Goal: Task Accomplishment & Management: Manage account settings

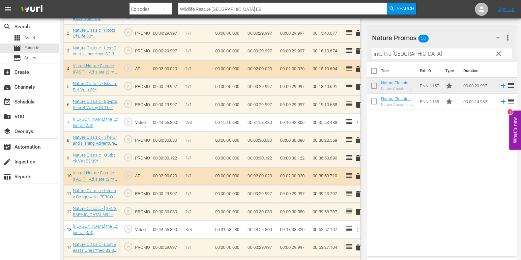
scroll to position [187, 0]
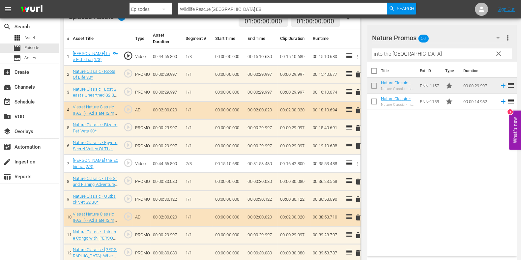
click at [499, 50] on span "clear" at bounding box center [498, 54] width 8 height 8
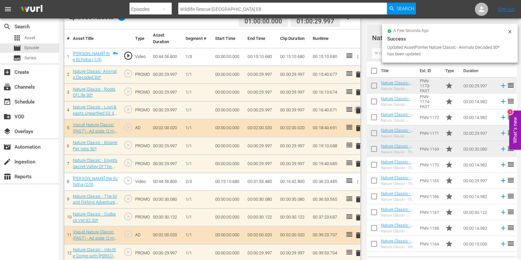
click at [357, 109] on span "delete" at bounding box center [358, 110] width 8 height 8
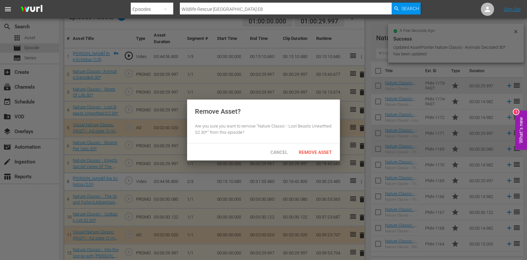
click at [325, 150] on span "Remove Asset" at bounding box center [315, 152] width 44 height 5
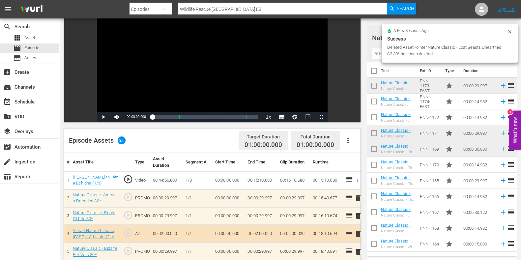
scroll to position [0, 0]
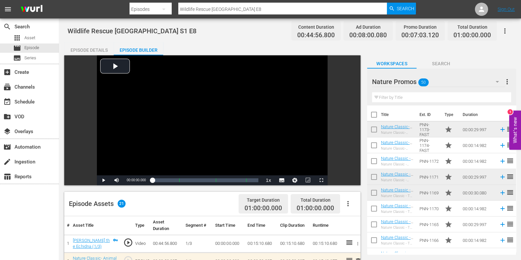
drag, startPoint x: 259, startPoint y: 6, endPoint x: 51, endPoint y: 4, distance: 207.5
click at [51, 4] on nav "menu Search By Episodes Search ID, Title, Description, Keywords, or Category Wi…" at bounding box center [260, 9] width 521 height 18
paste input "Birds E1"
type input "Birds Ep1"
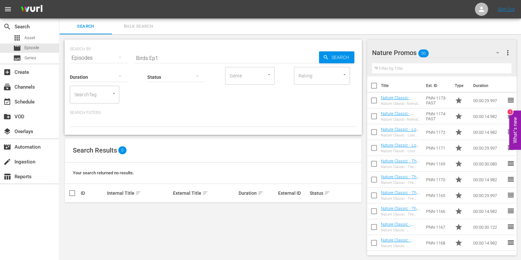
click at [175, 55] on input "Birds Ep1" at bounding box center [226, 58] width 184 height 16
type input "Birds E1"
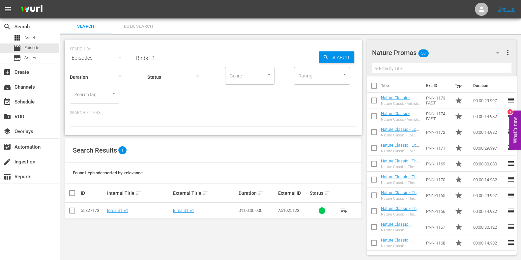
click at [123, 205] on td "Birds S1 E1" at bounding box center [139, 211] width 66 height 16
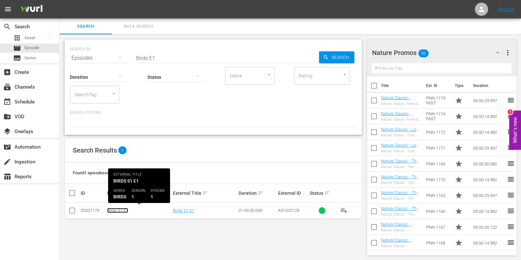
click at [124, 210] on link "Birds S1 E1" at bounding box center [117, 210] width 21 height 5
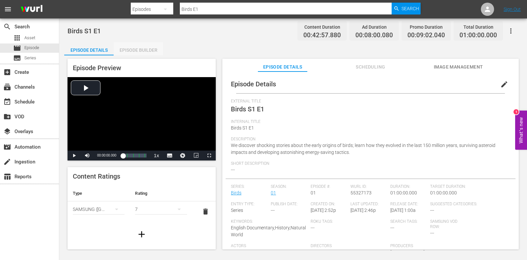
click at [142, 49] on div "Episode Builder" at bounding box center [138, 50] width 49 height 16
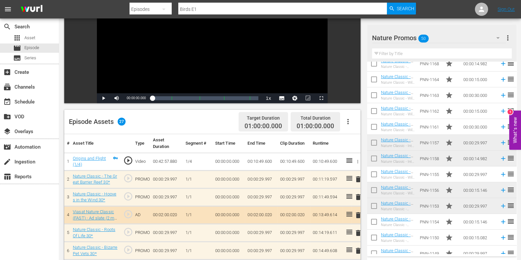
scroll to position [124, 0]
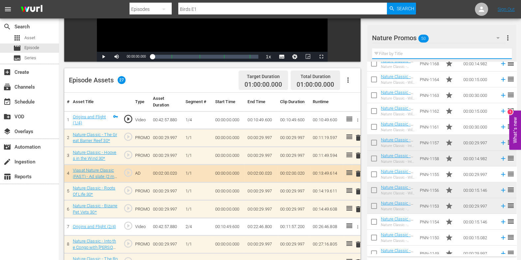
click at [419, 52] on input "text" at bounding box center [442, 53] width 140 height 11
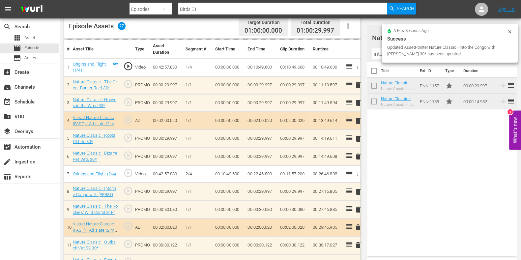
scroll to position [164, 0]
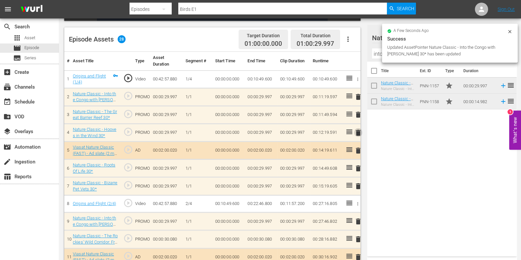
click at [354, 130] on span "delete" at bounding box center [358, 133] width 8 height 8
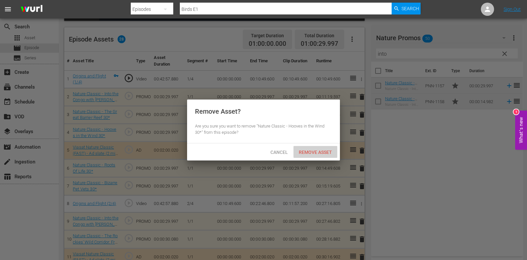
click at [321, 149] on div "Remove Asset" at bounding box center [315, 152] width 44 height 12
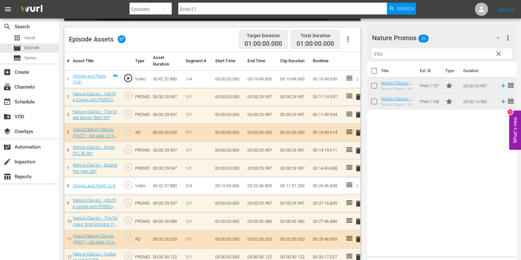
click at [382, 51] on input "into" at bounding box center [442, 53] width 140 height 11
click at [381, 51] on input "into" at bounding box center [442, 53] width 140 height 11
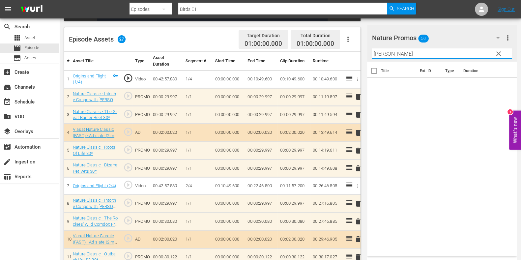
drag, startPoint x: 420, startPoint y: 50, endPoint x: 405, endPoint y: 90, distance: 42.4
click at [317, 51] on div "Video Player is loading. Play Video Play Mute Current Time 00:00:00.000 / Durat…" at bounding box center [290, 220] width 452 height 659
paste input "Epic Animal Migrations Patagonia"
click at [385, 48] on input "Epic Animal Migrations Patagonia" at bounding box center [442, 53] width 140 height 11
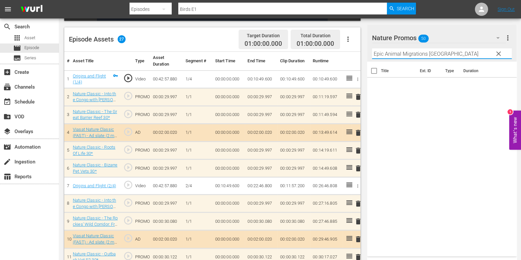
click at [385, 48] on input "Epic Animal Migrations Patagonia" at bounding box center [442, 53] width 140 height 11
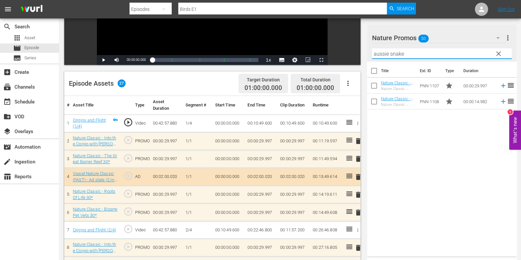
scroll to position [124, 0]
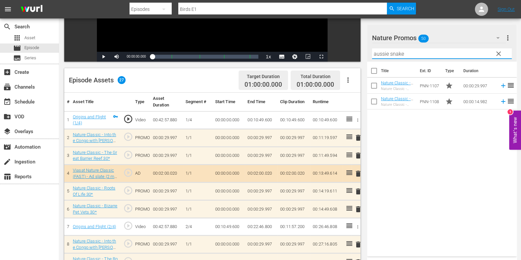
type input "aussie snake"
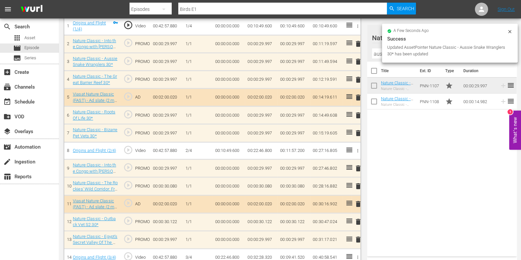
scroll to position [206, 0]
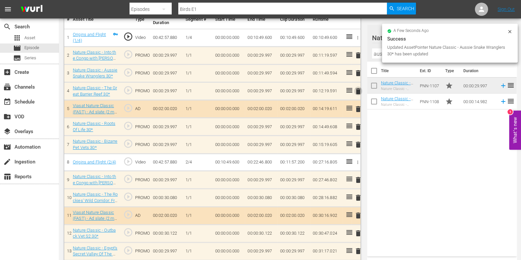
click at [357, 89] on span "delete" at bounding box center [358, 91] width 8 height 8
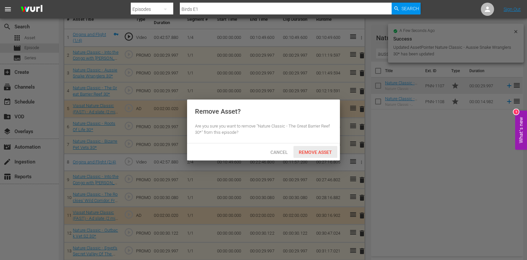
click at [317, 151] on span "Remove Asset" at bounding box center [315, 152] width 44 height 5
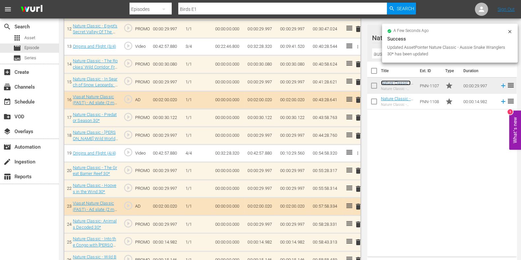
scroll to position [412, 0]
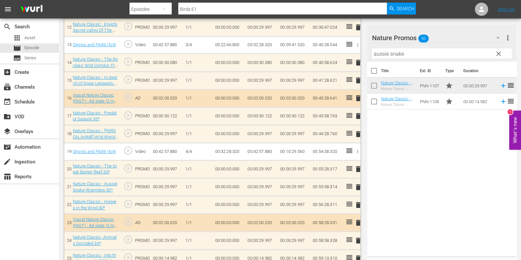
click at [359, 205] on span "delete" at bounding box center [358, 205] width 8 height 8
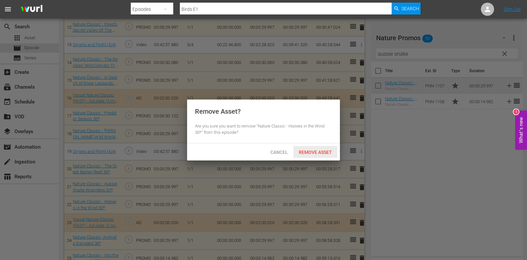
click at [325, 152] on span "Remove Asset" at bounding box center [315, 152] width 44 height 5
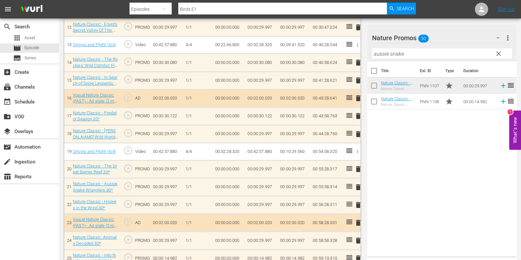
scroll to position [371, 0]
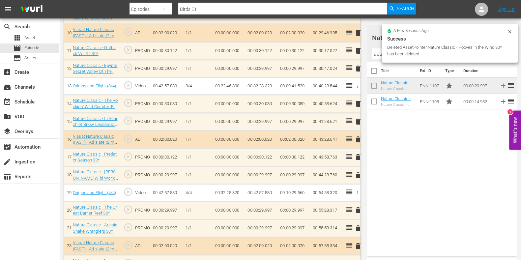
click at [507, 29] on icon at bounding box center [509, 31] width 5 height 5
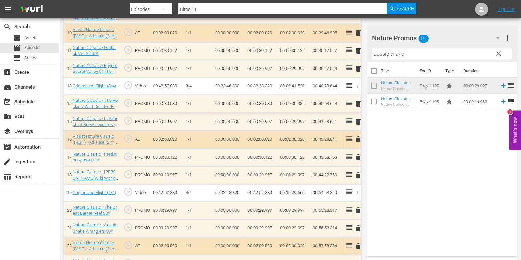
click at [496, 56] on span "clear" at bounding box center [498, 54] width 8 height 8
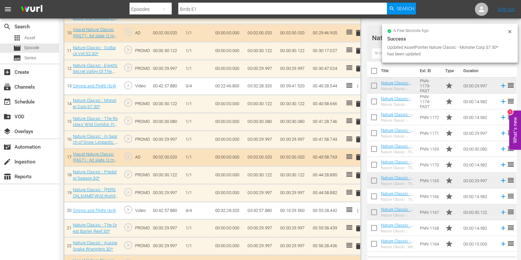
click at [359, 173] on span "delete" at bounding box center [358, 175] width 8 height 8
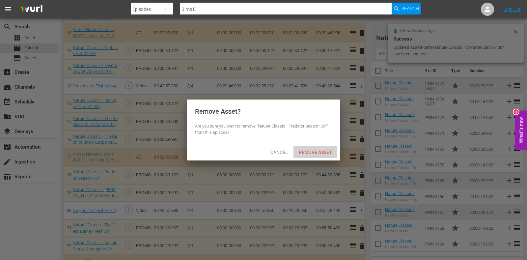
click at [308, 154] on span "Remove Asset" at bounding box center [315, 152] width 44 height 5
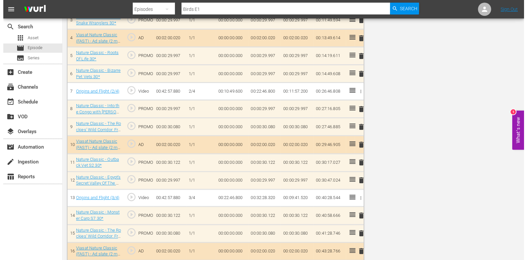
scroll to position [0, 0]
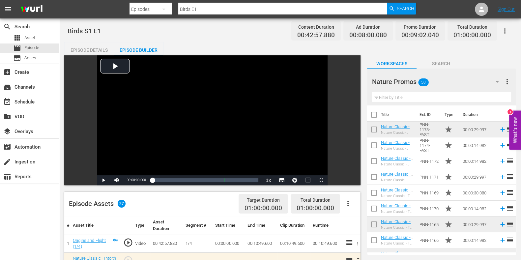
click at [208, 15] on div at bounding box center [272, 15] width 287 height 3
click at [209, 12] on input "Birds E1" at bounding box center [282, 9] width 208 height 16
type input "Birds E2"
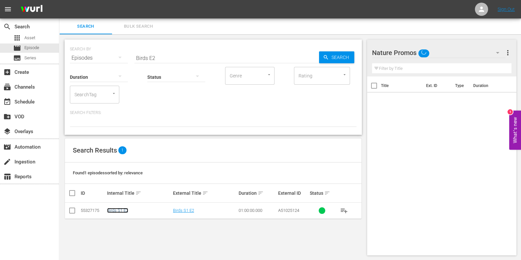
click at [128, 211] on link "Birds S1 E2" at bounding box center [117, 210] width 21 height 5
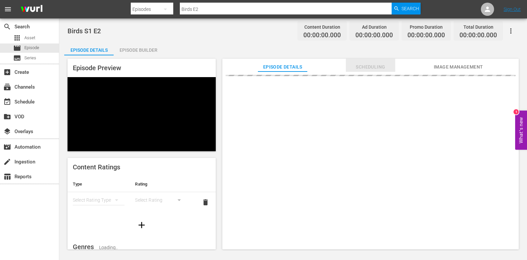
click at [350, 65] on span "Scheduling" at bounding box center [370, 67] width 49 height 8
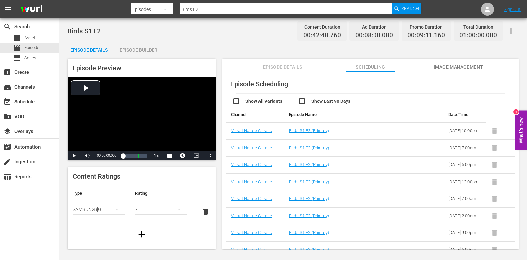
click at [132, 46] on div "Episode Builder" at bounding box center [138, 50] width 49 height 16
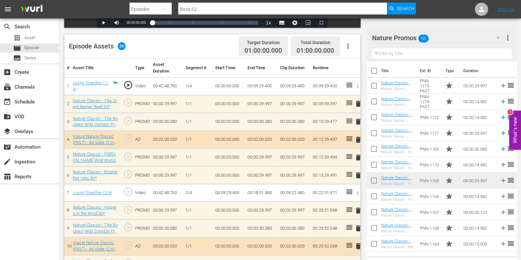
scroll to position [152, 0]
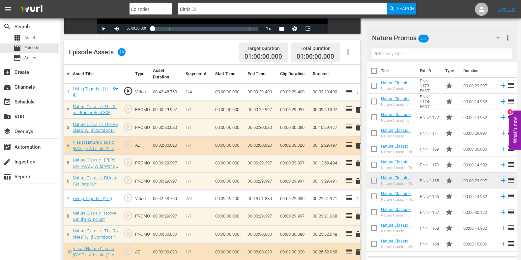
drag, startPoint x: 249, startPoint y: 8, endPoint x: 92, endPoint y: 2, distance: 156.9
click at [92, 2] on nav "menu Search By Episodes Search ID, Title, Description, Keywords, or Category Bi…" at bounding box center [260, 9] width 521 height 18
paste input "Wild Sri Lanka: Realm Of The Leopard"
type input "Wild Sri Lanka: Realm Of The Leopard"
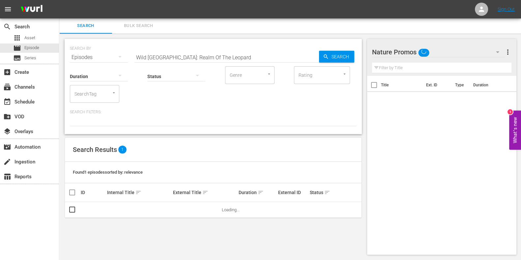
scroll to position [0, 0]
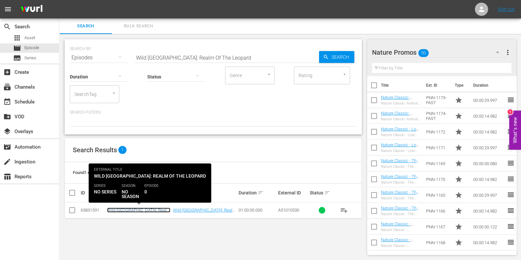
click at [125, 209] on link "Wild Sri Lanka: Realm of the Leopard" at bounding box center [138, 212] width 63 height 10
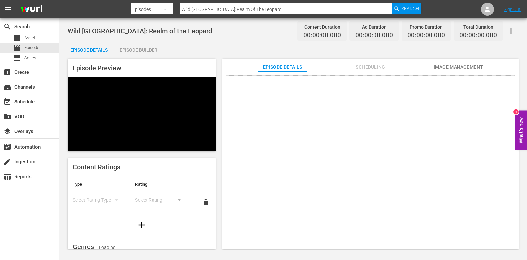
click at [126, 51] on div "Episode Builder" at bounding box center [138, 50] width 49 height 16
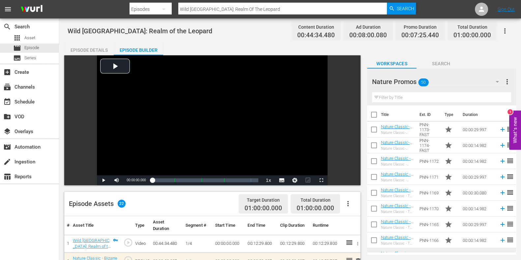
click at [98, 54] on div "Episode Details" at bounding box center [88, 50] width 49 height 16
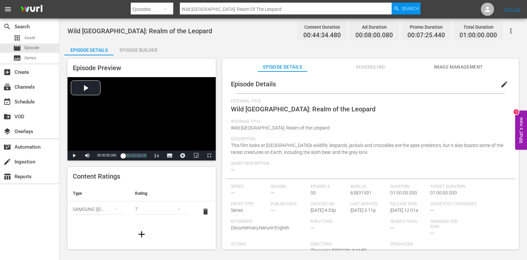
click at [396, 68] on div "Episode Details Scheduling Image Management" at bounding box center [370, 65] width 263 height 13
click at [372, 68] on span "Scheduling" at bounding box center [370, 67] width 49 height 8
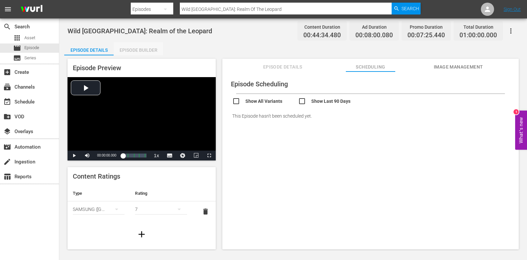
click at [123, 48] on div "Episode Builder" at bounding box center [138, 50] width 49 height 16
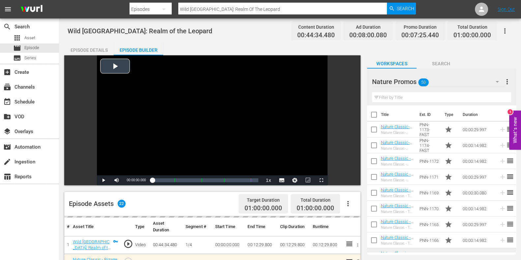
scroll to position [164, 0]
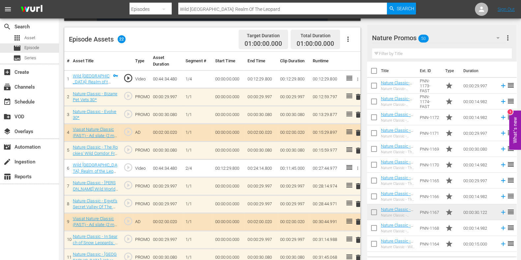
click at [420, 53] on input "text" at bounding box center [442, 53] width 140 height 11
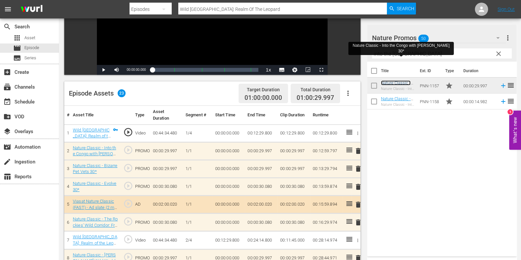
scroll to position [124, 0]
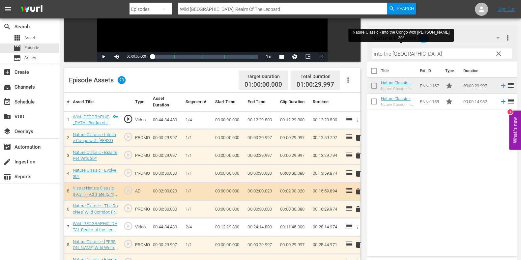
click at [360, 152] on span "delete" at bounding box center [358, 156] width 8 height 8
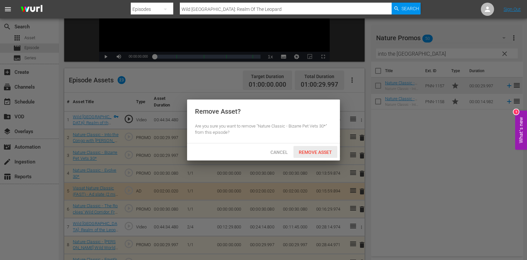
click at [316, 150] on span "Remove Asset" at bounding box center [315, 152] width 44 height 5
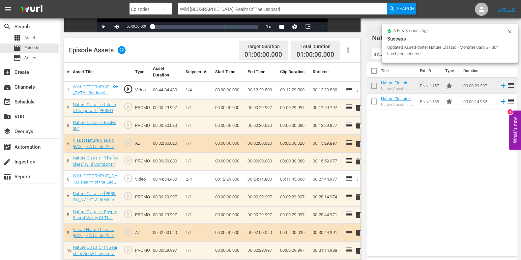
scroll to position [164, 0]
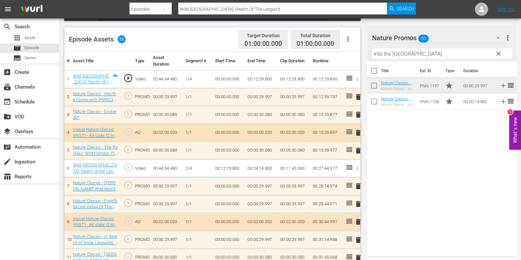
click at [393, 41] on div at bounding box center [404, 38] width 64 height 16
click at [394, 50] on input "into the congo" at bounding box center [442, 53] width 140 height 11
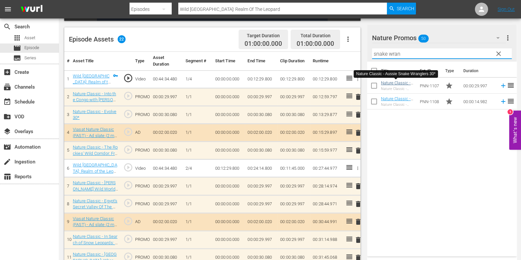
type input "snake wran"
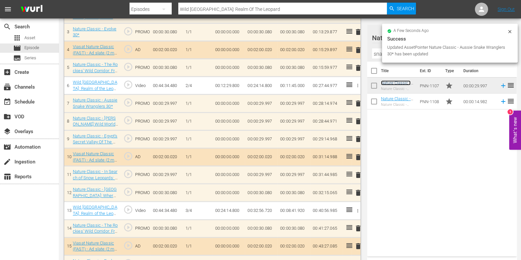
scroll to position [245, 0]
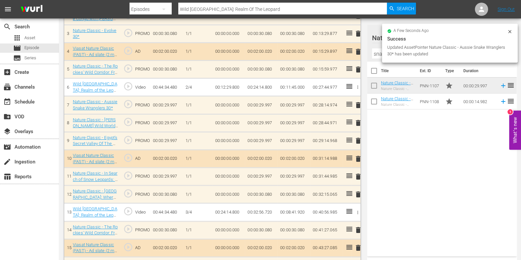
click at [357, 140] on span "delete" at bounding box center [358, 141] width 8 height 8
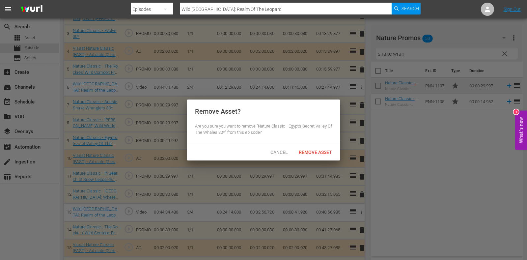
click at [317, 156] on div "Remove Asset" at bounding box center [315, 152] width 44 height 12
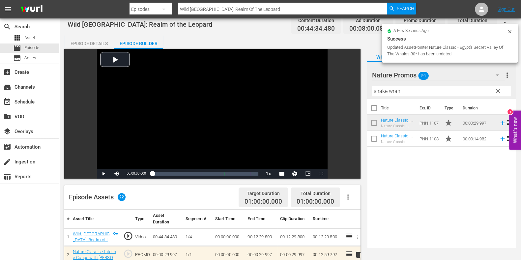
scroll to position [0, 0]
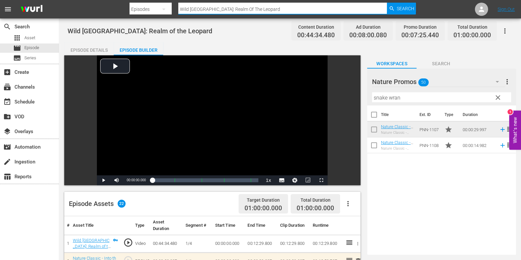
drag, startPoint x: 259, startPoint y: 10, endPoint x: 118, endPoint y: 11, distance: 141.0
click at [118, 11] on nav "menu Search By Episodes Search ID, Title, Description, Keywords, or Category Wi…" at bounding box center [260, 9] width 521 height 18
paste input "Epic Animal Migrations Patagonia"
type input "Epic Animal Migrations Patagonia"
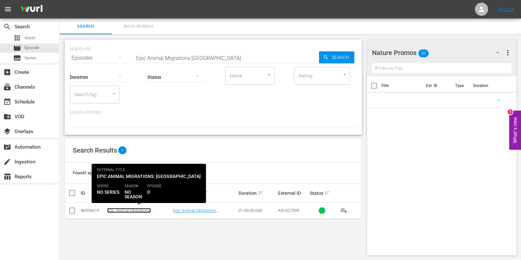
click at [128, 212] on link "Epic Animal Migrations: Patagonia" at bounding box center [129, 213] width 44 height 10
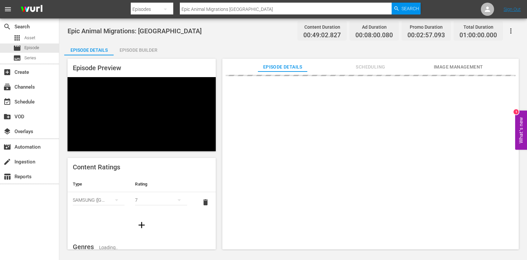
click at [128, 52] on div "Episode Builder" at bounding box center [138, 50] width 49 height 16
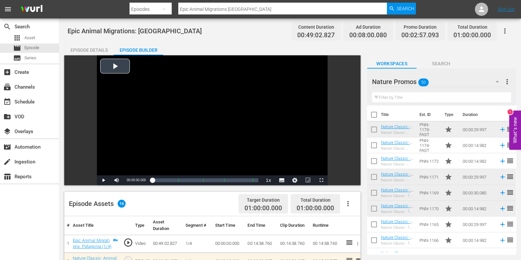
scroll to position [264, 0]
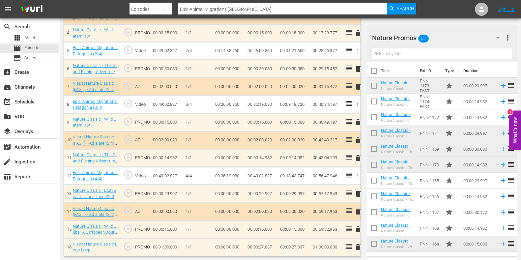
click at [394, 55] on input "text" at bounding box center [442, 53] width 140 height 11
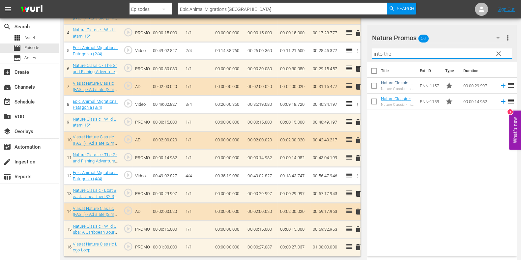
type input "into the"
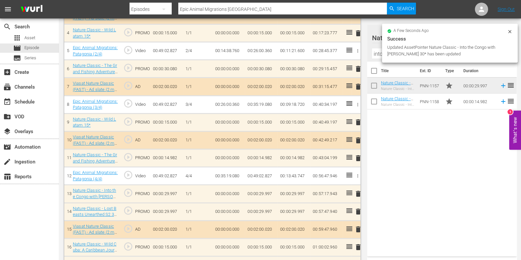
click at [357, 210] on span "delete" at bounding box center [358, 211] width 8 height 8
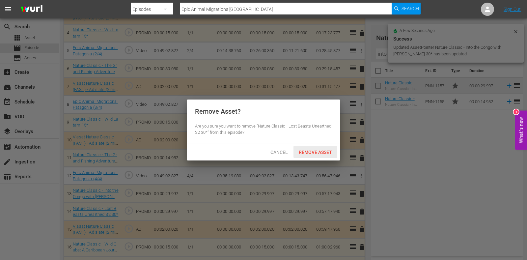
click at [316, 151] on span "Remove Asset" at bounding box center [315, 152] width 44 height 5
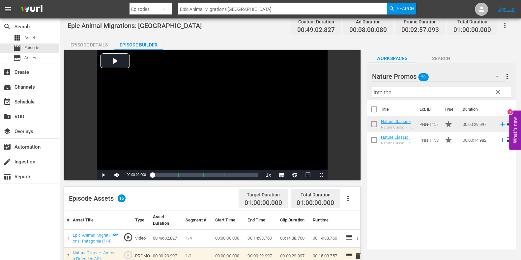
scroll to position [0, 0]
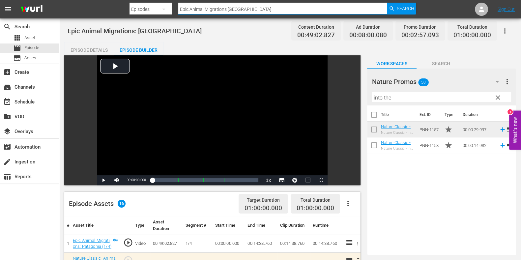
drag, startPoint x: 273, startPoint y: 4, endPoint x: 161, endPoint y: 8, distance: 111.7
click at [163, 8] on div "Search By Episodes Search ID, Title, Description, Keywords, or Category Epic An…" at bounding box center [272, 9] width 287 height 16
paste input "Into the Congo with Ben Fogle E1"
type input "Into the Congo with Ben Fogle"
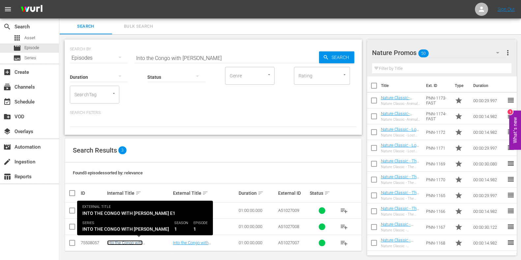
click at [144, 243] on link "Into the Congo with Ben Fogle E1" at bounding box center [125, 245] width 37 height 10
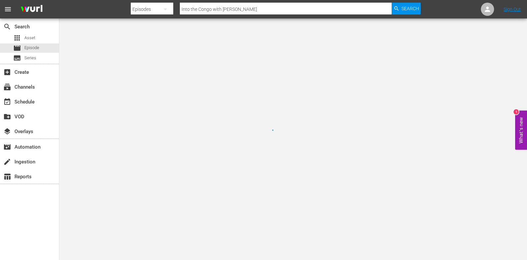
click at [151, 243] on div at bounding box center [263, 130] width 527 height 260
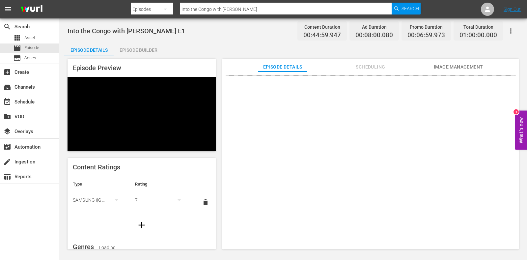
click at [144, 52] on div "Episode Builder" at bounding box center [138, 50] width 49 height 16
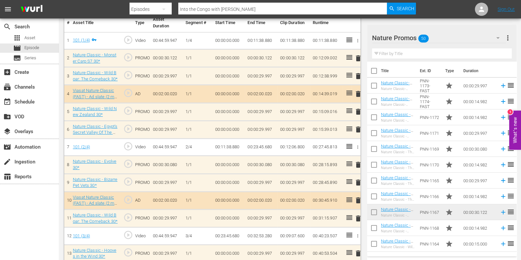
scroll to position [206, 0]
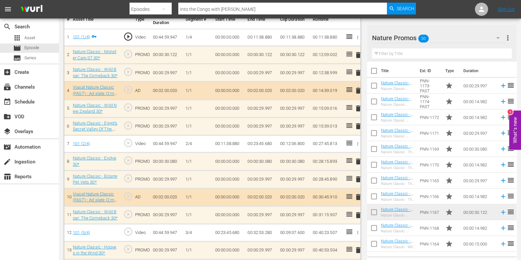
click at [412, 55] on input "text" at bounding box center [442, 53] width 140 height 11
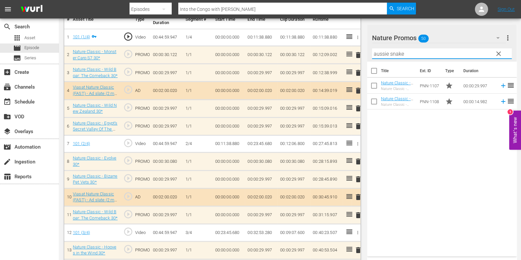
type input "aussie snake"
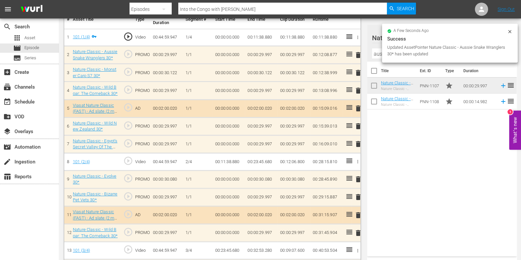
click at [359, 92] on span "delete" at bounding box center [358, 91] width 8 height 8
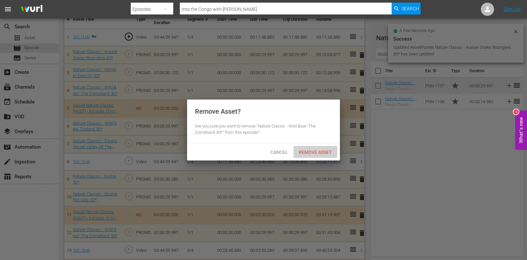
click at [321, 157] on div "Remove Asset" at bounding box center [315, 152] width 44 height 12
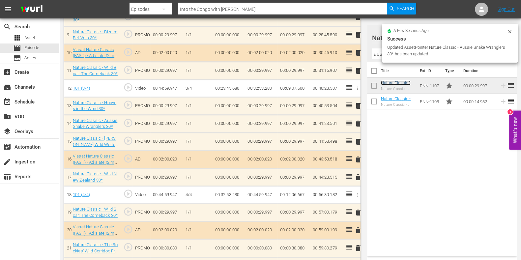
scroll to position [350, 0]
click at [356, 126] on span "delete" at bounding box center [358, 123] width 8 height 8
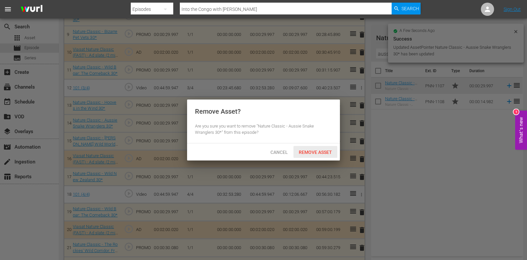
click at [326, 150] on span "Remove Asset" at bounding box center [315, 152] width 44 height 5
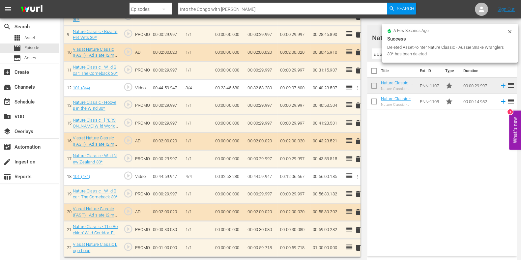
click at [511, 33] on icon at bounding box center [509, 31] width 5 height 5
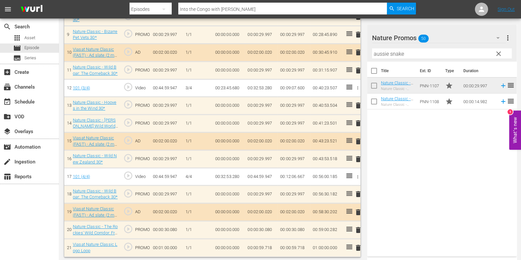
click at [499, 53] on span "clear" at bounding box center [498, 54] width 8 height 8
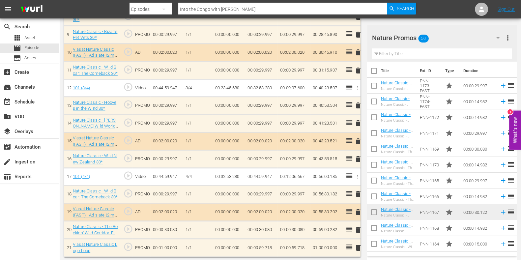
click at [395, 54] on input "text" at bounding box center [442, 53] width 140 height 11
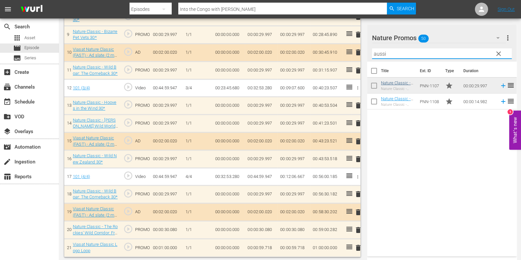
type input "aussi"
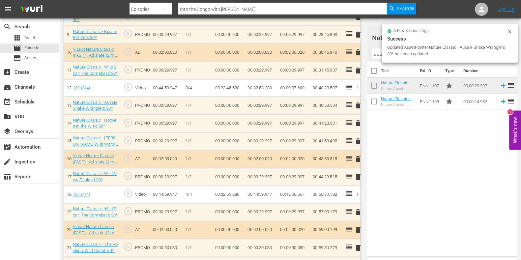
click at [358, 121] on span "delete" at bounding box center [358, 123] width 8 height 8
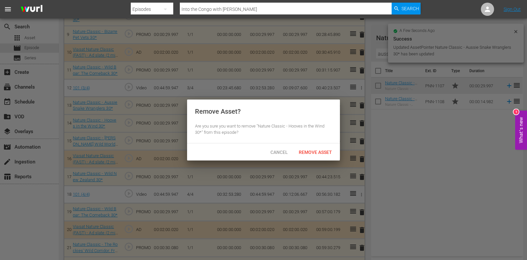
click at [321, 158] on div "Cancel Remove Asset" at bounding box center [263, 151] width 153 height 17
click at [321, 154] on div "Remove Asset" at bounding box center [315, 152] width 44 height 12
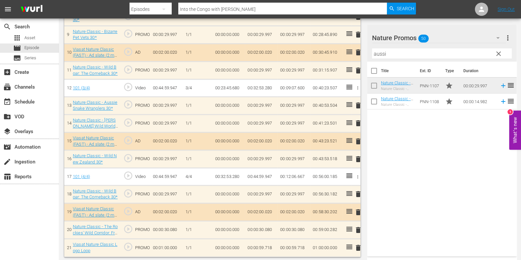
click at [379, 53] on input "aussi" at bounding box center [442, 53] width 140 height 11
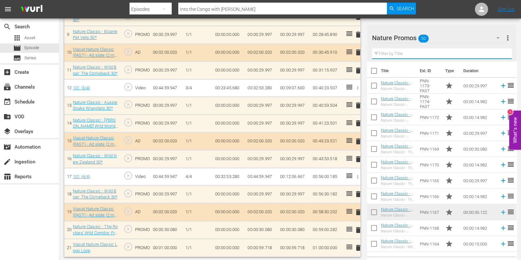
click at [359, 190] on span "delete" at bounding box center [358, 194] width 8 height 8
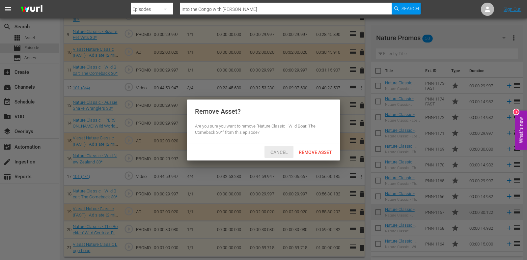
click at [281, 151] on span "Cancel" at bounding box center [279, 152] width 28 height 5
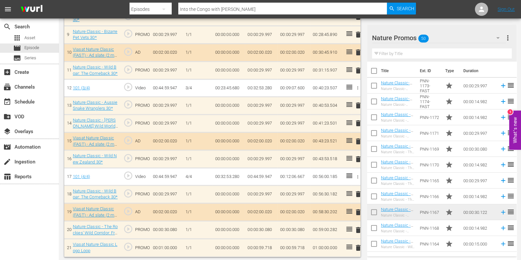
click at [355, 191] on span "delete" at bounding box center [358, 194] width 8 height 8
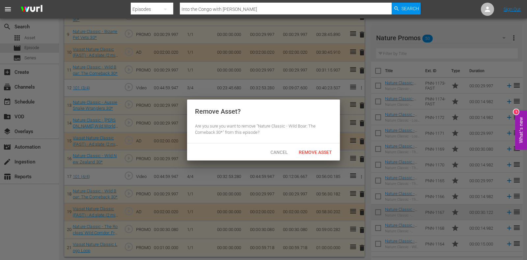
click at [313, 154] on span "Remove Asset" at bounding box center [315, 152] width 44 height 5
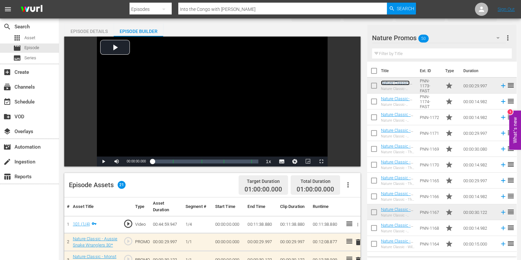
scroll to position [0, 0]
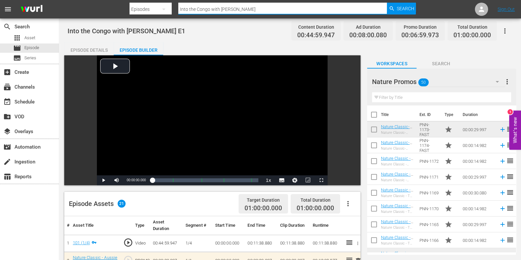
click at [277, 11] on input "Into the Congo with Ben Fogle" at bounding box center [282, 9] width 208 height 16
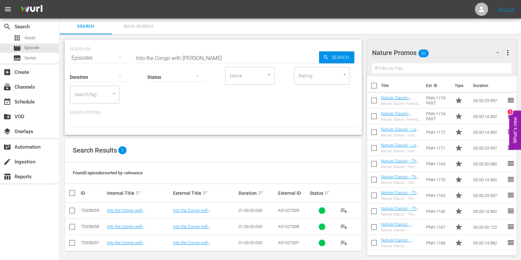
click at [133, 222] on td "Into the Congo with Ben Fogle E2" at bounding box center [139, 226] width 66 height 16
click at [134, 224] on link "Into the Congo with Ben Fogle E2" at bounding box center [125, 229] width 37 height 10
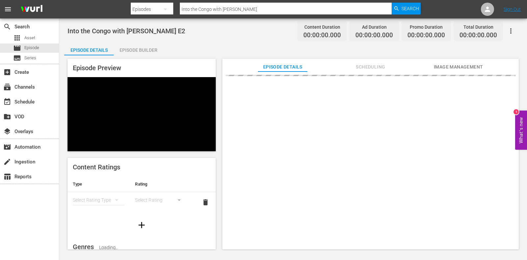
click at [138, 49] on div "Episode Builder" at bounding box center [138, 50] width 49 height 16
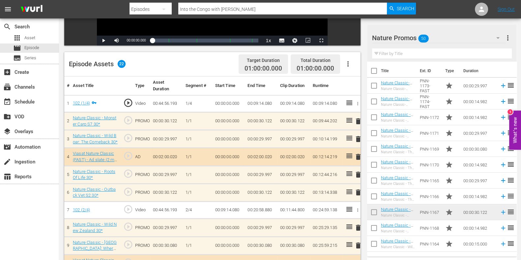
scroll to position [173, 0]
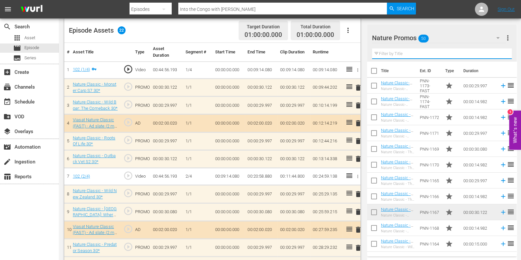
click at [397, 55] on input "text" at bounding box center [442, 53] width 140 height 11
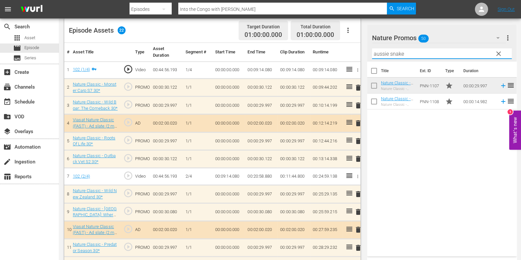
click at [414, 114] on div "Title Ext. ID Type Duration Nature Classic - Aussie Snake Wranglers 30* Nature …" at bounding box center [442, 158] width 150 height 192
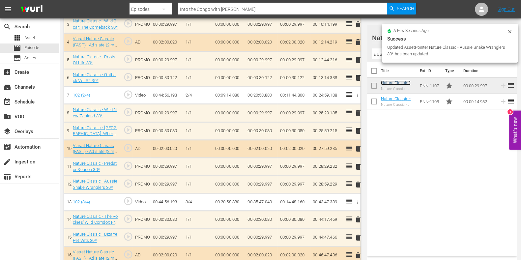
scroll to position [132, 0]
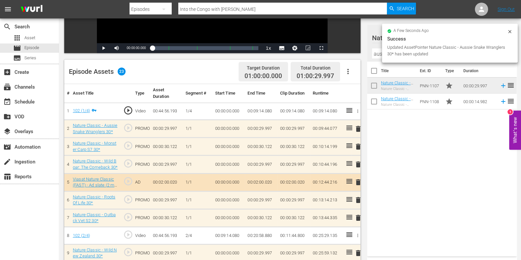
click at [357, 164] on span "delete" at bounding box center [358, 164] width 8 height 8
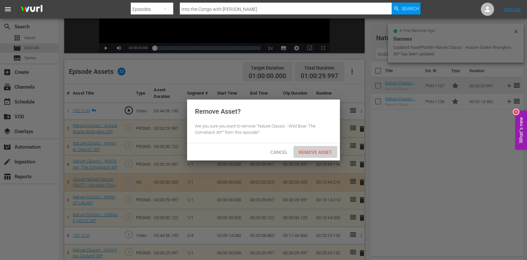
click at [321, 152] on span "Remove Asset" at bounding box center [315, 152] width 44 height 5
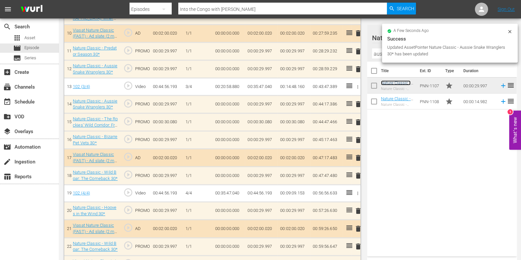
scroll to position [368, 0]
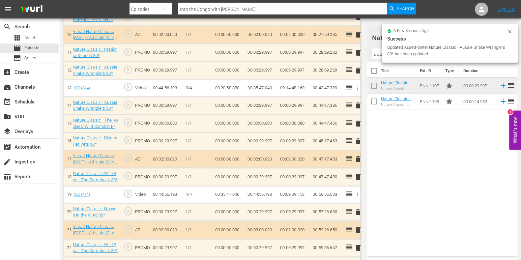
click at [360, 140] on span "delete" at bounding box center [358, 141] width 8 height 8
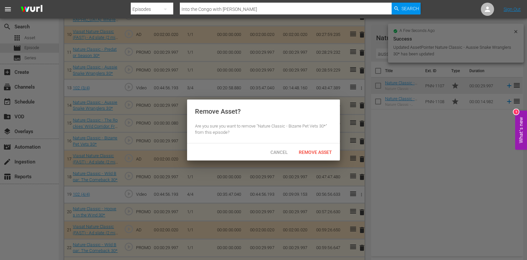
click at [319, 146] on div "Remove Asset" at bounding box center [315, 152] width 44 height 12
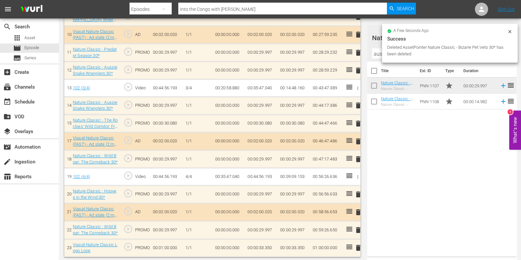
click at [381, 56] on input "aussie snake" at bounding box center [442, 53] width 140 height 11
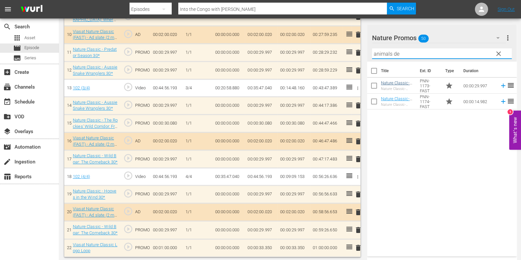
type input "animals de"
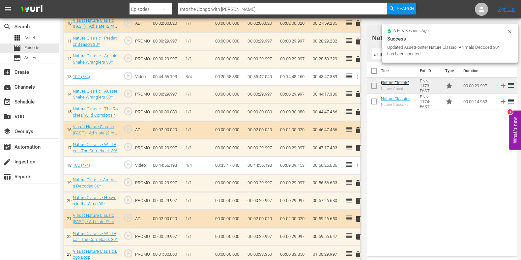
scroll to position [386, 0]
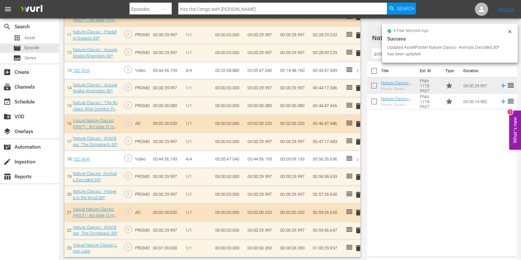
click at [356, 191] on span "delete" at bounding box center [358, 195] width 8 height 8
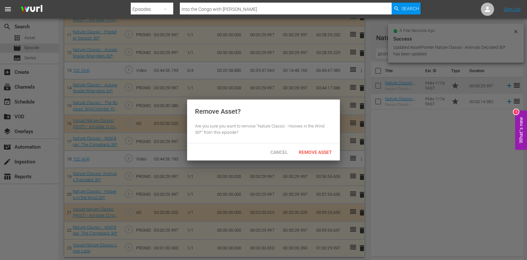
click at [314, 151] on span "Remove Asset" at bounding box center [315, 152] width 44 height 5
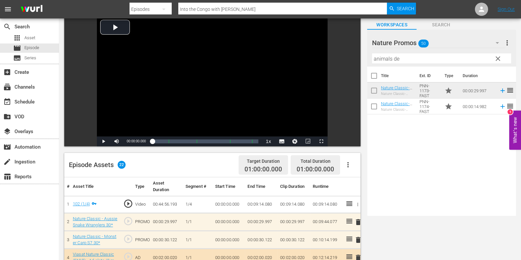
scroll to position [0, 0]
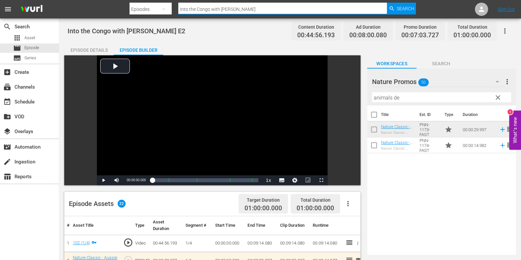
click at [251, 10] on input "Into the Congo with Ben Fogle" at bounding box center [282, 9] width 208 height 16
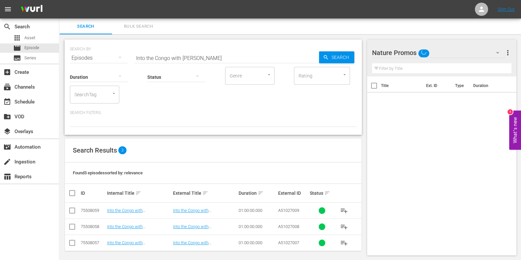
click at [147, 206] on td "Into the Congo with Ben Fogle E3" at bounding box center [139, 211] width 66 height 16
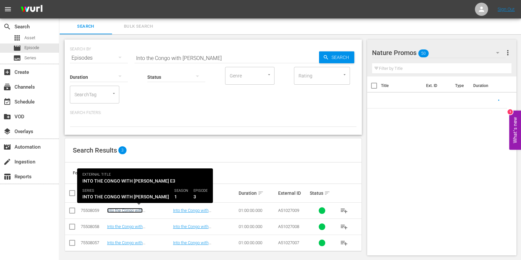
click at [144, 210] on link "Into the Congo with Ben Fogle E3" at bounding box center [125, 213] width 37 height 10
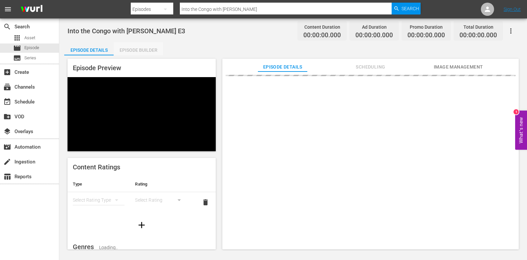
click at [146, 54] on div "Episode Builder" at bounding box center [138, 50] width 49 height 16
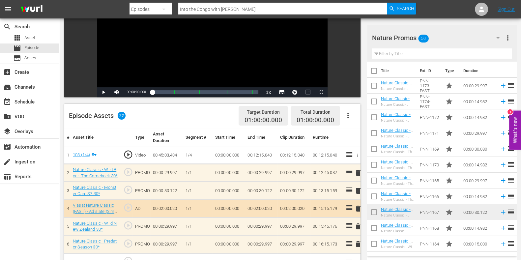
scroll to position [164, 0]
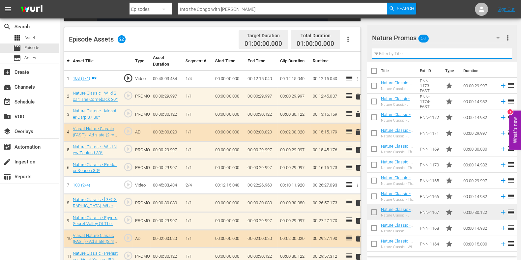
click at [389, 55] on input "text" at bounding box center [442, 53] width 140 height 11
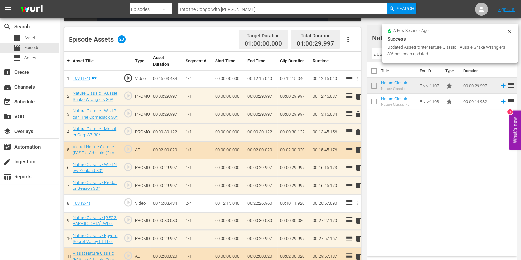
click at [359, 114] on span "delete" at bounding box center [358, 114] width 8 height 8
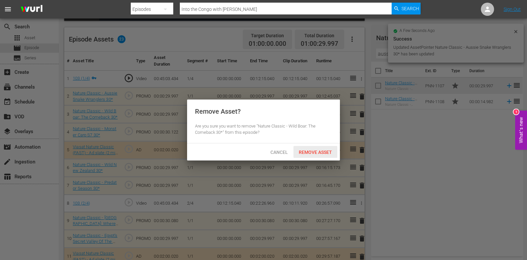
click at [323, 154] on span "Remove Asset" at bounding box center [315, 152] width 44 height 5
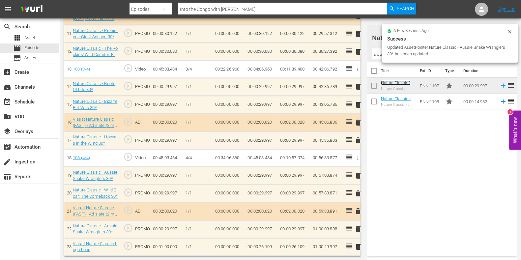
scroll to position [386, 0]
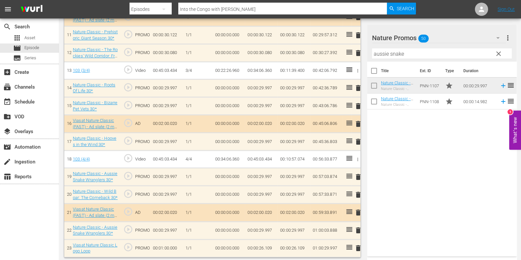
click at [356, 192] on span "delete" at bounding box center [358, 195] width 8 height 8
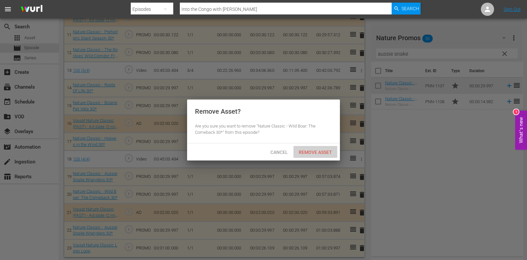
click at [315, 155] on div "Remove Asset" at bounding box center [315, 152] width 44 height 12
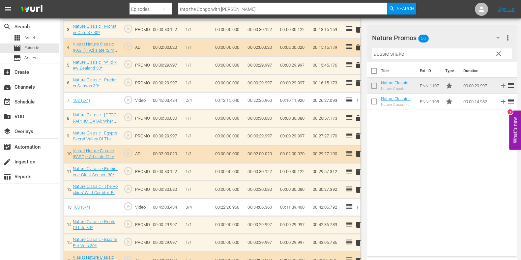
scroll to position [245, 0]
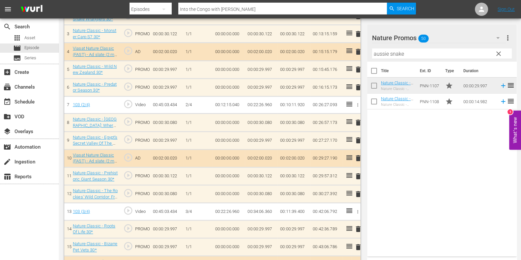
click at [354, 173] on span "delete" at bounding box center [358, 176] width 8 height 8
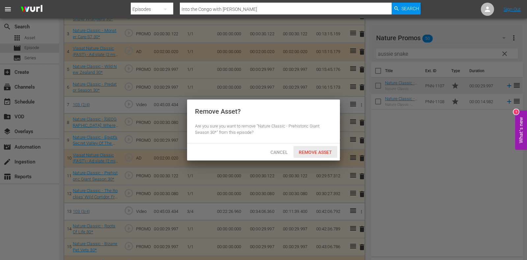
click at [311, 152] on span "Remove Asset" at bounding box center [315, 152] width 44 height 5
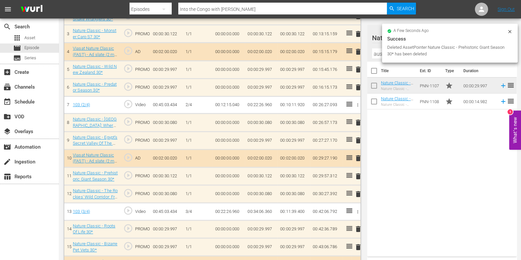
click at [376, 55] on input "aussie snake" at bounding box center [442, 53] width 140 height 11
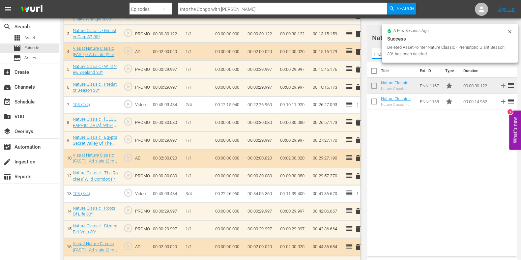
type input "monster"
click at [420, 132] on div "Title Ext. ID Type Duration Nature Classic - Monster Carp S7 30* Nature Classic…" at bounding box center [442, 158] width 150 height 192
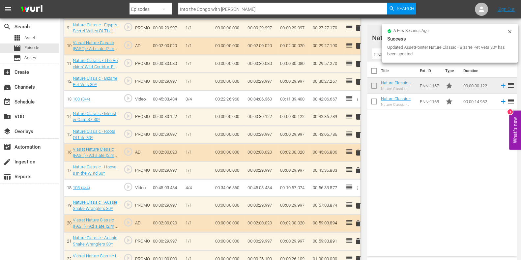
scroll to position [368, 0]
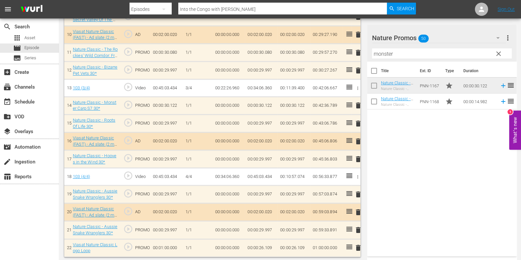
click at [498, 54] on span "clear" at bounding box center [498, 54] width 8 height 8
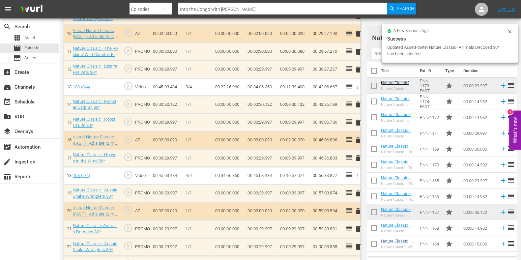
scroll to position [368, 0]
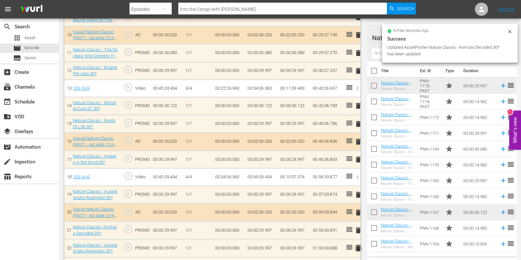
click at [356, 246] on span "delete" at bounding box center [358, 248] width 8 height 8
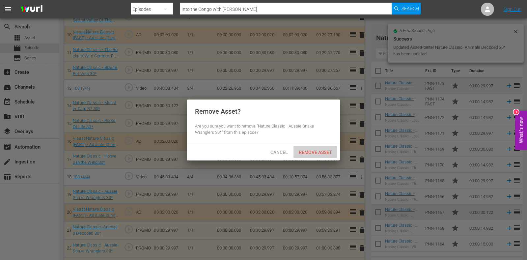
click at [319, 151] on span "Remove Asset" at bounding box center [315, 152] width 44 height 5
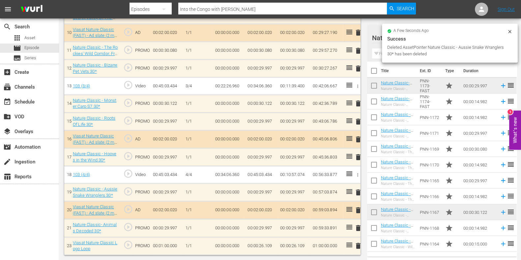
scroll to position [368, 0]
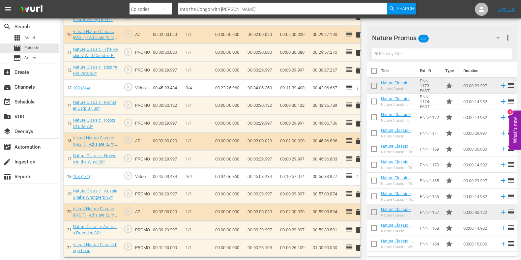
drag, startPoint x: 252, startPoint y: 10, endPoint x: 134, endPoint y: 10, distance: 118.2
click at [142, 10] on div "Search By Episodes Search ID, Title, Description, Keywords, or Category Into th…" at bounding box center [272, 9] width 287 height 16
paste input "Madagascar: Africa's Galapagos"
type input "Madagascar: Africa's Galapagos"
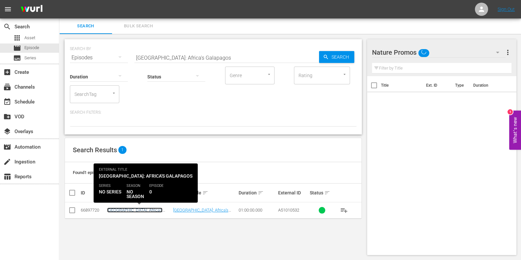
click at [120, 210] on link "Madagascar: Africa's Galapagos" at bounding box center [134, 212] width 55 height 10
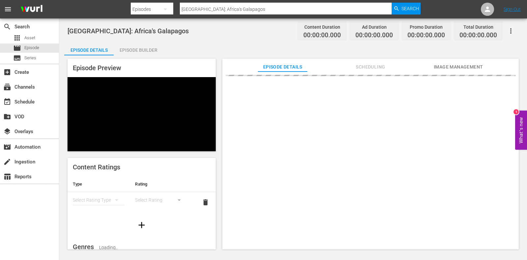
click at [131, 41] on div "Madagascar: Africa's Galapagos Content Duration 00:00:00.000 Ad Duration 00:00:…" at bounding box center [293, 134] width 468 height 232
click at [138, 50] on div "Episode Builder" at bounding box center [138, 50] width 49 height 16
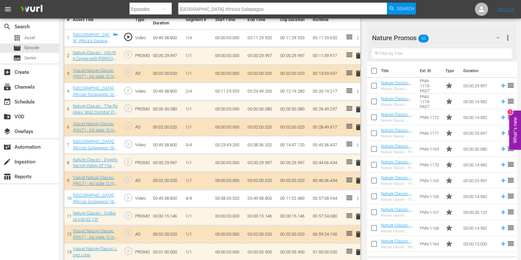
scroll to position [206, 0]
click at [395, 52] on input "text" at bounding box center [442, 53] width 140 height 11
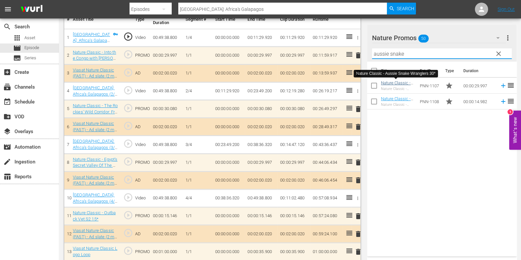
type input "aussie snake"
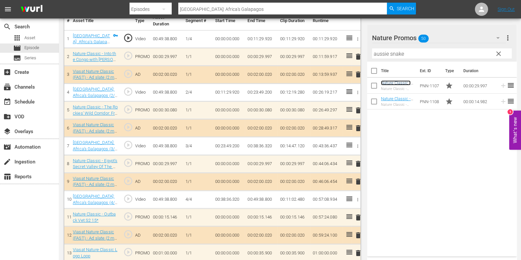
scroll to position [212, 0]
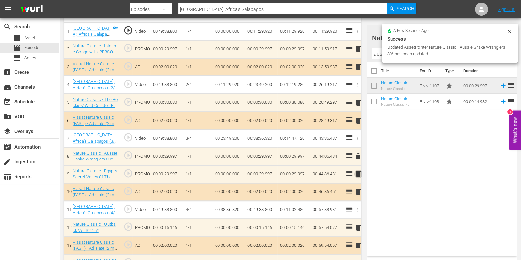
click at [357, 174] on span "delete" at bounding box center [358, 174] width 8 height 8
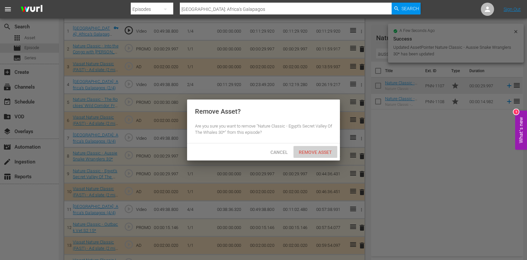
click at [316, 157] on div "Remove Asset" at bounding box center [315, 152] width 44 height 12
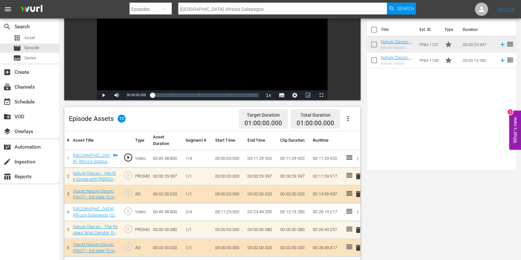
scroll to position [0, 0]
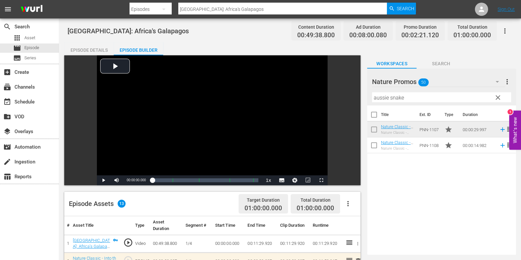
drag, startPoint x: 260, startPoint y: 9, endPoint x: 94, endPoint y: 12, distance: 166.0
click at [97, 12] on nav "menu Search By Episodes Search ID, Title, Description, Keywords, or Category Ma…" at bounding box center [260, 9] width 521 height 18
paste input "Wild Latam E1"
type input "Wild Latam"
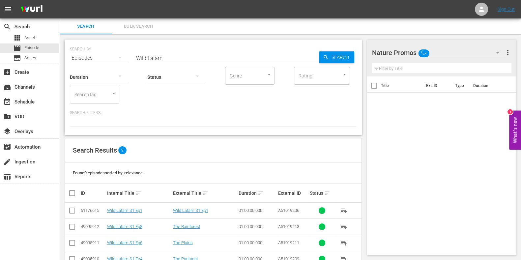
scroll to position [99, 0]
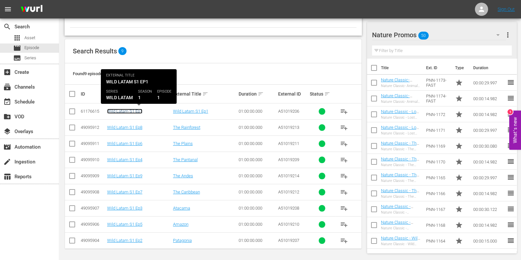
click at [128, 109] on link "Wild Latam S1 Ep1" at bounding box center [124, 111] width 35 height 5
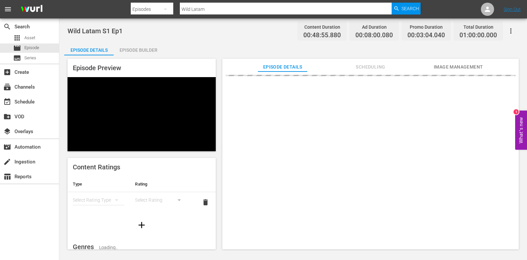
click at [147, 49] on div "Episode Builder" at bounding box center [138, 50] width 49 height 16
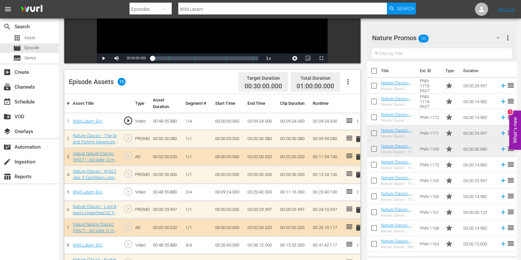
scroll to position [120, 0]
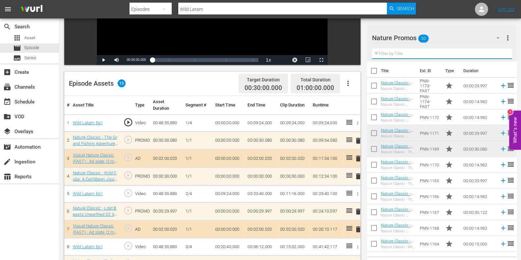
click at [391, 52] on input "text" at bounding box center [442, 53] width 140 height 11
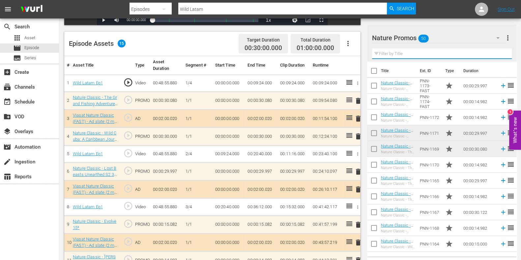
scroll to position [164, 0]
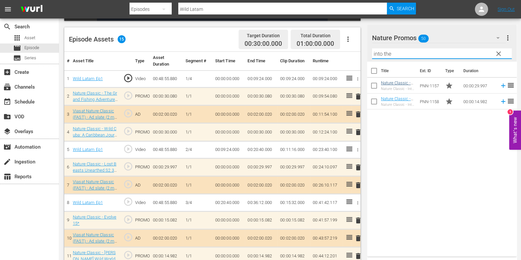
type input "into the"
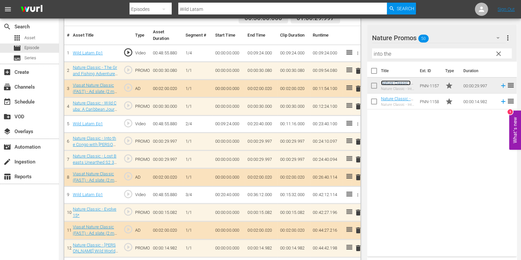
scroll to position [262, 0]
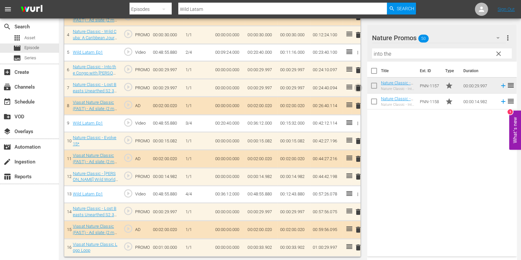
click at [356, 88] on span "delete" at bounding box center [358, 88] width 8 height 8
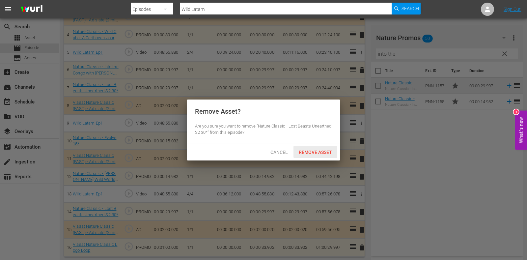
click at [305, 151] on span "Remove Asset" at bounding box center [315, 152] width 44 height 5
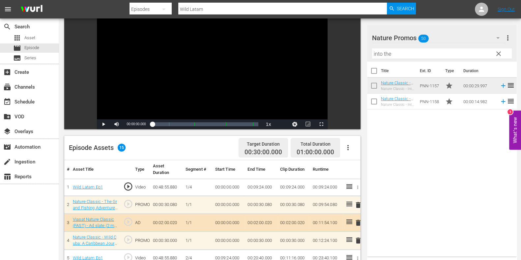
scroll to position [82, 0]
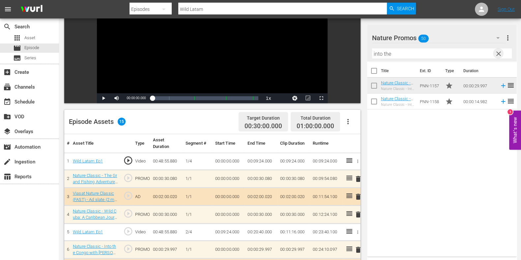
click at [496, 53] on span "clear" at bounding box center [498, 54] width 8 height 8
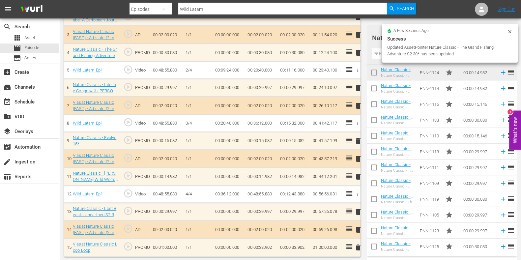
scroll to position [0, 0]
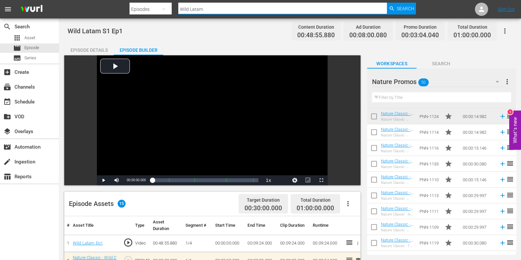
drag, startPoint x: 234, startPoint y: 6, endPoint x: 137, endPoint y: 5, distance: 96.8
click at [137, 5] on div "Search By Episodes Search ID, Title, Description, Keywords, or Category Wild La…" at bounding box center [272, 9] width 287 height 16
paste input "Aussie Snake Wranglers E10-11"
type input "Aussie Snake Wranglers Ep10"
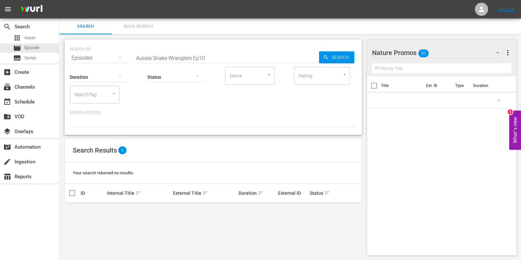
click at [211, 60] on input "Aussie Snake Wranglers Ep10" at bounding box center [226, 58] width 184 height 16
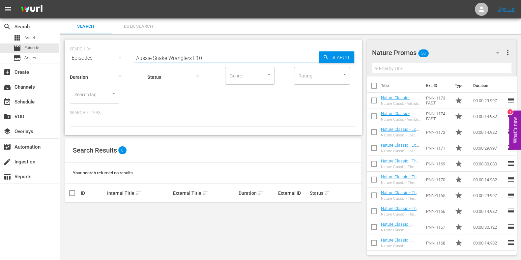
type input "Aussie Snake Wranglers E10"
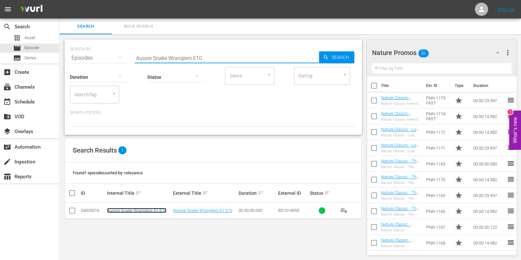
click at [153, 208] on link "Aussie Snake Wranglers S1 E10" at bounding box center [136, 210] width 59 height 5
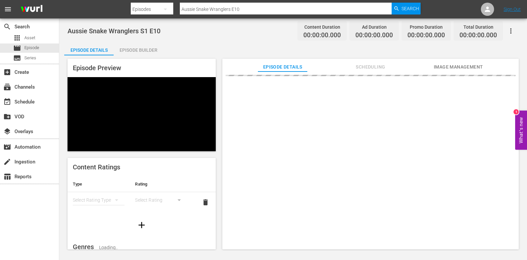
click at [159, 53] on div "Episode Builder" at bounding box center [138, 50] width 49 height 16
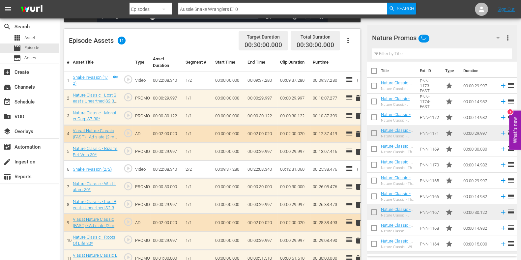
scroll to position [164, 0]
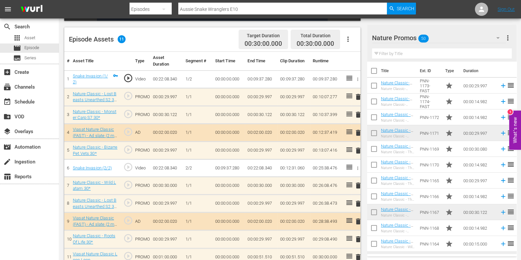
click at [395, 55] on input "text" at bounding box center [442, 53] width 140 height 11
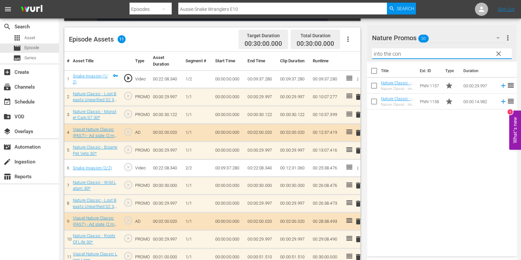
type input "into the con"
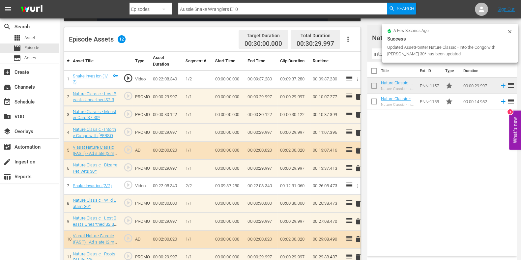
click at [359, 96] on span "delete" at bounding box center [358, 97] width 8 height 8
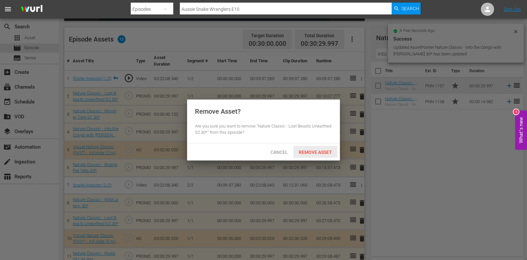
click at [311, 148] on div "Remove Asset" at bounding box center [315, 152] width 44 height 12
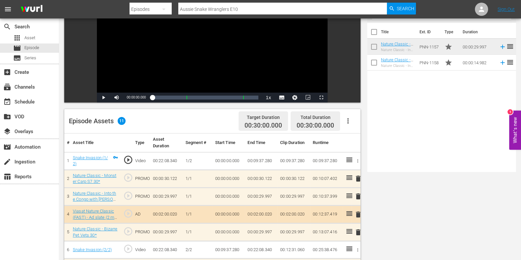
scroll to position [10, 0]
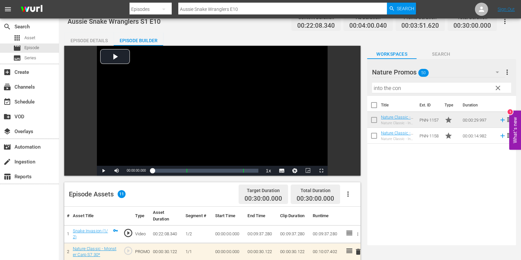
click at [248, 7] on input "Aussie Snake Wranglers E10" at bounding box center [282, 9] width 208 height 16
type input "Aussie Snake Wranglers E11"
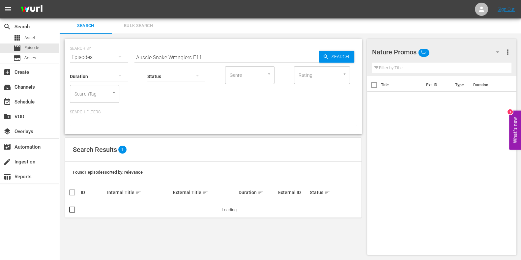
scroll to position [0, 0]
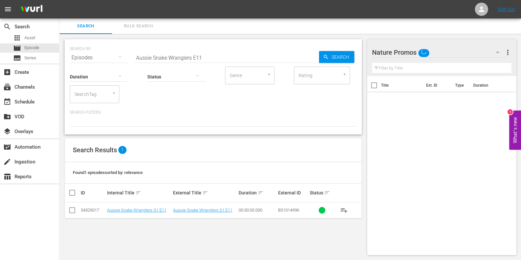
click at [124, 215] on td "Aussie Snake Wranglers S1 E11" at bounding box center [139, 210] width 66 height 16
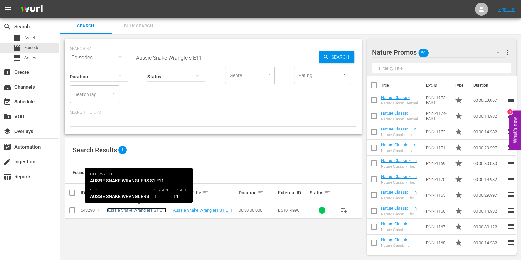
click at [124, 207] on link "Aussie Snake Wranglers S1 E11" at bounding box center [136, 209] width 59 height 5
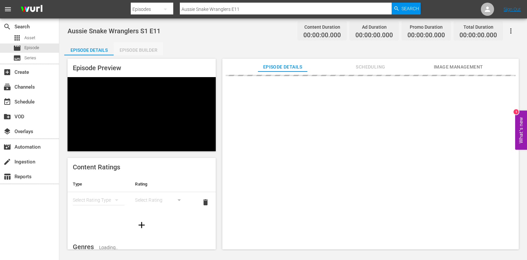
click at [140, 51] on div "Episode Builder" at bounding box center [138, 50] width 49 height 16
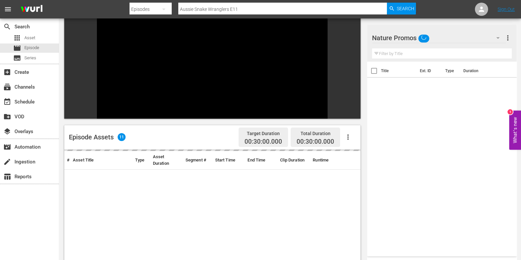
scroll to position [91, 0]
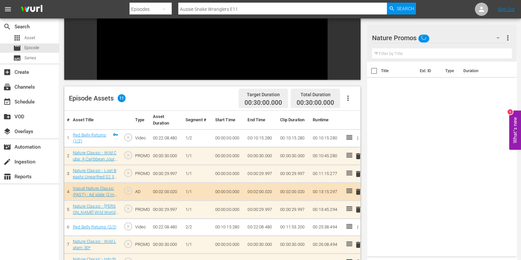
click at [398, 54] on input "text" at bounding box center [442, 53] width 140 height 11
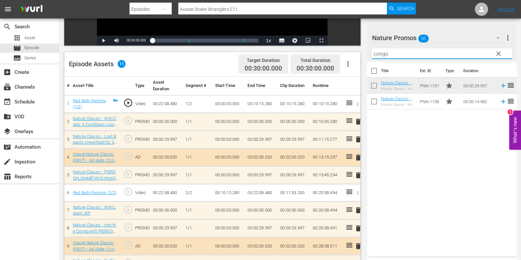
scroll to position [175, 0]
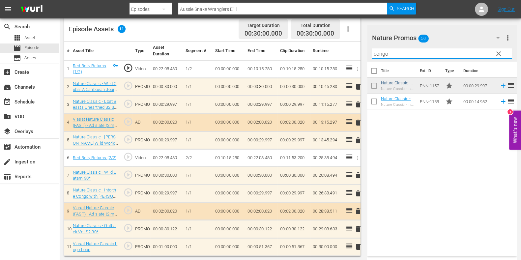
type input "congo"
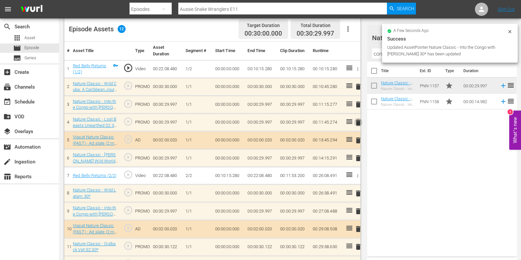
click at [357, 122] on span "delete" at bounding box center [358, 123] width 8 height 8
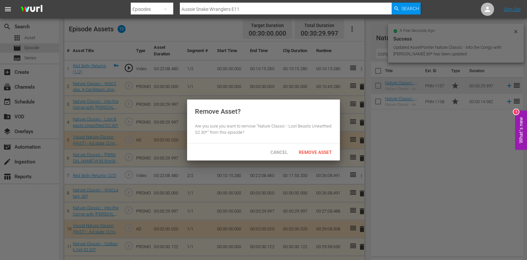
click at [314, 150] on span "Remove Asset" at bounding box center [315, 152] width 44 height 5
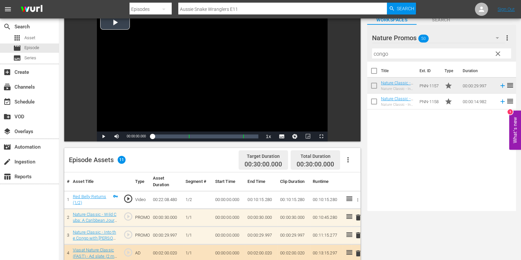
scroll to position [0, 0]
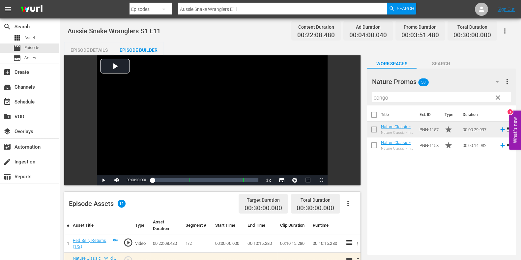
click at [258, 5] on input "Aussie Snake Wranglers E11" at bounding box center [282, 9] width 208 height 16
type input "Aussie Snake Wranglers E12"
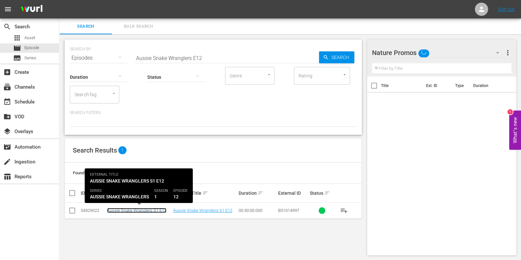
click at [131, 210] on link "Aussie Snake Wranglers S1 E12" at bounding box center [136, 210] width 59 height 5
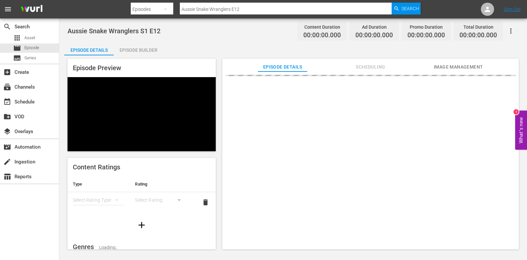
click at [127, 50] on div "Episode Builder" at bounding box center [138, 50] width 49 height 16
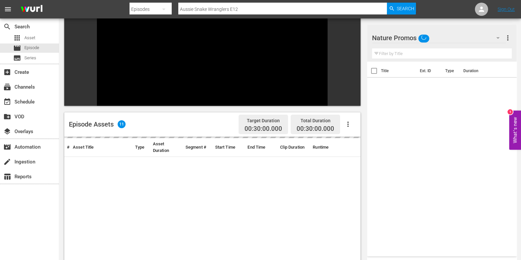
scroll to position [82, 0]
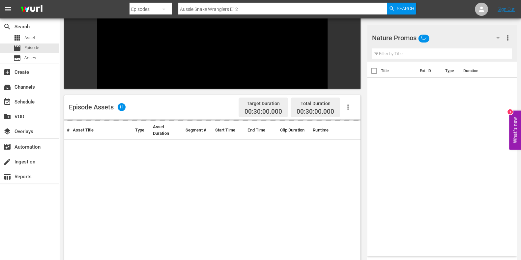
click at [409, 52] on input "text" at bounding box center [442, 53] width 140 height 11
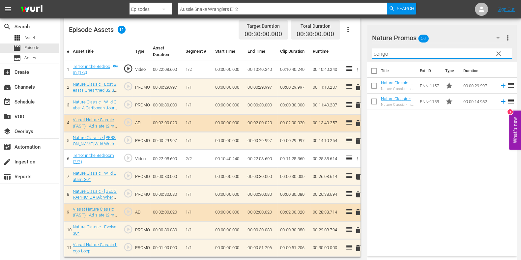
scroll to position [175, 0]
type input "congo"
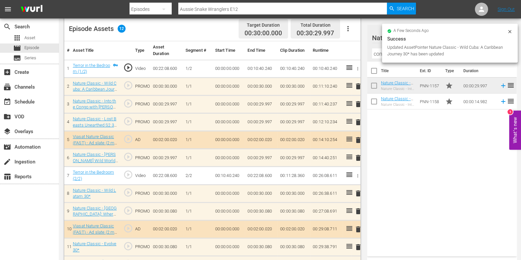
click at [358, 119] on span "delete" at bounding box center [358, 122] width 8 height 8
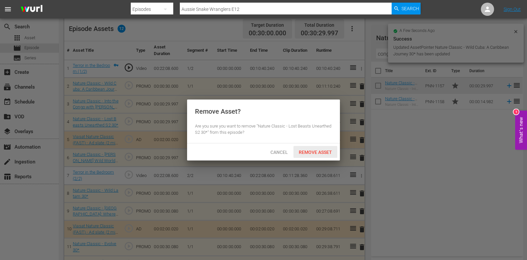
click at [329, 154] on span "Remove Asset" at bounding box center [315, 152] width 44 height 5
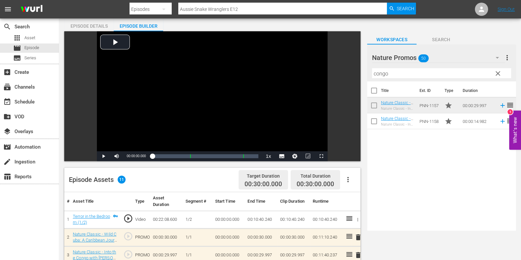
scroll to position [0, 0]
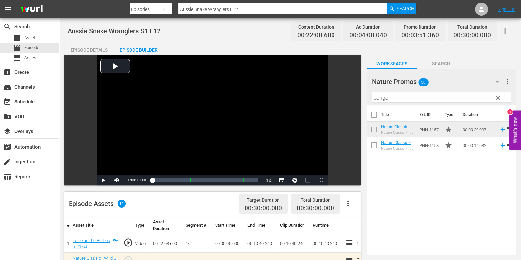
click at [255, 10] on input "Aussie Snake Wranglers E12" at bounding box center [282, 9] width 208 height 16
type input "Aussie Snake Wranglers E13"
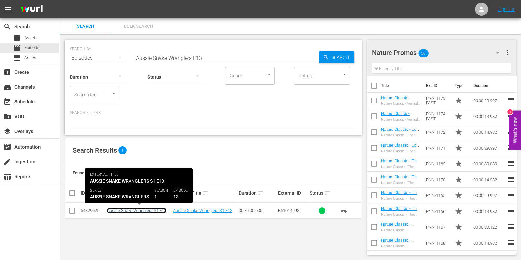
click at [133, 208] on link "Aussie Snake Wranglers S1 E13" at bounding box center [136, 210] width 59 height 5
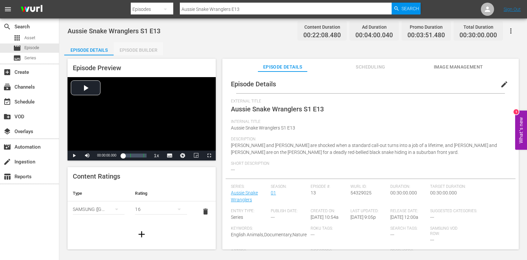
click at [125, 50] on div "Episode Builder" at bounding box center [138, 50] width 49 height 16
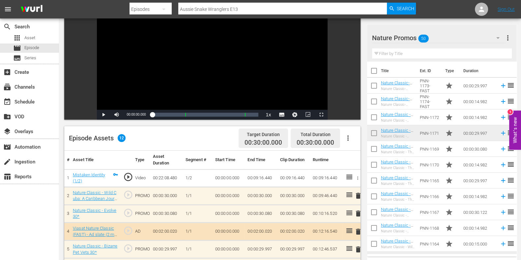
scroll to position [164, 0]
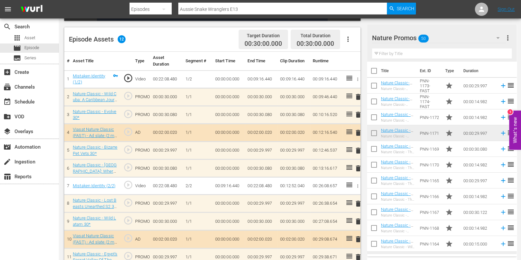
click at [400, 52] on input "text" at bounding box center [442, 53] width 140 height 11
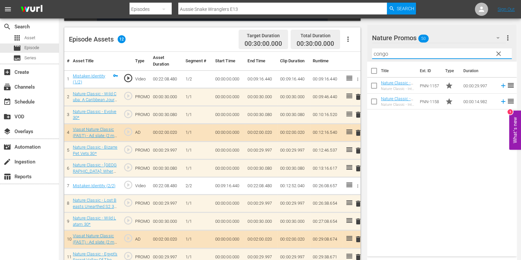
type input "congo"
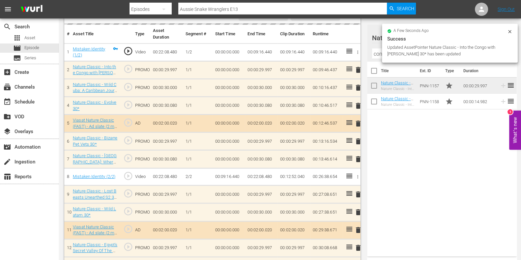
scroll to position [206, 0]
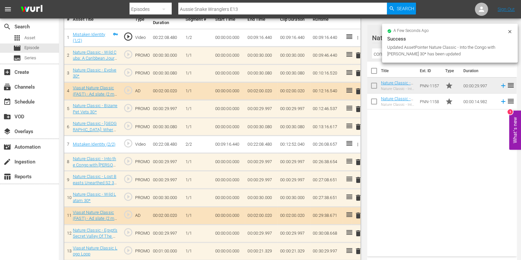
click at [358, 179] on span "delete" at bounding box center [358, 180] width 8 height 8
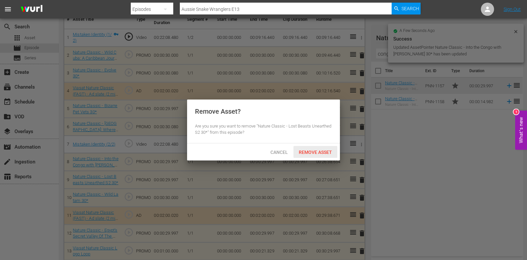
click at [321, 148] on div "Remove Asset" at bounding box center [315, 152] width 44 height 12
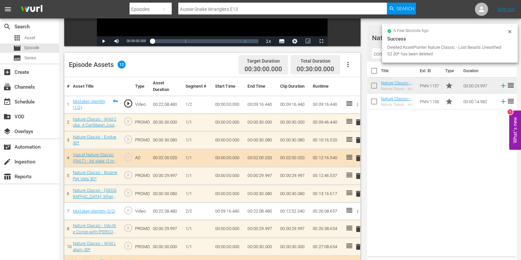
scroll to position [0, 0]
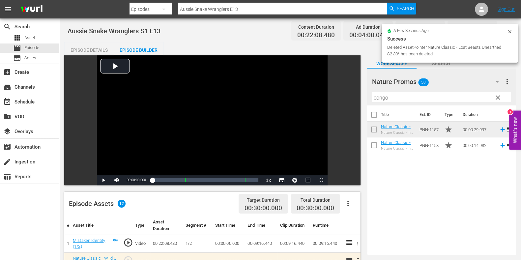
click at [262, 13] on input "Aussie Snake Wranglers E13" at bounding box center [282, 9] width 208 height 16
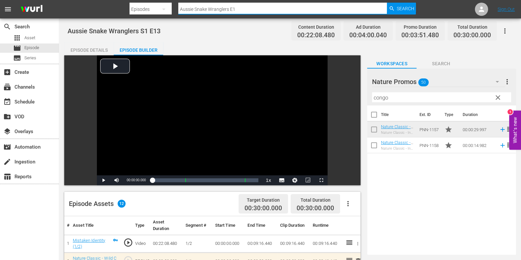
type input "Aussie Snake Wranglers E14"
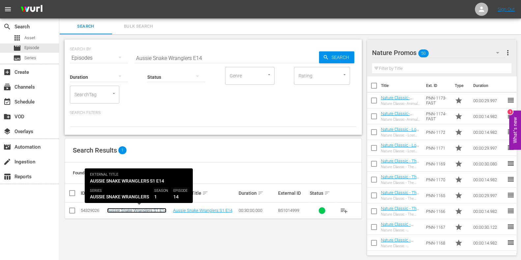
click at [141, 211] on link "Aussie Snake Wranglers S1 E14" at bounding box center [136, 210] width 59 height 5
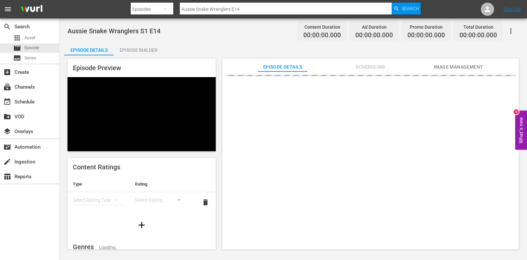
click at [145, 49] on div "Episode Builder" at bounding box center [138, 50] width 49 height 16
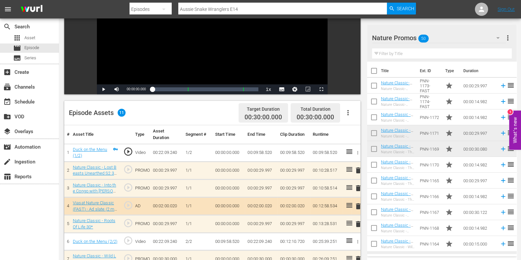
scroll to position [173, 0]
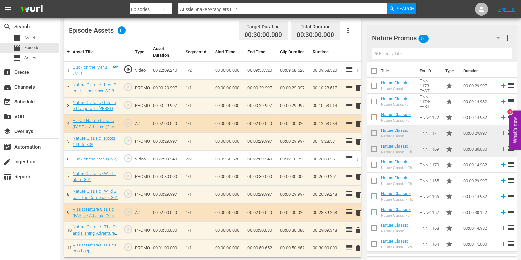
click at [412, 49] on input "text" at bounding box center [442, 53] width 140 height 11
click at [308, 158] on td "00:12:10.720" at bounding box center [293, 159] width 33 height 17
click at [400, 51] on input "text" at bounding box center [442, 53] width 140 height 11
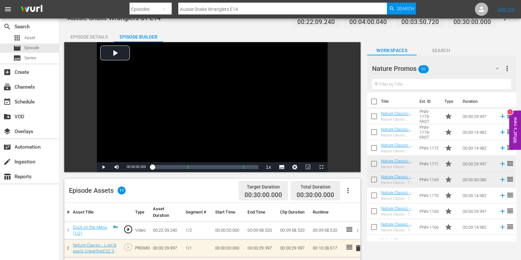
scroll to position [0, 0]
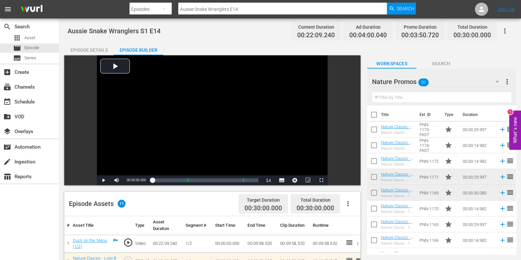
click at [256, 12] on input "Aussie Snake Wranglers E14" at bounding box center [282, 9] width 208 height 16
type input "Aussie Snake Wranglers E15"
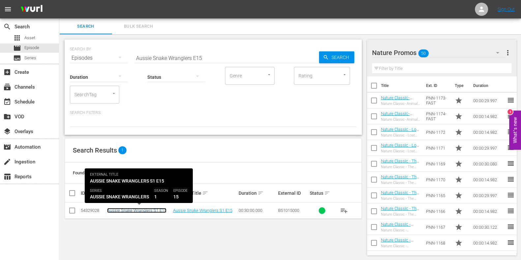
click at [141, 211] on link "Aussie Snake Wranglers S1 E15" at bounding box center [136, 210] width 59 height 5
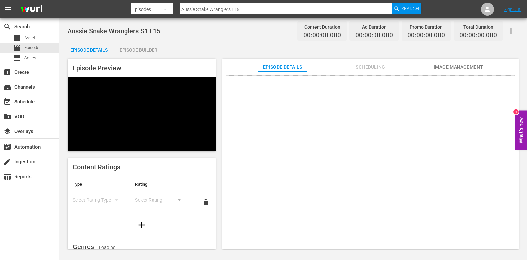
click at [131, 53] on div "Episode Builder" at bounding box center [138, 50] width 49 height 16
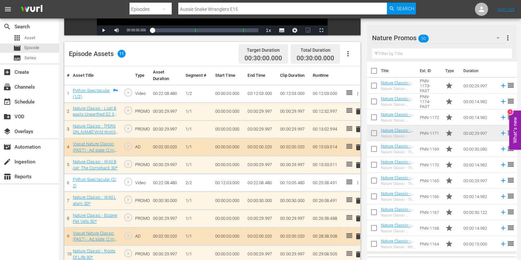
scroll to position [175, 0]
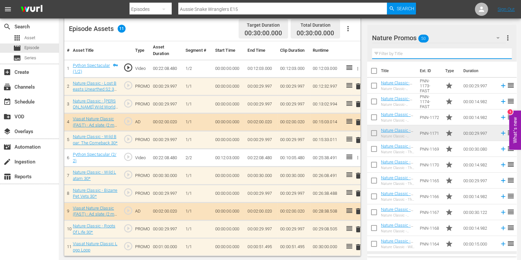
click at [400, 51] on input "text" at bounding box center [442, 53] width 140 height 11
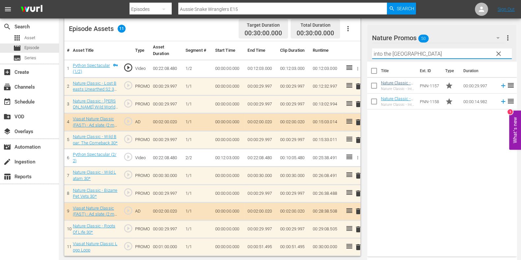
type input "into the congo"
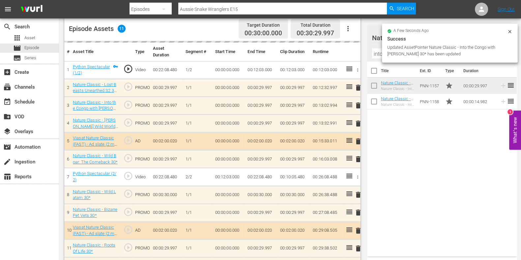
click at [358, 124] on span "delete" at bounding box center [358, 124] width 8 height 8
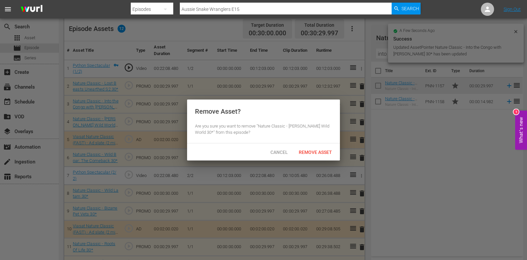
click at [357, 122] on div at bounding box center [263, 130] width 527 height 260
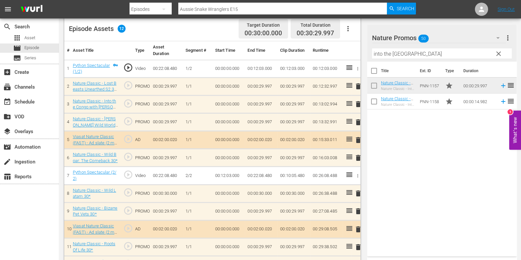
click at [359, 123] on span "delete" at bounding box center [358, 122] width 8 height 8
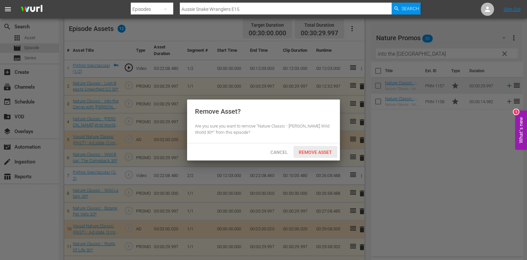
click at [315, 152] on span "Remove Asset" at bounding box center [315, 152] width 44 height 5
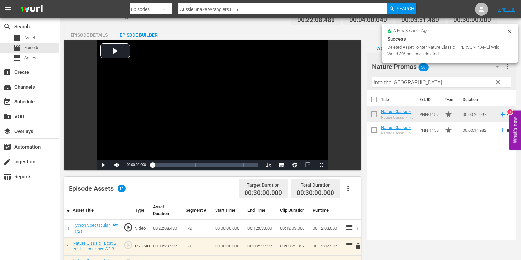
scroll to position [0, 0]
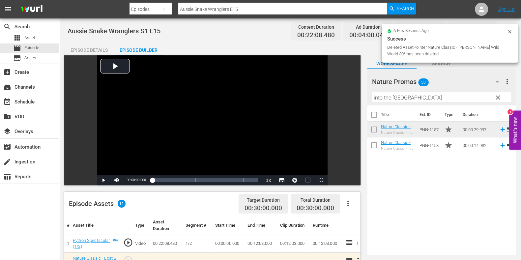
click at [271, 9] on input "Aussie Snake Wranglers E15" at bounding box center [282, 9] width 208 height 16
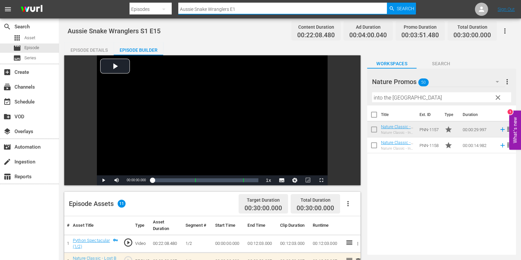
type input "Aussie Snake Wranglers E16"
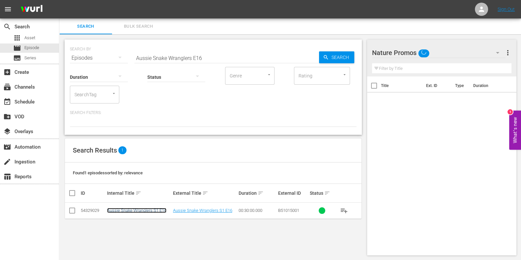
click at [128, 211] on link "Aussie Snake Wranglers S1 E16" at bounding box center [136, 210] width 59 height 5
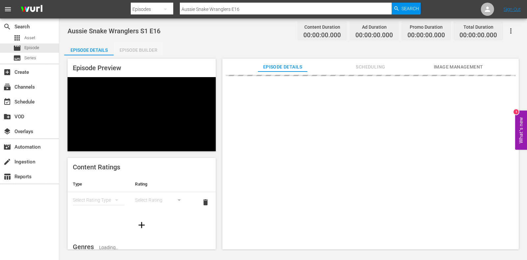
click at [130, 51] on div "Episode Builder" at bounding box center [138, 50] width 49 height 16
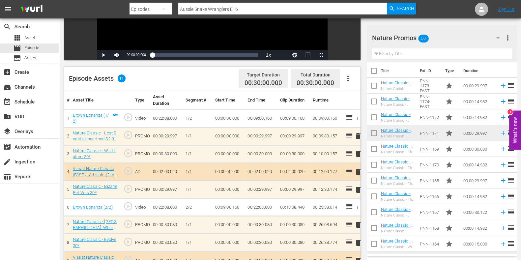
scroll to position [173, 0]
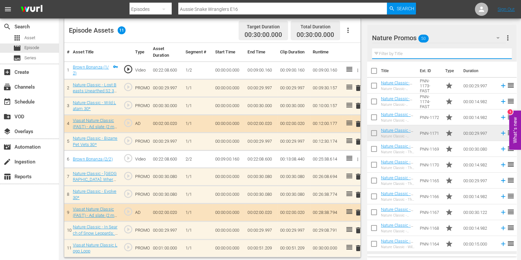
click at [401, 57] on input "text" at bounding box center [442, 53] width 140 height 11
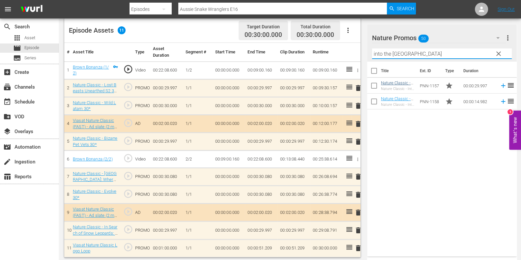
type input "into the congo"
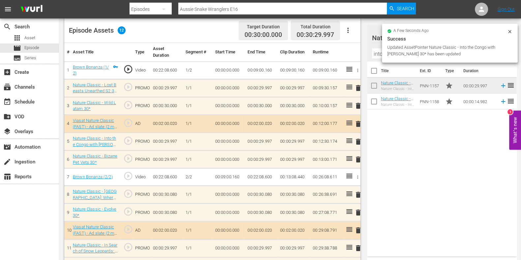
click at [358, 159] on span "delete" at bounding box center [358, 159] width 8 height 8
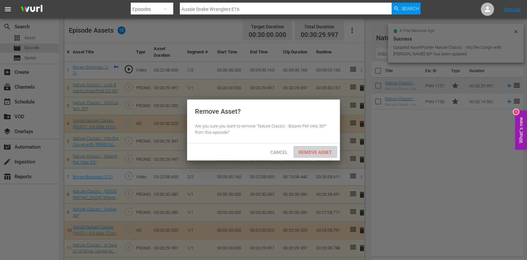
click at [319, 152] on span "Remove Asset" at bounding box center [315, 152] width 44 height 5
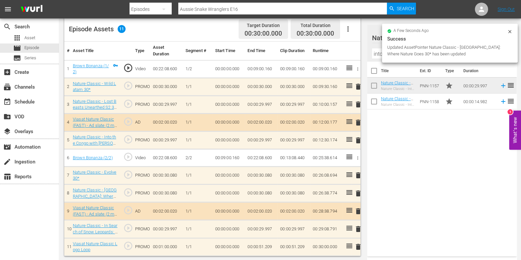
scroll to position [0, 0]
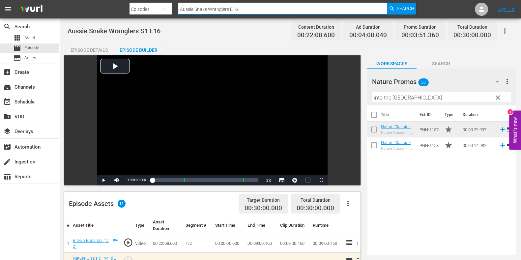
drag, startPoint x: 254, startPoint y: 4, endPoint x: 70, endPoint y: 4, distance: 183.4
click at [76, 5] on nav "menu Search By Episodes Search ID, Title, Description, Keywords, or Category Au…" at bounding box center [260, 9] width 521 height 18
paste input "Predator Coast"
type input "Predator Coast"
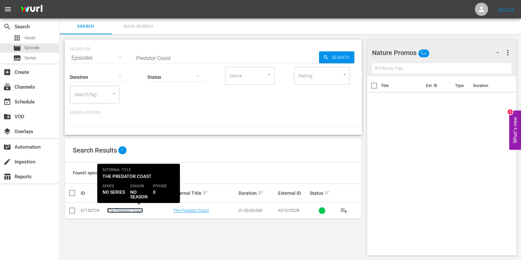
drag, startPoint x: 117, startPoint y: 208, endPoint x: 118, endPoint y: 212, distance: 3.9
click at [118, 212] on link "The Predator Coast" at bounding box center [125, 210] width 36 height 5
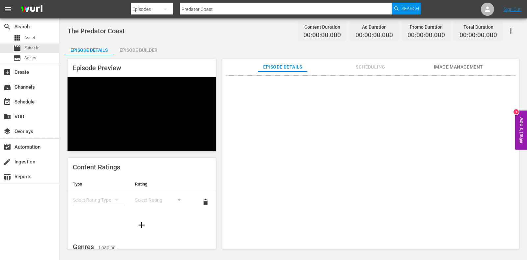
click at [154, 39] on div "The Predator Coast Content Duration 00:00:00.000 Ad Duration 00:00:00.000 Promo…" at bounding box center [293, 134] width 468 height 232
click at [152, 51] on div "Episode Builder" at bounding box center [138, 50] width 49 height 16
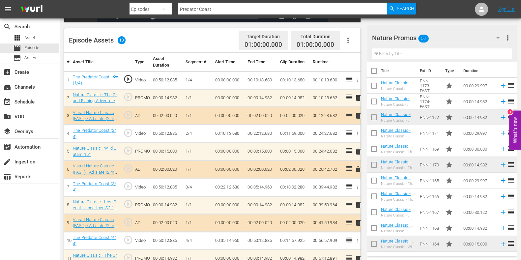
scroll to position [164, 0]
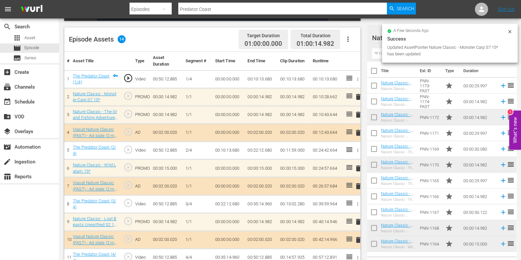
click at [359, 115] on span "delete" at bounding box center [358, 115] width 8 height 8
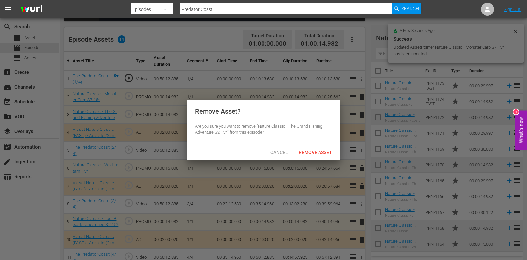
click at [319, 151] on span "Remove Asset" at bounding box center [315, 152] width 44 height 5
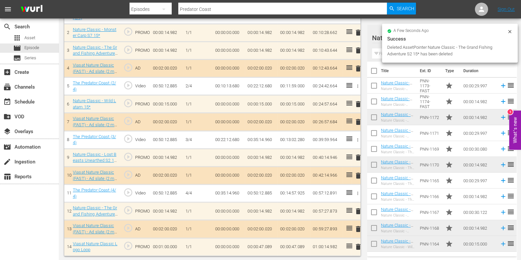
scroll to position [211, 0]
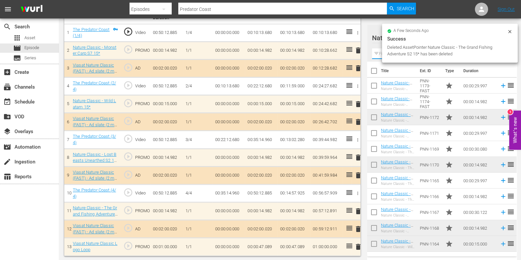
click at [380, 50] on input "text" at bounding box center [442, 53] width 140 height 11
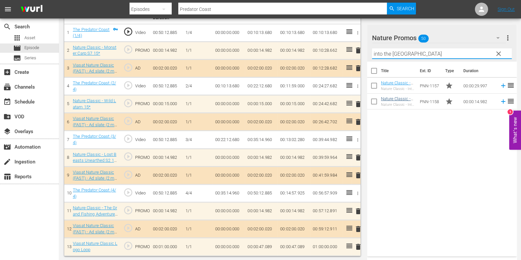
type input "into the congo"
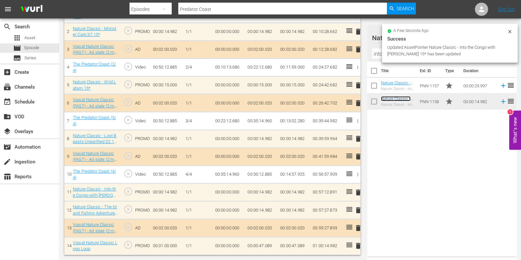
scroll to position [228, 0]
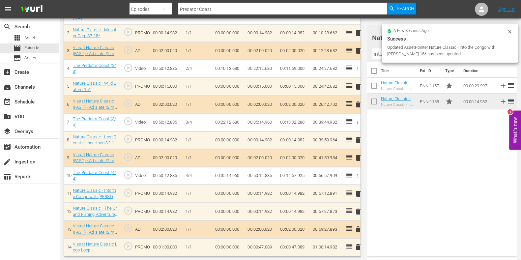
click at [357, 209] on span "delete" at bounding box center [358, 211] width 8 height 8
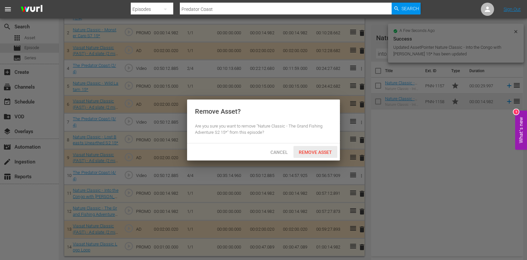
click at [310, 146] on div "Remove Asset" at bounding box center [315, 152] width 44 height 12
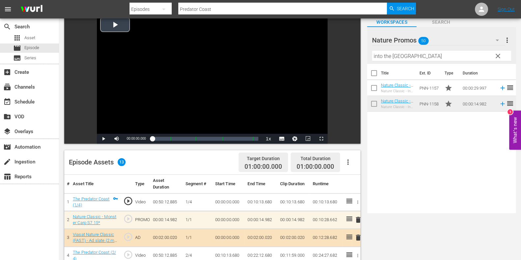
scroll to position [0, 0]
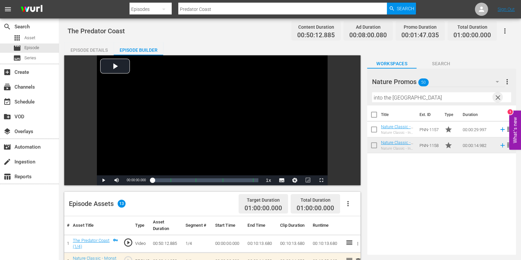
click at [498, 97] on span "clear" at bounding box center [498, 98] width 8 height 8
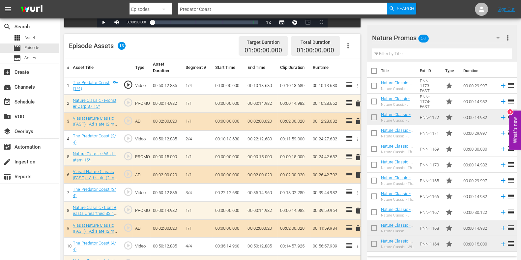
scroll to position [211, 0]
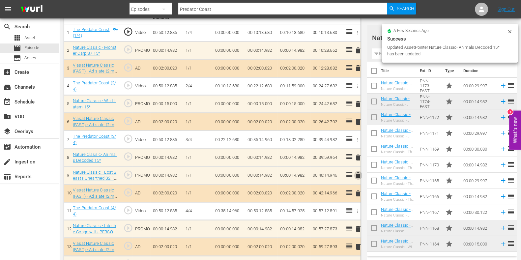
click at [356, 172] on span "delete" at bounding box center [358, 175] width 8 height 8
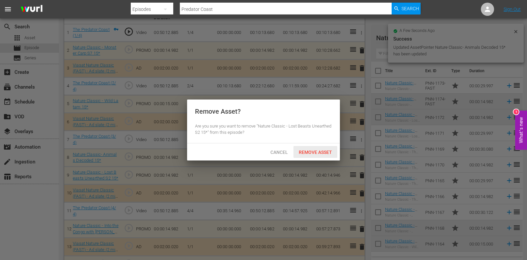
click at [313, 144] on div "Cancel Remove Asset" at bounding box center [263, 151] width 153 height 17
click at [309, 150] on span "Remove Asset" at bounding box center [315, 152] width 44 height 5
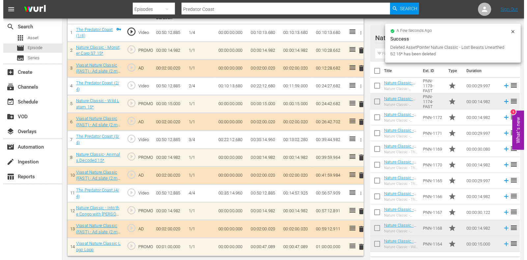
scroll to position [0, 0]
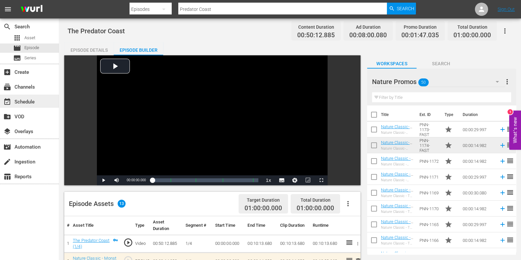
click at [46, 103] on div "event_available Schedule" at bounding box center [29, 101] width 59 height 13
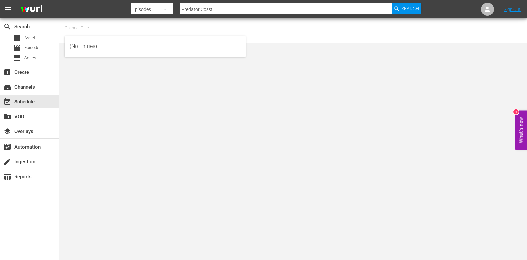
click at [107, 27] on input "text" at bounding box center [107, 28] width 84 height 16
click at [102, 47] on div "Explore Rakuten Poland (1870 - viasat_world_viasatexploreclassic_1)" at bounding box center [155, 47] width 171 height 16
type input "Explore Rakuten Poland (1870 - viasat_world_viasatexploreclassic_1)"
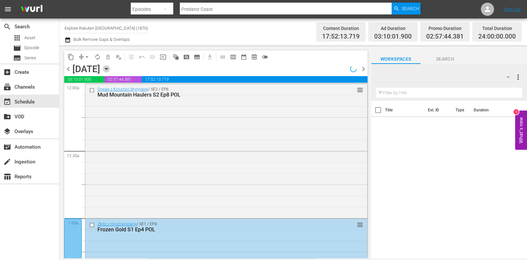
click at [108, 69] on icon "button" at bounding box center [106, 69] width 3 height 2
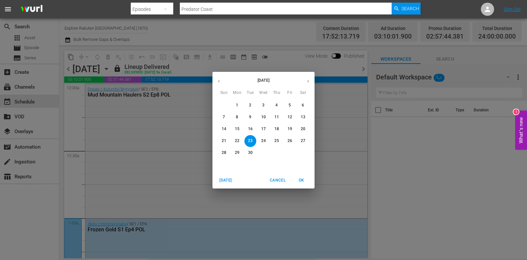
click at [308, 79] on icon "button" at bounding box center [308, 81] width 5 height 5
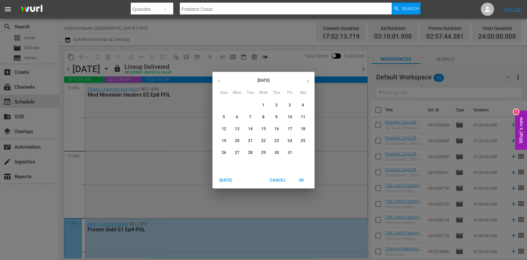
click at [239, 125] on button "13" at bounding box center [237, 129] width 12 height 12
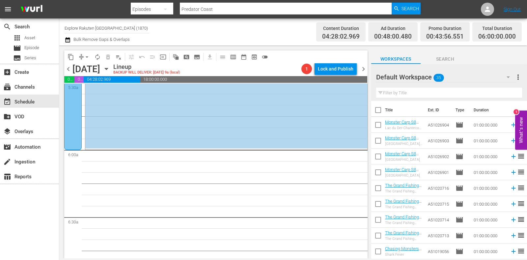
scroll to position [741, 0]
click at [197, 60] on span "subtitles_outlined" at bounding box center [197, 57] width 7 height 7
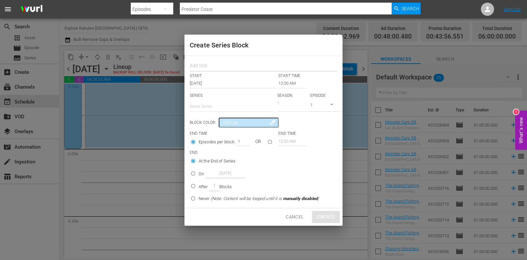
click at [216, 67] on input "text" at bounding box center [264, 67] width 148 height 10
click at [205, 103] on input "text" at bounding box center [232, 106] width 84 height 16
paste input "Ciężarówką po bezdrożach [GEOGRAPHIC_DATA]"
click at [218, 126] on div "Ciężarówką po bezdrożach [GEOGRAPHIC_DATA]" at bounding box center [232, 125] width 74 height 16
type input "Ciężarówką po bezdrożach [GEOGRAPHIC_DATA]"
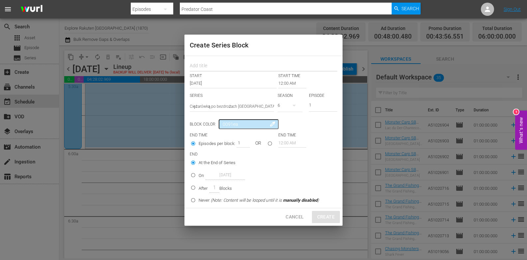
click at [215, 70] on input "text" at bounding box center [264, 67] width 148 height 10
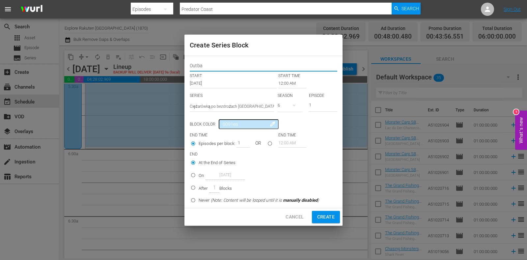
type input "Outback Truckers"
drag, startPoint x: 245, startPoint y: 65, endPoint x: 174, endPoint y: 62, distance: 71.2
click at [174, 62] on div "Create Series Block Outback Truckers START START TIME Oct 13th 2025 12:00 AM SE…" at bounding box center [263, 130] width 527 height 260
click at [286, 104] on button "button" at bounding box center [294, 105] width 16 height 16
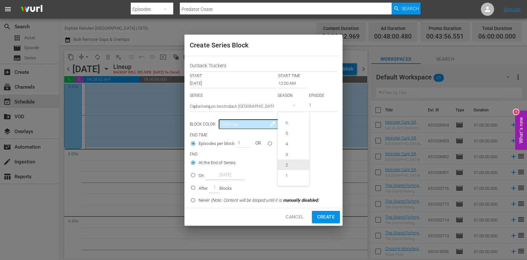
click at [293, 164] on div "2" at bounding box center [287, 165] width 18 height 7
drag, startPoint x: 296, startPoint y: 105, endPoint x: 274, endPoint y: 116, distance: 25.2
click at [293, 105] on div "SERIES Select Series Ciężarówką po bezdrożach Australii SEASON 2 EPISODE 1" at bounding box center [264, 104] width 148 height 23
type input "9"
click at [290, 85] on input "12:00 AM" at bounding box center [292, 83] width 28 height 9
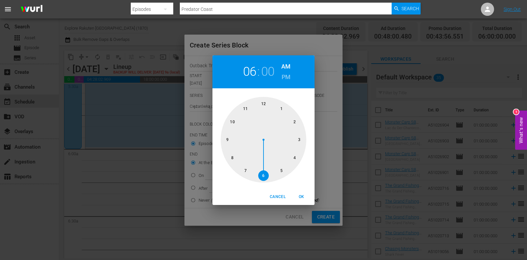
click at [261, 174] on div at bounding box center [264, 140] width 86 height 86
click at [306, 198] on span "OK" at bounding box center [301, 196] width 16 height 7
type input "06:00 AM"
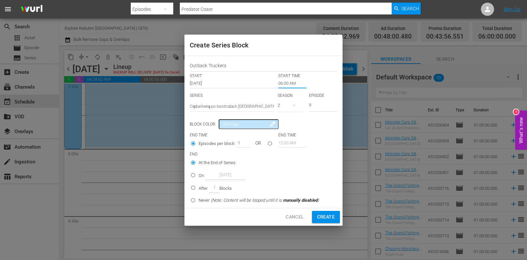
click at [191, 172] on input "On Oct 13th 2025" at bounding box center [193, 176] width 11 height 11
radio input "true"
click at [217, 173] on input "Oct 13th 2025" at bounding box center [226, 175] width 40 height 9
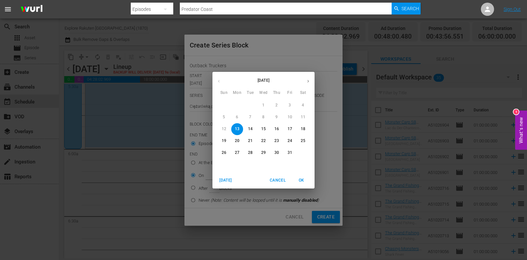
click at [289, 128] on p "17" at bounding box center [290, 129] width 5 height 6
type input "Oct 17th 2025"
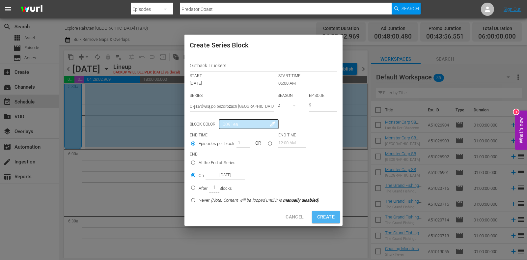
click at [333, 213] on span "Create" at bounding box center [325, 217] width 17 height 8
type input "12:00 AM"
type input "1"
radio input "true"
type input "Oct 13th 2025"
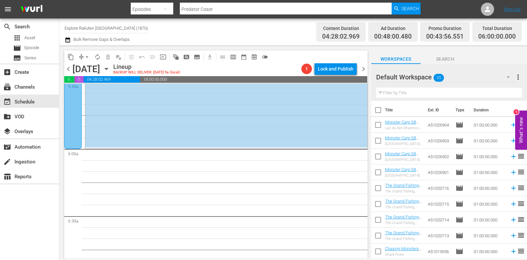
click at [250, 41] on div "Channel Title Explore Rakuten Poland (1870) Bulk Remove Gaps & Overlaps" at bounding box center [189, 32] width 249 height 24
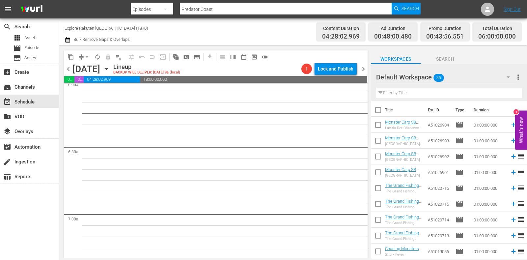
scroll to position [755, 0]
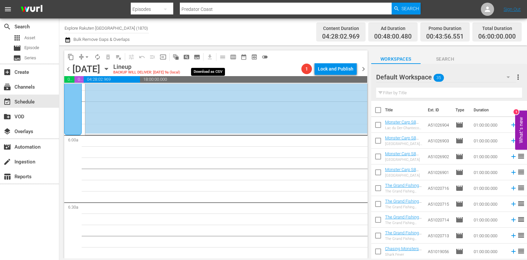
click at [203, 56] on hr at bounding box center [203, 57] width 0 height 8
click at [199, 56] on span "subtitles_outlined" at bounding box center [197, 57] width 7 height 7
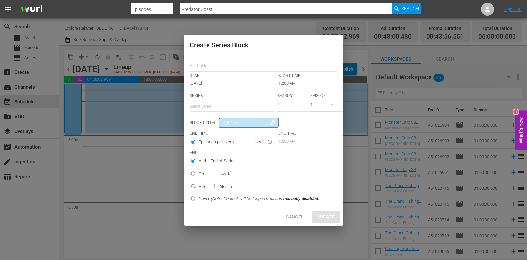
click at [202, 61] on div at bounding box center [264, 65] width 148 height 13
click at [205, 67] on input "text" at bounding box center [264, 67] width 148 height 10
paste input "Outback Truckers"
type input "Outback Truckers"
click at [208, 104] on input "text" at bounding box center [232, 106] width 84 height 16
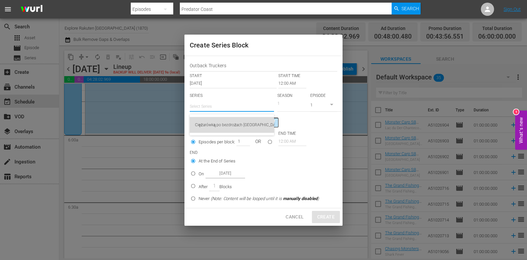
click at [213, 121] on div "Ciężarówką po bezdrożach [GEOGRAPHIC_DATA]" at bounding box center [232, 125] width 74 height 16
type input "Ciężarówką po bezdrożach [GEOGRAPHIC_DATA]"
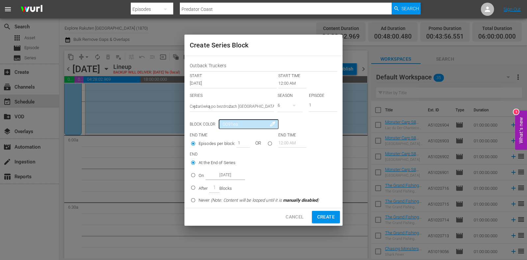
click at [289, 109] on button "button" at bounding box center [294, 105] width 16 height 16
click at [292, 162] on div "2" at bounding box center [287, 165] width 18 height 7
drag, startPoint x: 318, startPoint y: 104, endPoint x: 278, endPoint y: 104, distance: 40.2
click at [278, 104] on div "SERIES Select Series Ciężarówką po bezdrożach Australii SEASON 2 EPISODE 1" at bounding box center [264, 104] width 148 height 23
type input "9"
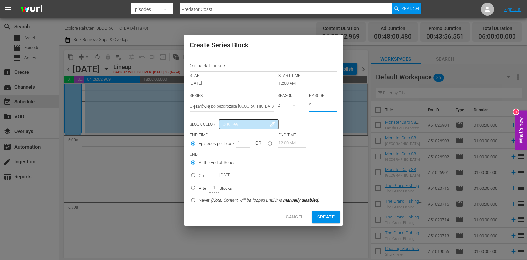
click at [280, 87] on input "12:00 AM" at bounding box center [292, 83] width 28 height 9
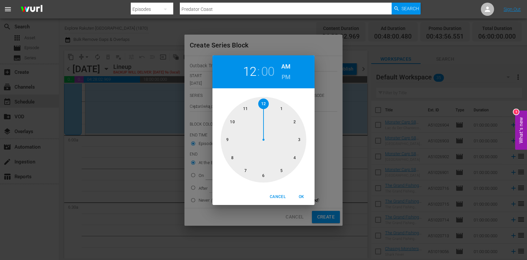
click at [281, 76] on div "12 : 00 AM PM" at bounding box center [263, 71] width 102 height 33
click at [282, 76] on h6 "PM" at bounding box center [286, 77] width 9 height 11
click at [295, 194] on span "OK" at bounding box center [301, 196] width 16 height 7
type input "12:00 PM"
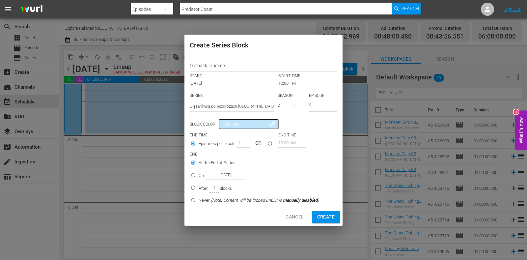
click at [205, 177] on div "On Oct 13th 2025" at bounding box center [222, 175] width 46 height 9
click at [199, 177] on input "On Oct 13th 2025" at bounding box center [193, 176] width 11 height 11
radio input "false"
radio input "true"
click at [224, 178] on input "Oct 13th 2025" at bounding box center [226, 175] width 40 height 9
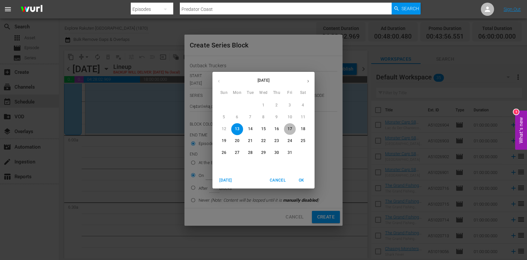
click at [293, 129] on span "17" at bounding box center [290, 129] width 12 height 6
type input "Oct 17th 2025"
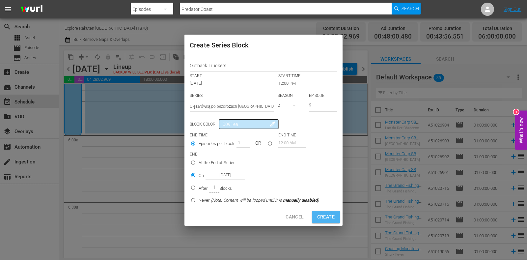
click at [338, 215] on button "Create" at bounding box center [326, 217] width 28 height 12
type input "12:00 AM"
type input "1"
radio input "true"
type input "Oct 13th 2025"
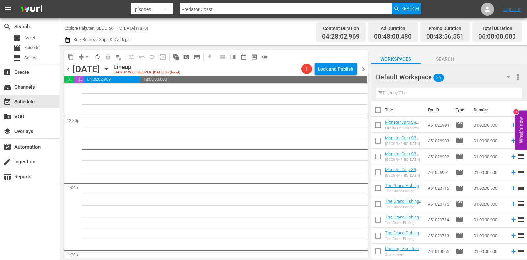
scroll to position [1661, 0]
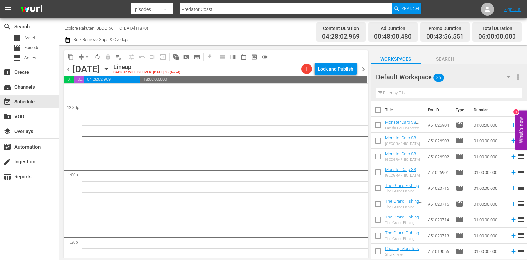
click at [364, 68] on span "chevron_right" at bounding box center [363, 69] width 8 height 8
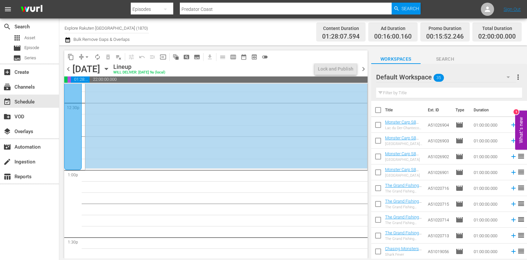
click at [69, 73] on span "chevron_left" at bounding box center [68, 69] width 8 height 8
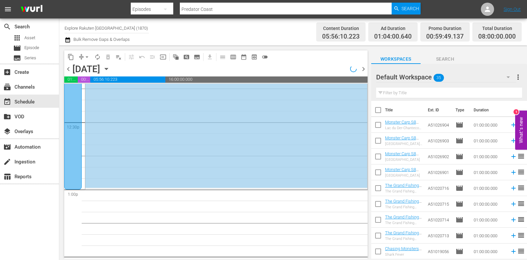
scroll to position [1613, 0]
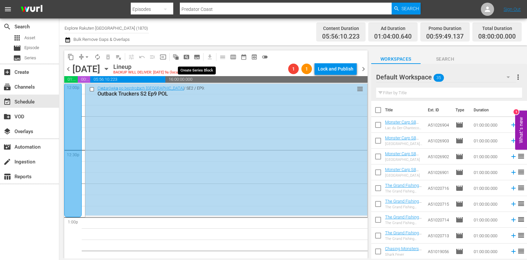
click at [198, 57] on span "subtitles_outlined" at bounding box center [197, 57] width 7 height 7
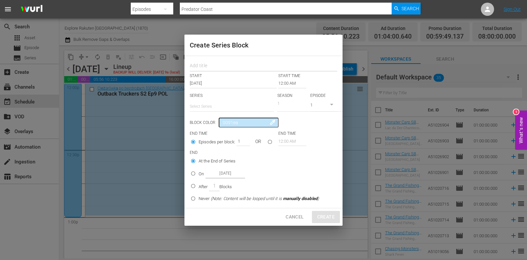
click at [216, 67] on input "text" at bounding box center [264, 67] width 148 height 10
paste input "Outback Truckers"
type input "Outback Truckers"
click at [216, 102] on input "text" at bounding box center [232, 106] width 84 height 16
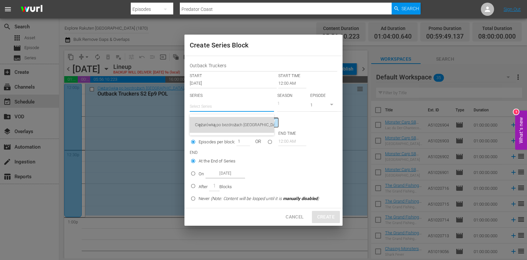
click at [217, 121] on div "Ciężarówką po bezdrożach [GEOGRAPHIC_DATA]" at bounding box center [232, 125] width 74 height 16
type input "Ciężarówką po bezdrożach [GEOGRAPHIC_DATA]"
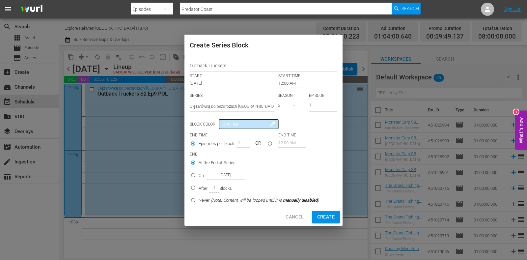
click at [289, 83] on input "12:00 AM" at bounding box center [292, 83] width 28 height 9
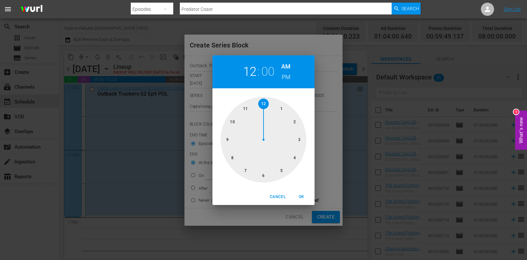
click at [283, 167] on div at bounding box center [264, 140] width 86 height 86
click at [282, 78] on h6 "PM" at bounding box center [286, 77] width 9 height 11
click at [300, 192] on button "OK" at bounding box center [301, 196] width 21 height 11
type input "05:00 PM"
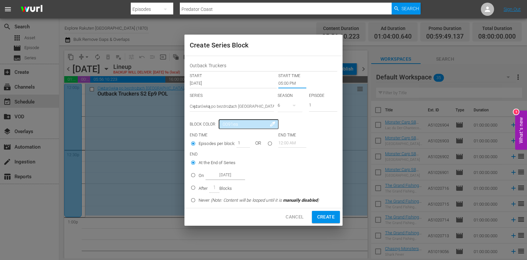
click at [293, 106] on icon "button" at bounding box center [294, 105] width 8 height 8
click at [301, 169] on span "2" at bounding box center [294, 164] width 32 height 11
click at [321, 99] on div "1" at bounding box center [323, 104] width 28 height 13
click at [321, 103] on input "1" at bounding box center [323, 105] width 28 height 11
type input "10"
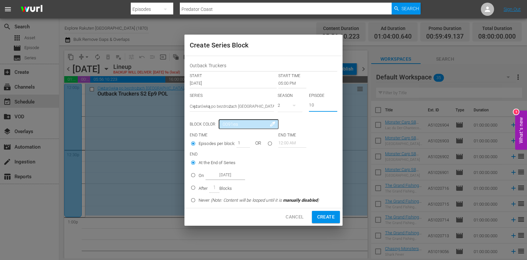
click at [294, 81] on input "05:00 PM" at bounding box center [292, 83] width 28 height 9
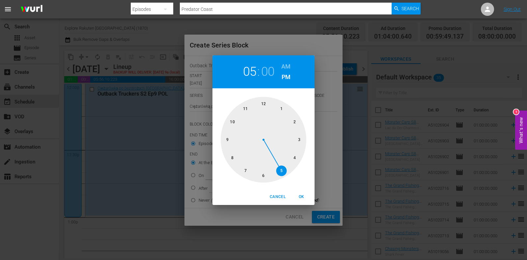
click at [284, 167] on div at bounding box center [264, 140] width 86 height 86
click at [301, 198] on span "OK" at bounding box center [301, 196] width 16 height 7
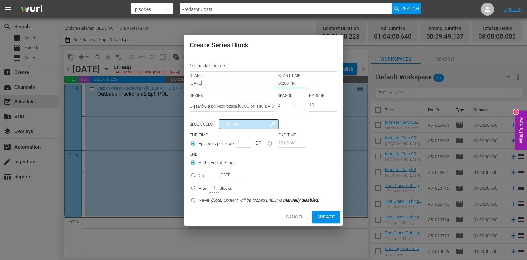
click at [200, 179] on div "On Oct 13th 2025" at bounding box center [222, 175] width 46 height 9
click at [199, 179] on input "On Oct 13th 2025" at bounding box center [193, 176] width 11 height 11
radio input "false"
radio input "true"
click at [223, 178] on input "Oct 13th 2025" at bounding box center [226, 175] width 40 height 9
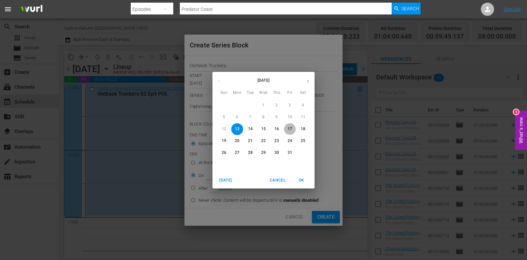
click at [290, 126] on p "17" at bounding box center [290, 129] width 5 height 6
type input "Oct 17th 2025"
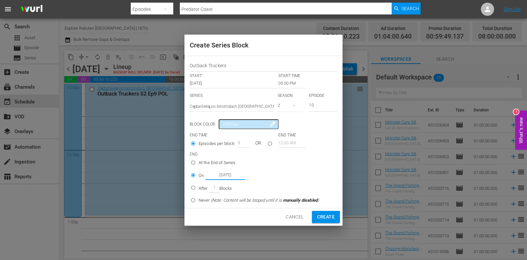
click at [328, 213] on span "Create" at bounding box center [325, 217] width 17 height 8
type input "12:00 AM"
type input "1"
radio input "true"
type input "Oct 13th 2025"
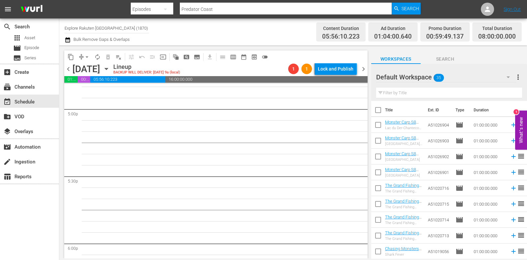
scroll to position [2272, 0]
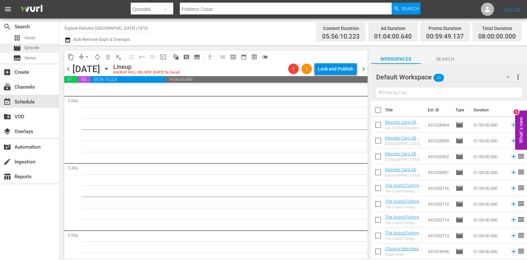
drag, startPoint x: 366, startPoint y: 70, endPoint x: 54, endPoint y: 50, distance: 312.2
click at [366, 70] on span "chevron_right" at bounding box center [363, 69] width 8 height 8
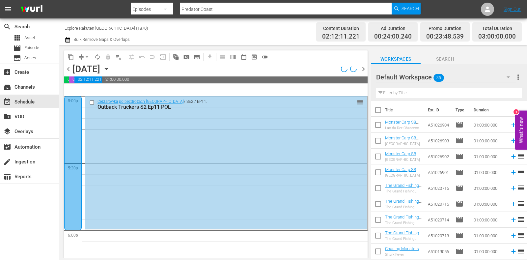
click at [66, 67] on span "chevron_left" at bounding box center [68, 69] width 8 height 8
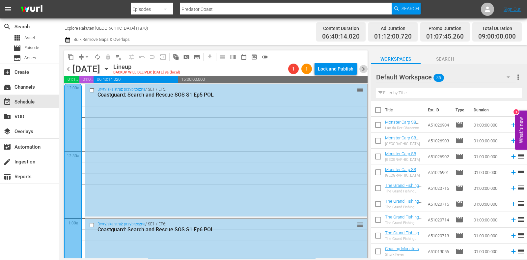
click at [363, 69] on span "chevron_right" at bounding box center [363, 69] width 8 height 8
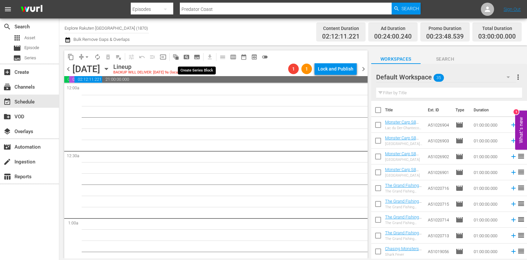
click at [197, 58] on span "subtitles_outlined" at bounding box center [197, 57] width 7 height 7
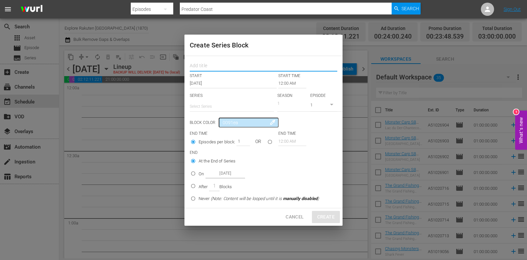
drag, startPoint x: 197, startPoint y: 58, endPoint x: 222, endPoint y: 70, distance: 28.0
click at [222, 70] on input "text" at bounding box center [264, 67] width 148 height 10
paste input "Outback Truckers"
type input "Outback Truckers"
click at [216, 107] on input "text" at bounding box center [232, 106] width 84 height 16
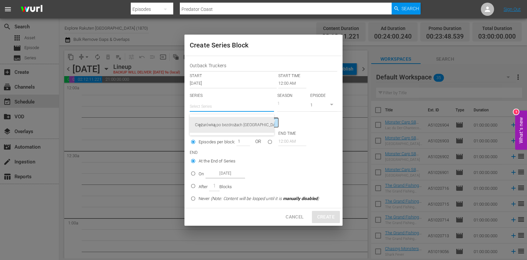
click at [222, 125] on div "Ciężarówką po bezdrożach [GEOGRAPHIC_DATA]" at bounding box center [232, 125] width 74 height 16
type input "Ciężarówką po bezdrożach [GEOGRAPHIC_DATA]"
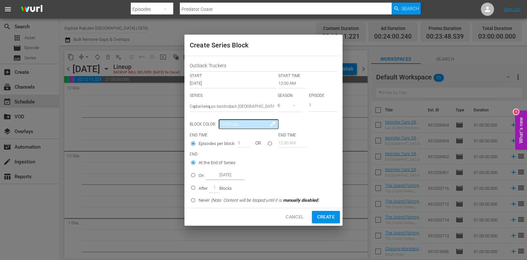
click at [289, 106] on button "button" at bounding box center [294, 105] width 16 height 16
drag, startPoint x: 294, startPoint y: 170, endPoint x: 294, endPoint y: 165, distance: 4.7
click at [294, 165] on div "6 5 4 3 2 1" at bounding box center [294, 149] width 32 height 74
click at [295, 162] on div "2" at bounding box center [287, 165] width 18 height 7
click at [318, 101] on input "1" at bounding box center [323, 105] width 28 height 11
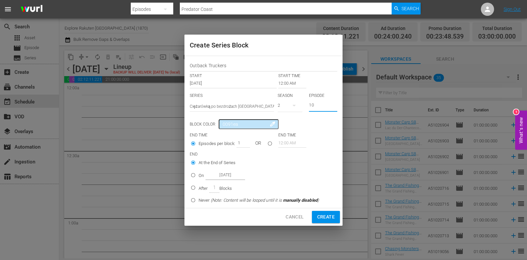
type input "10"
click at [194, 175] on input "On Oct 14th 2025" at bounding box center [193, 176] width 11 height 11
radio input "true"
click at [206, 175] on input "Oct 14th 2025" at bounding box center [226, 175] width 40 height 9
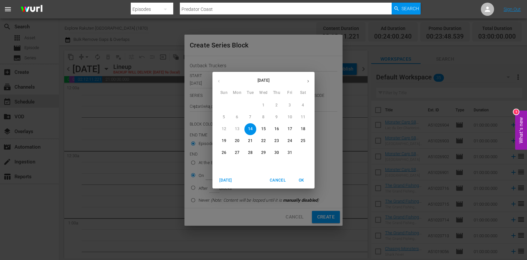
click at [302, 130] on p "18" at bounding box center [303, 129] width 5 height 6
type input "Oct 18th 2025"
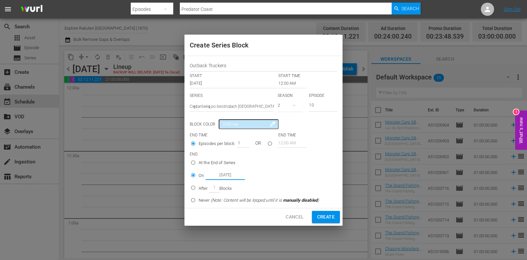
click at [326, 216] on span "Create" at bounding box center [325, 217] width 17 height 8
type input "1"
radio input "true"
type input "Oct 14th 2025"
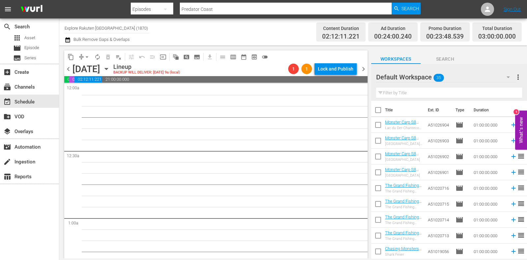
click at [110, 69] on icon "button" at bounding box center [106, 68] width 7 height 7
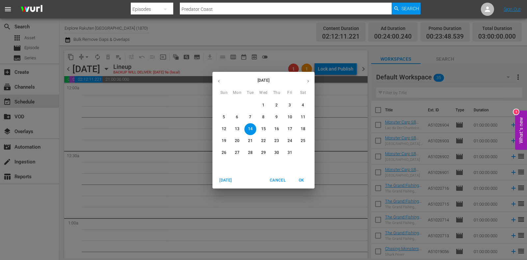
click at [306, 128] on span "18" at bounding box center [303, 129] width 12 height 6
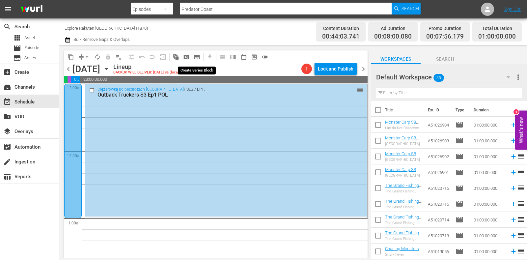
click at [194, 56] on span "subtitles_outlined" at bounding box center [197, 57] width 7 height 7
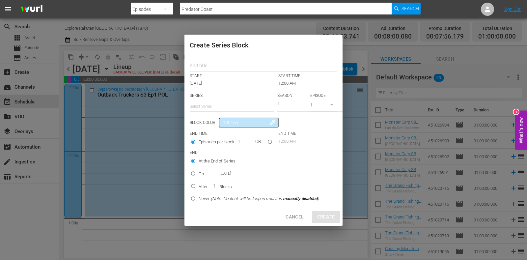
click at [219, 67] on input "text" at bounding box center [264, 67] width 148 height 10
paste input "Outback Truckers"
type input "Outback Truckers"
click at [216, 102] on input "text" at bounding box center [232, 106] width 84 height 16
click at [224, 122] on div "Ciężarówką po bezdrożach [GEOGRAPHIC_DATA]" at bounding box center [232, 125] width 74 height 16
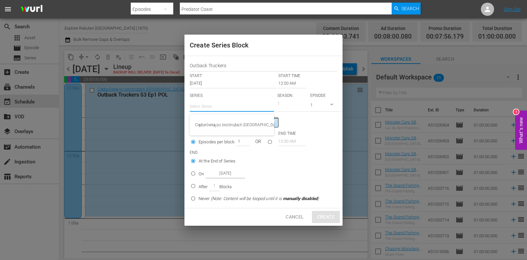
type input "Ciężarówką po bezdrożach [GEOGRAPHIC_DATA]"
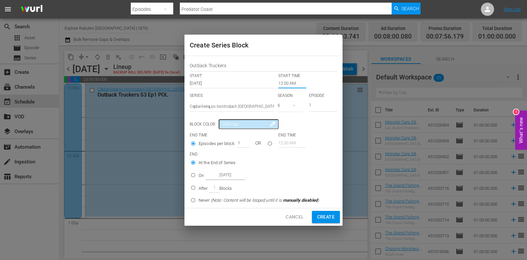
click at [285, 80] on input "12:00 AM" at bounding box center [292, 83] width 28 height 9
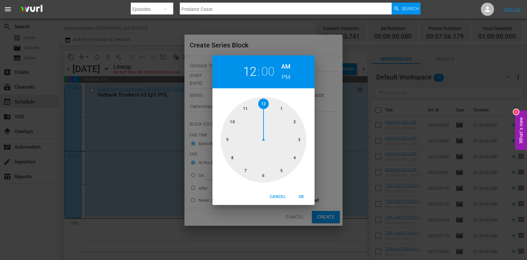
click at [289, 156] on div at bounding box center [264, 140] width 86 height 86
click at [281, 78] on div "04 : 00 AM PM" at bounding box center [263, 71] width 102 height 33
click at [288, 83] on div "04 : 00 AM PM" at bounding box center [263, 71] width 102 height 33
click at [288, 81] on h6 "PM" at bounding box center [286, 77] width 9 height 11
click at [306, 196] on span "OK" at bounding box center [301, 196] width 16 height 7
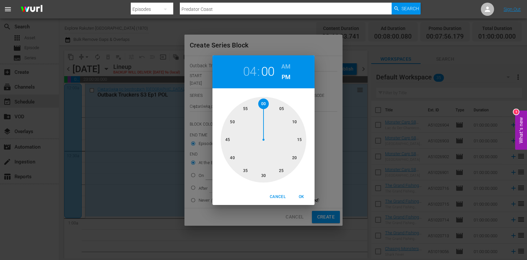
type input "04:00 PM"
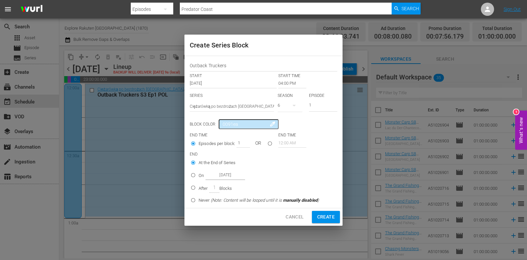
click at [283, 106] on div "6" at bounding box center [290, 105] width 25 height 18
click at [293, 165] on div "2" at bounding box center [287, 165] width 18 height 7
click at [316, 103] on input "1" at bounding box center [323, 105] width 28 height 11
type input "10"
click at [195, 178] on input "On Oct 18th 2025" at bounding box center [193, 176] width 11 height 11
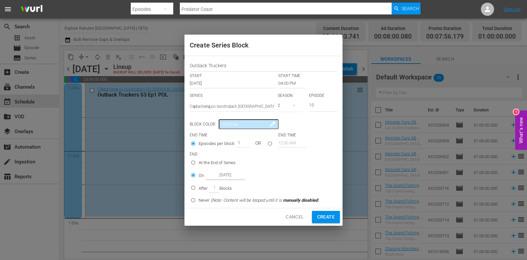
click at [200, 187] on p "After" at bounding box center [203, 188] width 9 height 7
click at [199, 187] on input "After 1 Blocks" at bounding box center [193, 188] width 11 height 11
radio input "false"
radio input "true"
drag, startPoint x: 237, startPoint y: 139, endPoint x: 248, endPoint y: 141, distance: 11.0
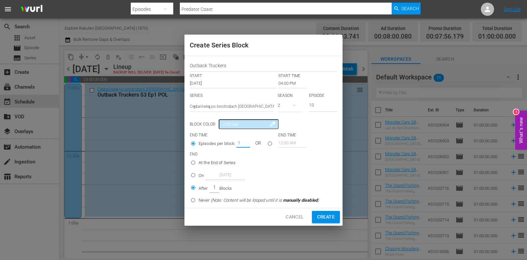
click at [248, 141] on div "1" at bounding box center [242, 142] width 13 height 9
type input "5"
click at [328, 214] on span "Create" at bounding box center [325, 217] width 17 height 8
type input "12:00 AM"
type input "1"
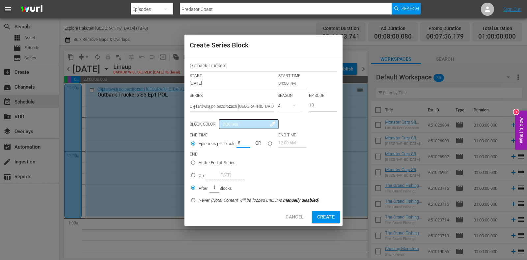
type input "1"
radio input "true"
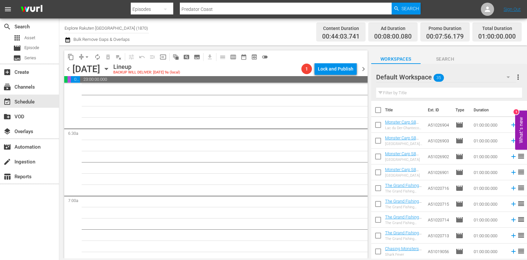
scroll to position [865, 0]
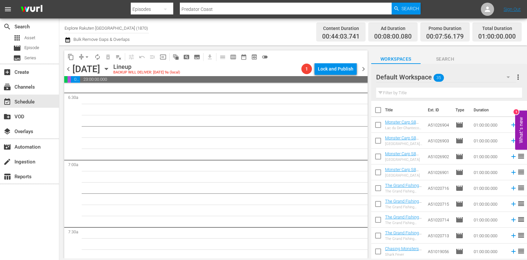
click at [361, 66] on span "chevron_right" at bounding box center [363, 69] width 8 height 8
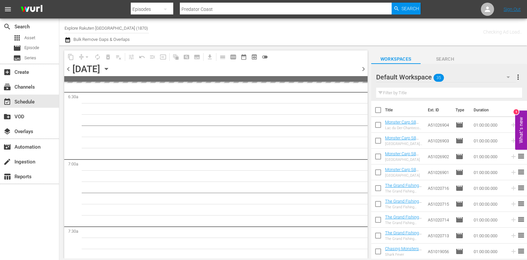
click at [67, 71] on span "chevron_left" at bounding box center [68, 69] width 8 height 8
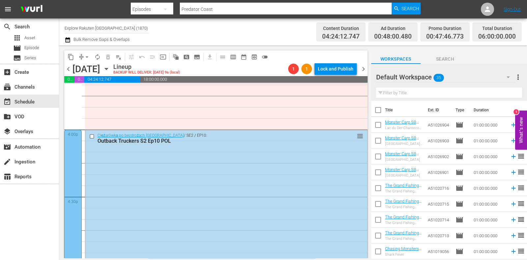
scroll to position [2099, 0]
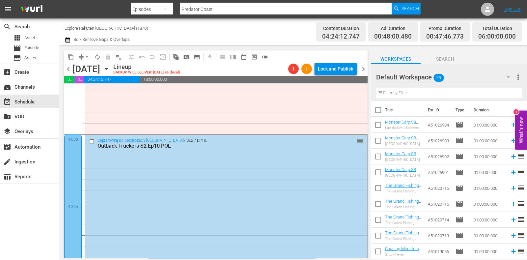
click at [360, 67] on span "chevron_right" at bounding box center [363, 69] width 8 height 8
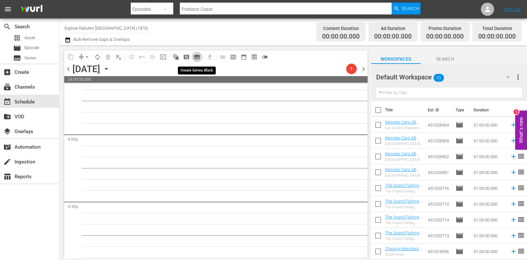
click at [197, 57] on span "subtitles_outlined" at bounding box center [197, 57] width 7 height 7
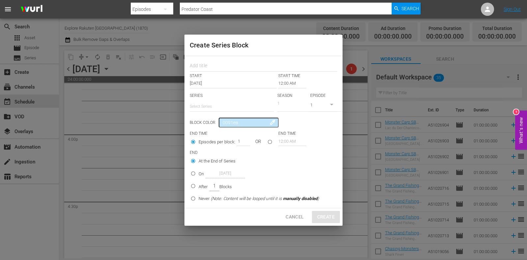
drag, startPoint x: 197, startPoint y: 57, endPoint x: 212, endPoint y: 70, distance: 19.4
click at [212, 70] on input "text" at bounding box center [264, 67] width 148 height 10
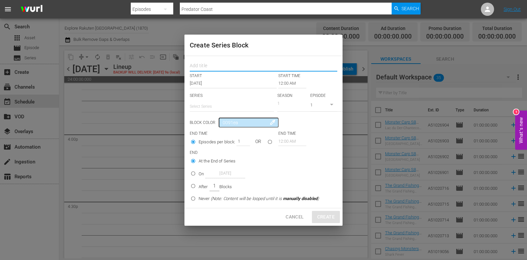
paste input "Outback Truckers"
type input "Outback Truckers"
click at [215, 101] on input "text" at bounding box center [232, 106] width 84 height 16
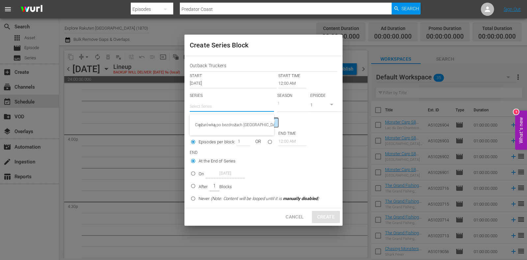
click at [221, 120] on div "Ciężarówką po bezdrożach [GEOGRAPHIC_DATA]" at bounding box center [232, 125] width 74 height 16
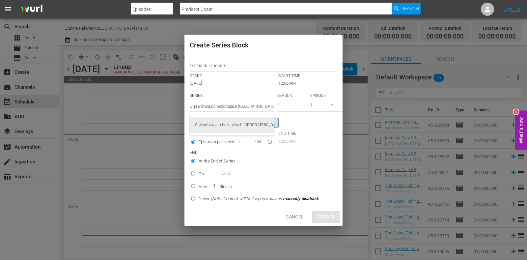
type input "Ciężarówką po bezdrożach [GEOGRAPHIC_DATA]"
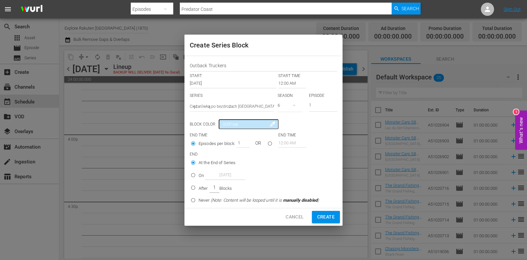
click at [284, 81] on input "12:00 AM" at bounding box center [292, 83] width 28 height 9
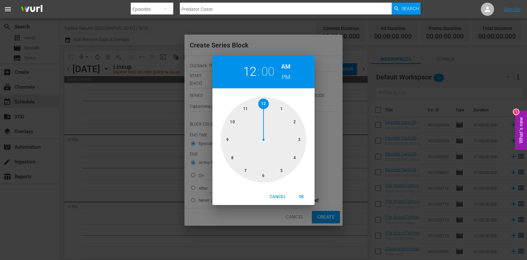
click at [263, 170] on div at bounding box center [264, 140] width 86 height 86
click at [305, 195] on span "OK" at bounding box center [301, 196] width 16 height 7
type input "06:00 AM"
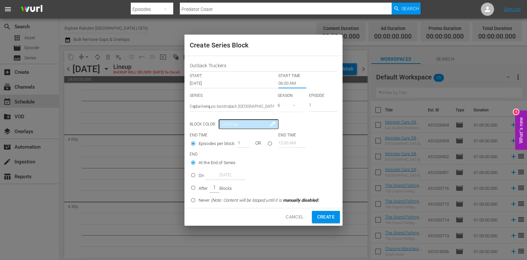
click at [289, 98] on button "button" at bounding box center [294, 105] width 16 height 16
click at [290, 162] on div "2" at bounding box center [287, 165] width 18 height 7
click at [319, 101] on input "1" at bounding box center [323, 105] width 28 height 11
type input "10"
click at [199, 185] on p "After" at bounding box center [203, 188] width 9 height 7
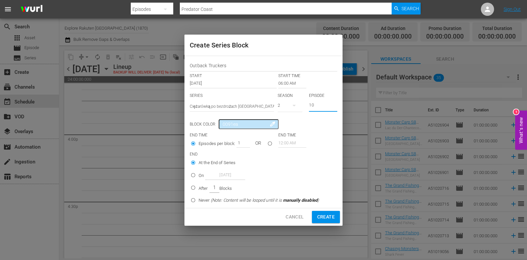
click at [199, 185] on input "After 1 Blocks" at bounding box center [193, 188] width 11 height 11
radio input "false"
radio input "true"
drag, startPoint x: 237, startPoint y: 140, endPoint x: 259, endPoint y: 144, distance: 22.0
click at [258, 143] on div "Episodes per block: 1 OR" at bounding box center [234, 144] width 89 height 13
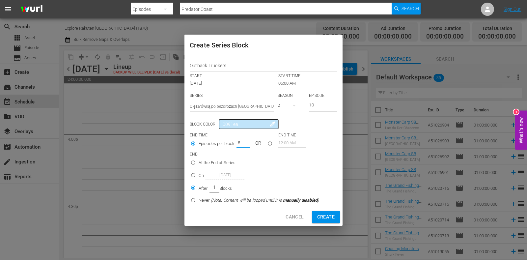
type input "5"
click at [321, 213] on span "Create" at bounding box center [325, 217] width 17 height 8
type input "12:00 AM"
type input "1"
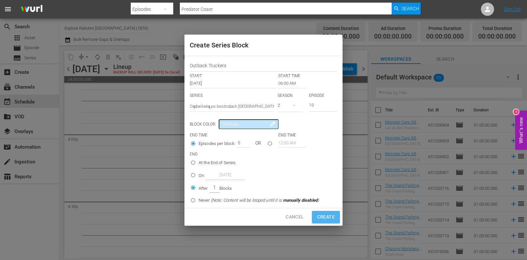
radio input "true"
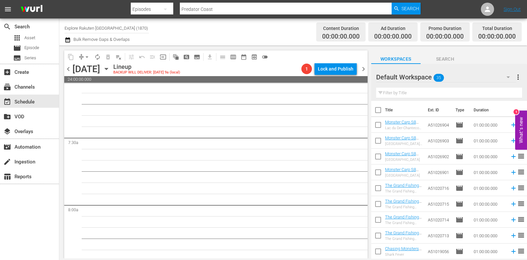
scroll to position [865, 0]
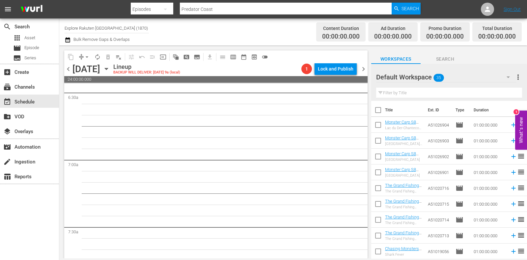
click at [362, 73] on div "chevron_left Sunday, October 19th October 19th Lineup BACKUP WILL DELIVER: 10/1…" at bounding box center [215, 69] width 303 height 13
click at [365, 67] on span "chevron_right" at bounding box center [363, 69] width 8 height 8
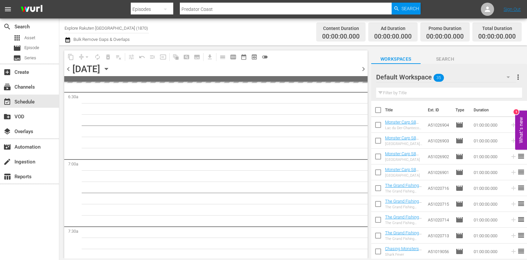
click at [68, 70] on span "chevron_left" at bounding box center [68, 69] width 8 height 8
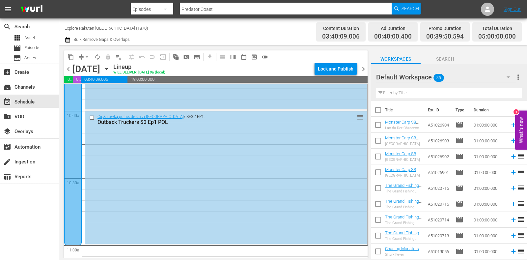
scroll to position [1317, 0]
click at [110, 66] on icon "button" at bounding box center [106, 68] width 7 height 7
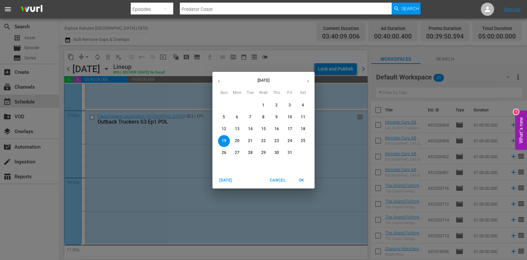
click at [234, 129] on span "13" at bounding box center [237, 129] width 12 height 6
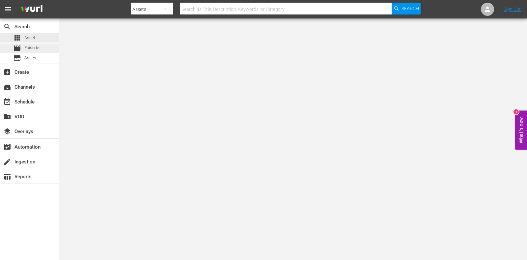
click at [42, 43] on div "movie Episode" at bounding box center [29, 47] width 59 height 9
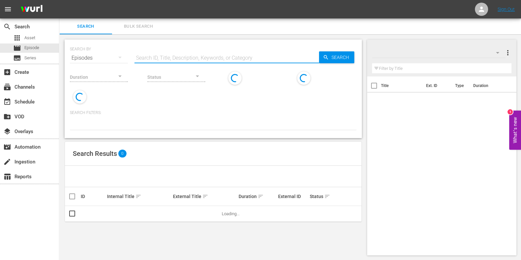
click at [176, 59] on input "text" at bounding box center [226, 58] width 184 height 16
paste input "Outback Truckers"
type input "Outback Truckers"
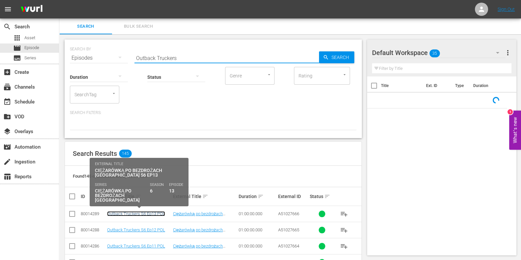
click at [118, 207] on link "Outback Truckers S6 Ep13 POL" at bounding box center [136, 213] width 58 height 5
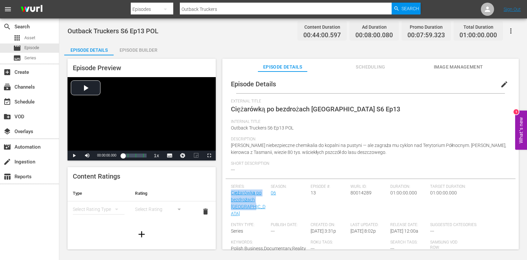
drag, startPoint x: 235, startPoint y: 200, endPoint x: 224, endPoint y: 192, distance: 13.4
click at [224, 192] on div "Episode Details edit External Title Ciężarówką po bezdrożach [GEOGRAPHIC_DATA] …" at bounding box center [370, 163] width 296 height 184
copy link "Ciężarówką po bezdrożach [GEOGRAPHIC_DATA]"
click at [46, 45] on div "movie Episode" at bounding box center [29, 47] width 59 height 9
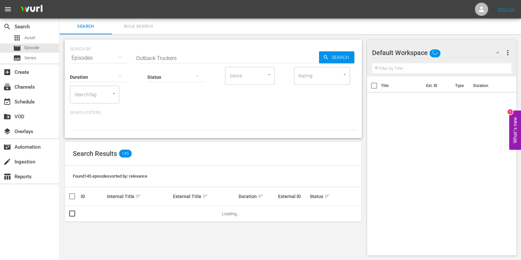
drag, startPoint x: 186, startPoint y: 53, endPoint x: 103, endPoint y: 57, distance: 83.4
click at [103, 57] on div "SEARCH BY Search By Episodes Search ID, Title, Description, Keywords, or Catego…" at bounding box center [213, 54] width 287 height 24
paste input "Aussie Gold Hunt"
type input "Aussie Gold Hunters"
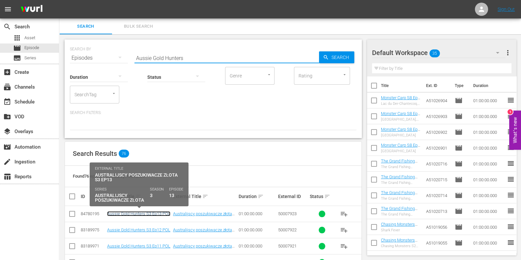
click at [142, 207] on link "Aussie Gold Hunters S3 Ep13 POL" at bounding box center [138, 213] width 63 height 5
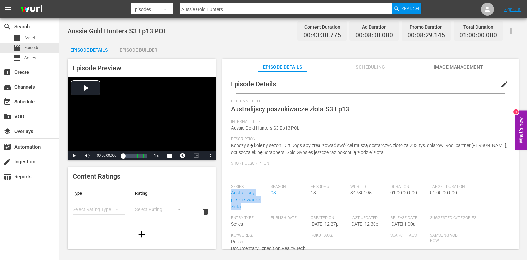
drag, startPoint x: 247, startPoint y: 203, endPoint x: 224, endPoint y: 191, distance: 26.7
click at [224, 191] on div "Episode Details edit External Title Australijscy poszukiwacze złota S3 Ep13 Int…" at bounding box center [370, 163] width 296 height 184
copy link "Australijscy poszukiwacze złota"
drag, startPoint x: 242, startPoint y: 8, endPoint x: 148, endPoint y: 16, distance: 94.2
click at [152, 16] on div "Search By Episodes Search ID, Title, Description, Keywords, or Category Aussie …" at bounding box center [276, 9] width 290 height 16
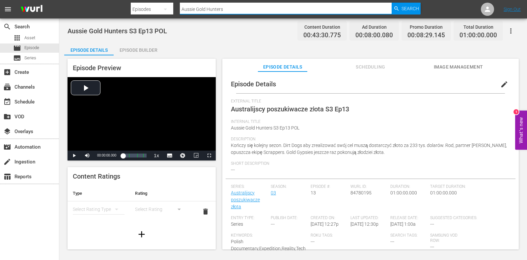
paste input "Extreme Tow Truck"
type input "Extreme Tow Truckers"
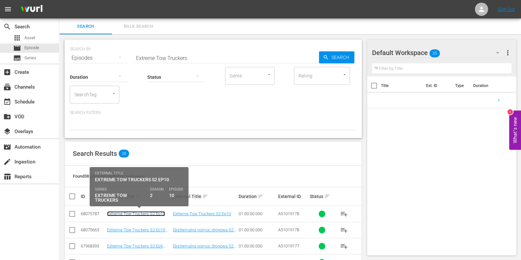
click at [131, 207] on link "Extreme Tow Truckers S2 Ep10" at bounding box center [136, 213] width 58 height 5
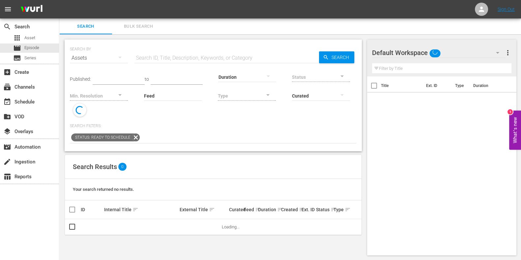
scroll to position [0, 0]
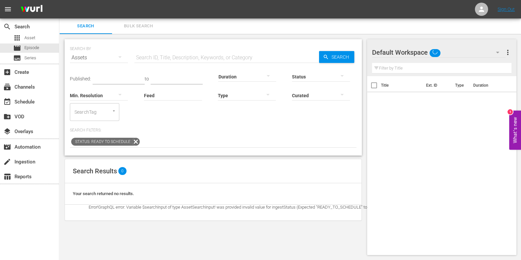
click at [158, 60] on input "text" at bounding box center [226, 58] width 184 height 16
paste input "Extreme Tow Truckers"
type input "Extreme Tow Truckers"
click at [45, 49] on div "movie Episode" at bounding box center [29, 47] width 59 height 9
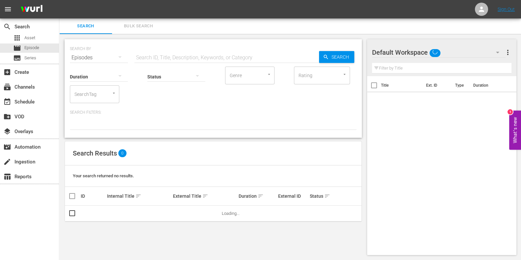
click at [158, 57] on input "text" at bounding box center [226, 58] width 184 height 16
paste input "Extreme Tow Truckers"
type input "Extreme Tow Truckers"
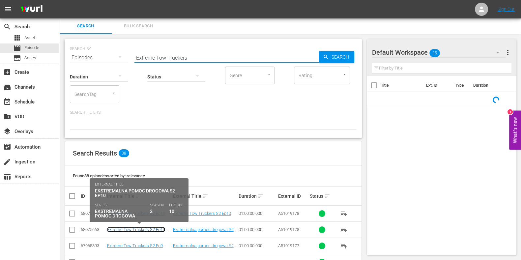
click at [134, 207] on link "Extreme Tow Truckers S2 Ep10 POL" at bounding box center [136, 232] width 58 height 10
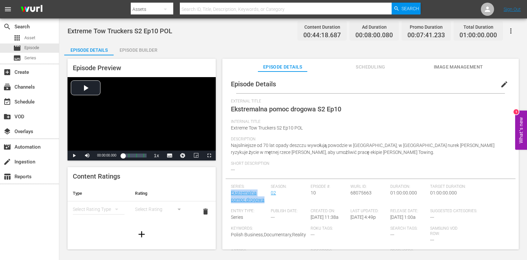
drag, startPoint x: 267, startPoint y: 198, endPoint x: 227, endPoint y: 191, distance: 40.1
click at [227, 191] on div "Episode Details edit External Title Ekstremalna pomoc drogowa S2 Ep10 Internal …" at bounding box center [371, 187] width 290 height 224
copy link "Ekstremalna pomoc drogowa"
drag, startPoint x: 69, startPoint y: 30, endPoint x: 132, endPoint y: 34, distance: 63.7
click at [132, 34] on span "Extreme Tow Truckers S2 Ep10 POL" at bounding box center [120, 31] width 105 height 8
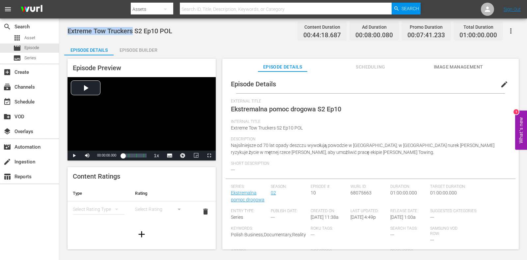
copy span "Extreme Tow Truckers"
click at [55, 49] on div "movie Episode" at bounding box center [29, 47] width 59 height 9
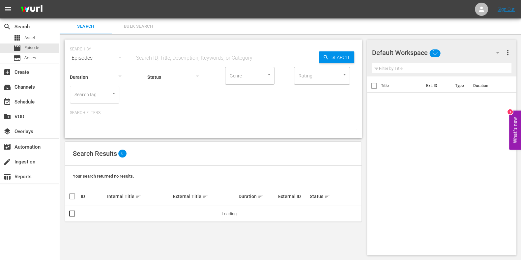
click at [203, 61] on div "Status" at bounding box center [176, 73] width 58 height 24
click at [203, 60] on input "text" at bounding box center [226, 58] width 184 height 16
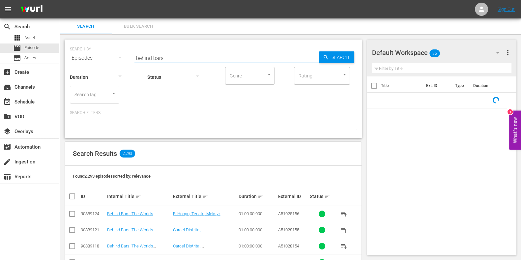
type input "behind bars"
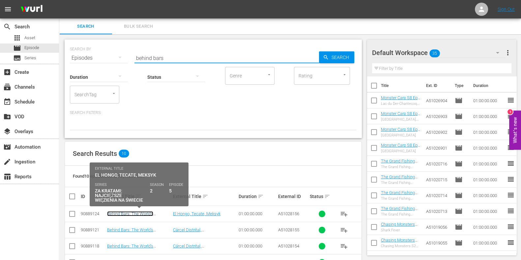
click at [132, 207] on link "Behind Bars: The World's Toughest Prisons S2 Ep5 POL" at bounding box center [134, 216] width 55 height 10
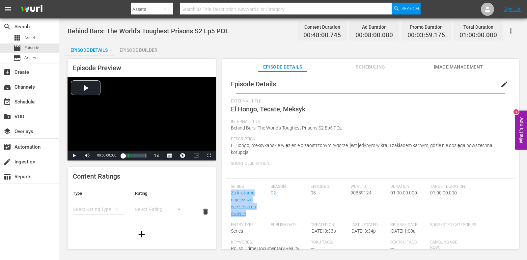
drag, startPoint x: 231, startPoint y: 203, endPoint x: 225, endPoint y: 195, distance: 10.0
click at [225, 195] on div "Episode Details edit External Title El Hongo, Tecate, Meksyk Internal Title Beh…" at bounding box center [370, 163] width 296 height 184
copy link "Za kratami: najcięższe więzienia na świecie"
drag, startPoint x: 230, startPoint y: 129, endPoint x: 316, endPoint y: 129, distance: 86.0
click at [316, 129] on div "Episode Details edit External Title El Hongo, Tecate, Meksyk Internal Title Beh…" at bounding box center [371, 194] width 290 height 238
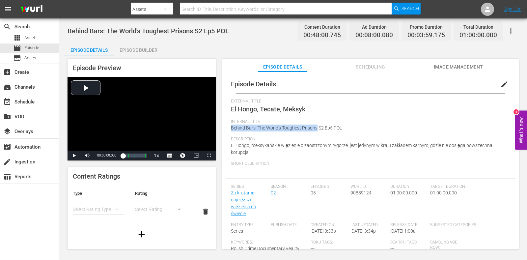
copy span "Behind Bars: The World's Toughest Prisons"
click at [49, 50] on div "movie Episode" at bounding box center [29, 47] width 59 height 9
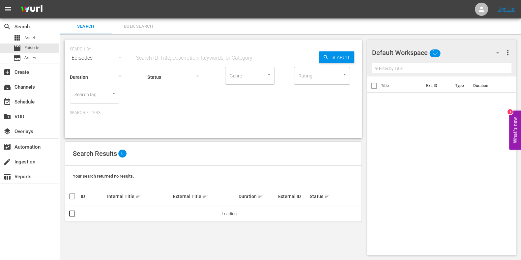
click at [179, 50] on div "SEARCH BY Search By Episodes Search ID, Title, Description, Keywords, or Catego…" at bounding box center [213, 54] width 287 height 24
click at [179, 54] on input "text" at bounding box center [226, 58] width 184 height 16
paste input "Ice Vikings"
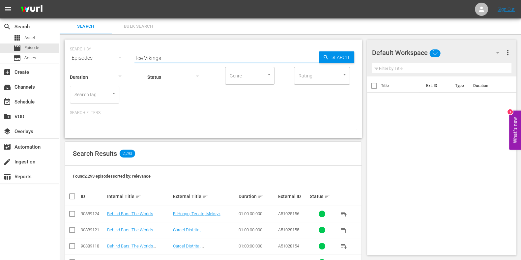
type input "Ice Vikings"
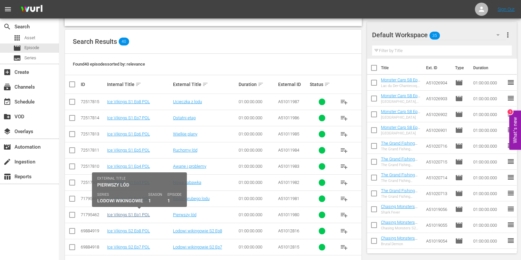
scroll to position [164, 0]
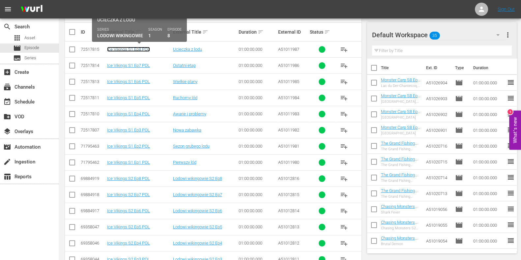
click at [131, 47] on link "Ice Vikings S1 Ep8 POL" at bounding box center [128, 49] width 43 height 5
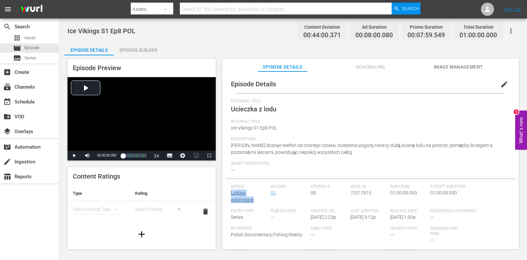
drag, startPoint x: 253, startPoint y: 200, endPoint x: 231, endPoint y: 193, distance: 23.3
click at [231, 193] on div "Series: Lodowi wikingowie" at bounding box center [251, 196] width 40 height 24
copy link "Lodowi wikingowie"
click at [47, 47] on div "movie Episode" at bounding box center [29, 47] width 59 height 9
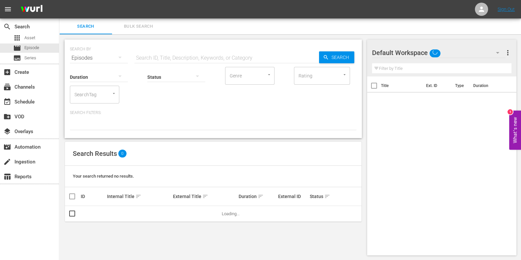
click at [175, 52] on input "text" at bounding box center [226, 58] width 184 height 16
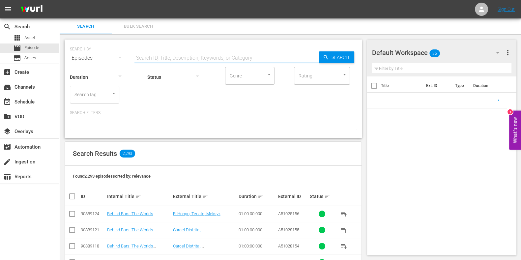
click at [175, 60] on input "text" at bounding box center [226, 58] width 184 height 16
paste input "Air Crash Investigation"
type input "Air Crash Investigation"
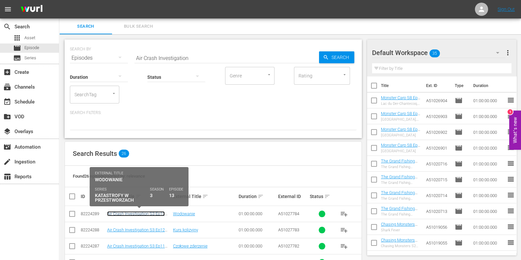
click at [143, 207] on link "Air Crash Investigation S3 Ep13 POL" at bounding box center [136, 216] width 58 height 10
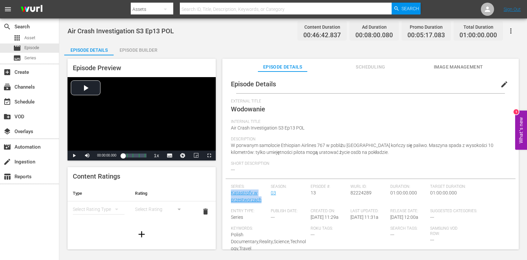
drag, startPoint x: 263, startPoint y: 202, endPoint x: 226, endPoint y: 193, distance: 38.6
click at [226, 193] on div "Episode Details edit External Title Wodowanie Internal Title Air Crash Investig…" at bounding box center [371, 191] width 290 height 233
copy link "Katastrofy w przestworzach"
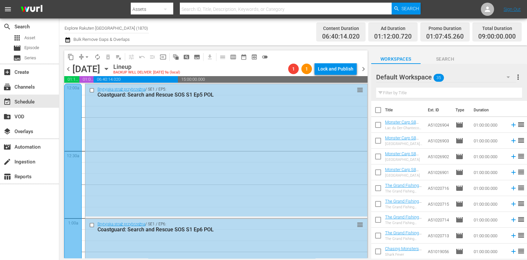
click at [196, 58] on span "subtitles_outlined" at bounding box center [197, 57] width 7 height 7
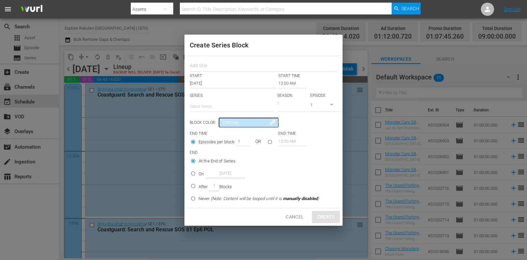
click at [210, 103] on input "text" at bounding box center [232, 106] width 84 height 16
paste input "Australijscy poszukiwacze złota"
click at [229, 125] on div "Australijscy poszukiwacze złota" at bounding box center [232, 125] width 74 height 16
type input "Australijscy poszukiwacze złota"
click at [212, 64] on input "text" at bounding box center [264, 67] width 148 height 10
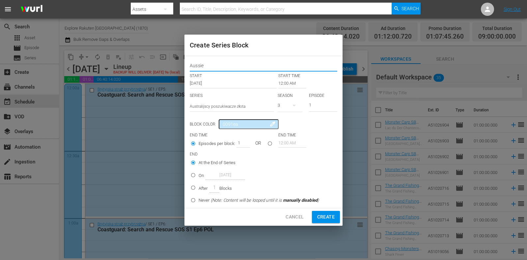
type input "Aussie Gold Hunters"
drag, startPoint x: 245, startPoint y: 66, endPoint x: 171, endPoint y: 63, distance: 73.5
click at [172, 64] on div "Create Series Block Aussie Gold Hunters START START TIME Oct 13th 2025 12:00 AM…" at bounding box center [263, 130] width 527 height 260
click at [285, 107] on div "3" at bounding box center [290, 105] width 25 height 18
click at [314, 105] on div "3 2 1" at bounding box center [263, 130] width 527 height 260
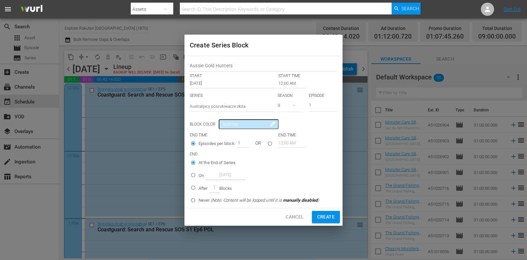
click at [322, 106] on div "3 2 1" at bounding box center [263, 130] width 527 height 260
drag, startPoint x: 317, startPoint y: 106, endPoint x: 290, endPoint y: 106, distance: 27.7
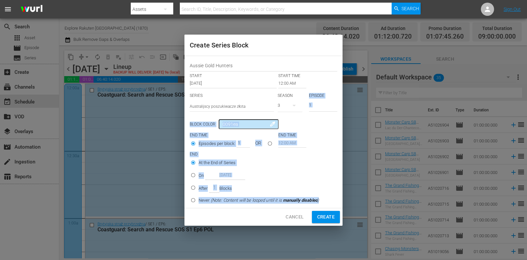
click at [316, 105] on input "1" at bounding box center [323, 105] width 28 height 11
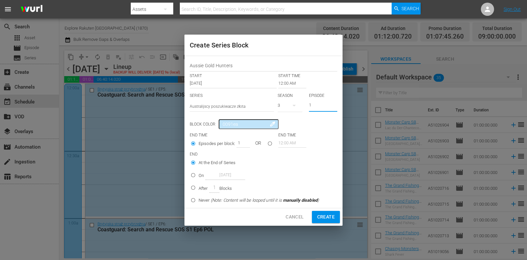
drag, startPoint x: 325, startPoint y: 106, endPoint x: 298, endPoint y: 105, distance: 27.4
click at [298, 105] on div "SERIES Select Series Australijscy poszukiwacze złota SEASON 3 EPISODE 1" at bounding box center [264, 104] width 148 height 23
type input "6"
click at [284, 82] on input "12:00 AM" at bounding box center [292, 83] width 28 height 9
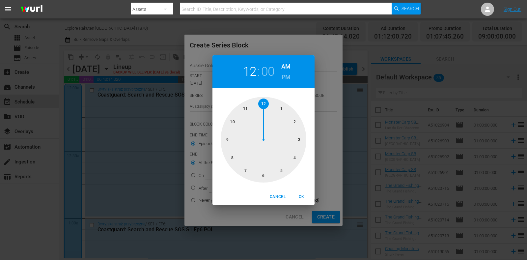
click at [249, 169] on div at bounding box center [264, 140] width 86 height 86
click at [301, 196] on span "OK" at bounding box center [301, 196] width 16 height 7
type input "07:00 AM"
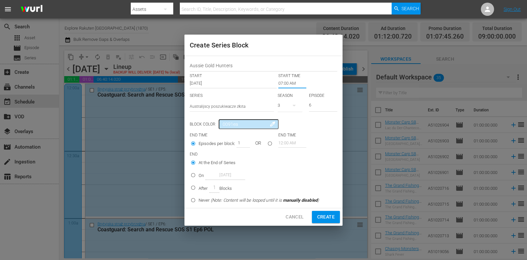
drag, startPoint x: 202, startPoint y: 177, endPoint x: 227, endPoint y: 177, distance: 24.4
click at [202, 177] on p "On" at bounding box center [201, 175] width 5 height 7
click at [199, 177] on input "On Oct 13th 2025" at bounding box center [193, 176] width 11 height 11
radio input "false"
radio input "true"
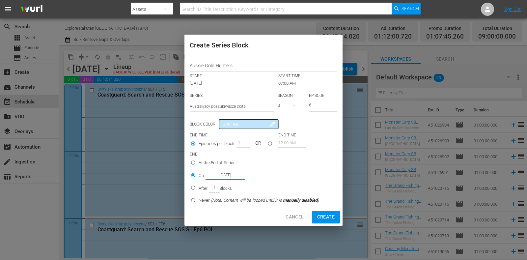
click at [229, 177] on input "Oct 13th 2025" at bounding box center [226, 175] width 40 height 9
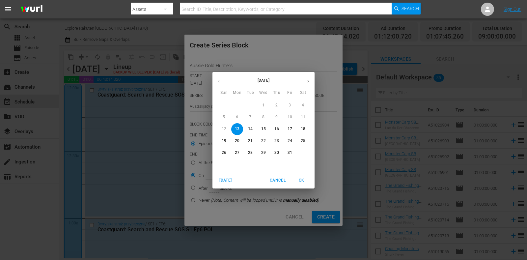
click at [289, 126] on p "17" at bounding box center [290, 129] width 5 height 6
type input "Oct 17th 2025"
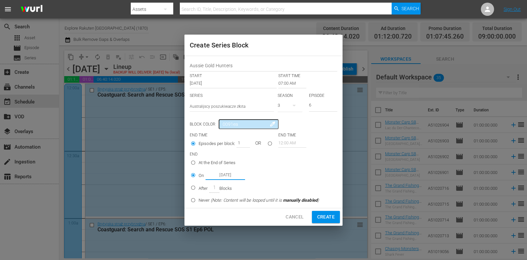
click at [326, 218] on span "Create" at bounding box center [325, 217] width 17 height 8
type input "12:00 AM"
type input "1"
radio input "true"
type input "Oct 13th 2025"
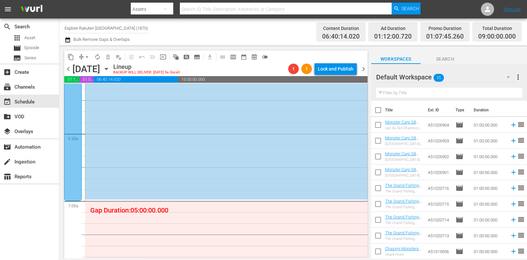
scroll to position [865, 0]
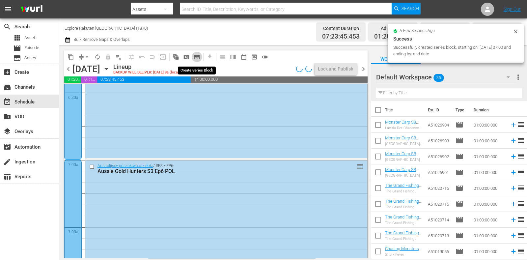
click at [195, 59] on span "subtitles_outlined" at bounding box center [197, 57] width 7 height 7
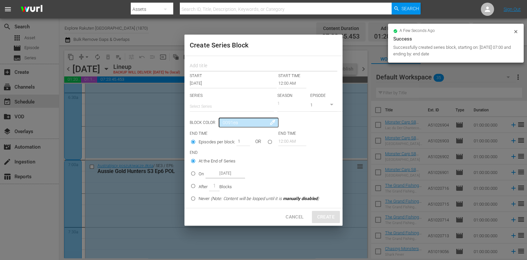
click at [216, 71] on input "text" at bounding box center [264, 67] width 148 height 10
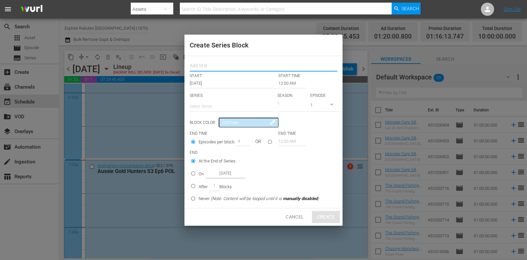
paste input "Aussie Gold Hunters"
type input "Aussie Gold Hunters"
drag, startPoint x: 222, startPoint y: 108, endPoint x: 223, endPoint y: 112, distance: 4.1
click at [222, 108] on input "text" at bounding box center [232, 106] width 84 height 16
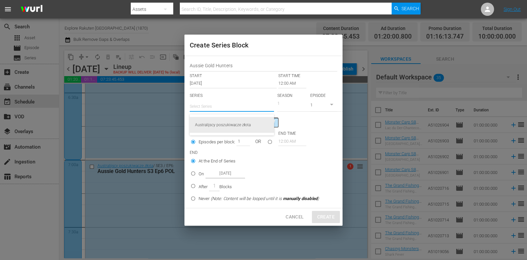
click at [226, 125] on div "Australijscy poszukiwacze złota" at bounding box center [232, 125] width 74 height 16
type input "Australijscy poszukiwacze złota"
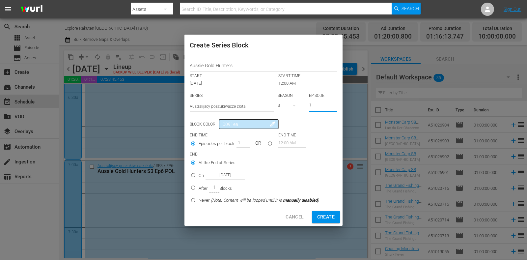
drag, startPoint x: 316, startPoint y: 106, endPoint x: 293, endPoint y: 106, distance: 22.7
click at [293, 106] on div "SERIES Select Series Australijscy poszukiwacze złota SEASON 3 EPISODE 1" at bounding box center [264, 104] width 148 height 23
type input "6"
click at [286, 79] on input "12:00 AM" at bounding box center [292, 83] width 28 height 9
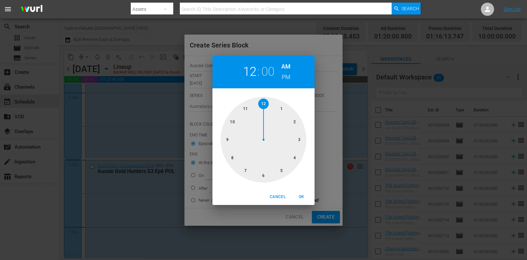
click at [283, 105] on div at bounding box center [264, 140] width 86 height 86
click at [285, 73] on h6 "PM" at bounding box center [286, 77] width 9 height 11
click at [303, 201] on button "OK" at bounding box center [301, 196] width 21 height 11
type input "01:00 PM"
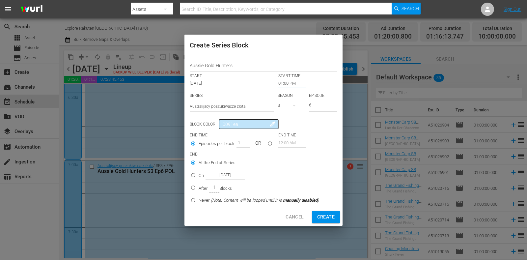
click at [198, 176] on input "On Oct 13th 2025" at bounding box center [193, 176] width 11 height 11
radio input "true"
click at [228, 176] on input "Oct 13th 2025" at bounding box center [226, 175] width 40 height 9
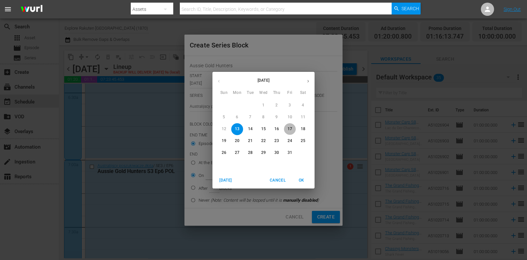
click at [292, 131] on span "17" at bounding box center [290, 129] width 12 height 6
type input "Oct 17th 2025"
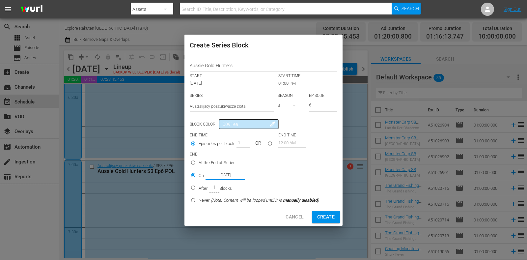
click at [326, 216] on span "Create" at bounding box center [325, 217] width 17 height 8
type input "12:00 AM"
type input "1"
radio input "true"
type input "Oct 13th 2025"
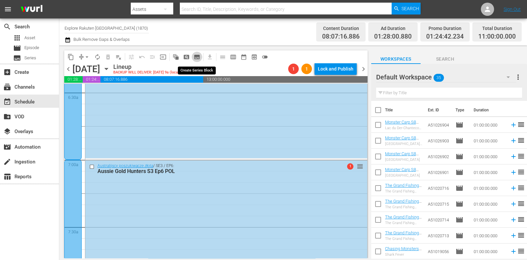
click at [200, 59] on span "subtitles_outlined" at bounding box center [197, 57] width 7 height 7
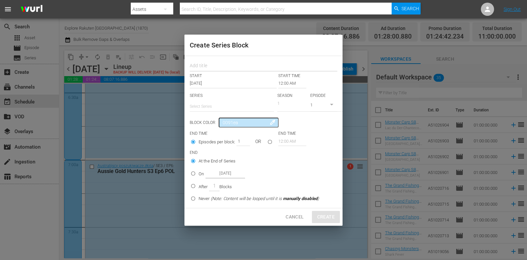
click at [216, 71] on input "text" at bounding box center [264, 67] width 148 height 10
paste input "Aussie Gold Hunters"
type input "Aussie Gold Hunters"
click at [215, 100] on input "text" at bounding box center [232, 106] width 84 height 16
click at [223, 128] on div "Australijscy poszukiwacze złota" at bounding box center [232, 125] width 74 height 16
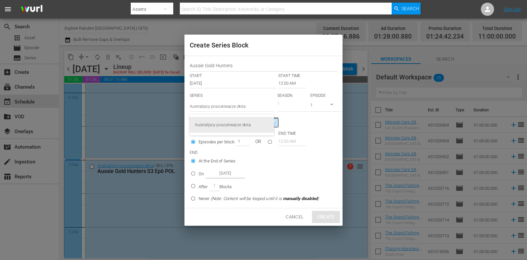
type input "Australijscy poszukiwacze złota"
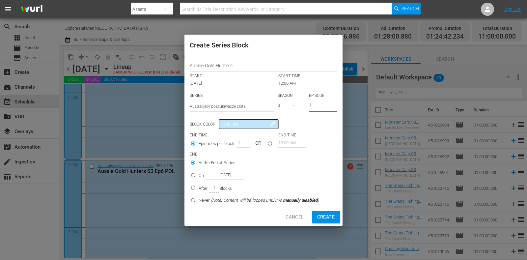
drag, startPoint x: 306, startPoint y: 106, endPoint x: 295, endPoint y: 100, distance: 12.5
click at [298, 106] on div "SERIES Select Series Australijscy poszukiwacze złota SEASON 3 EPISODE 1" at bounding box center [264, 104] width 148 height 23
type input "7"
click at [283, 78] on p "START TIME" at bounding box center [289, 76] width 22 height 6
click at [285, 84] on input "12:00 AM" at bounding box center [292, 83] width 28 height 9
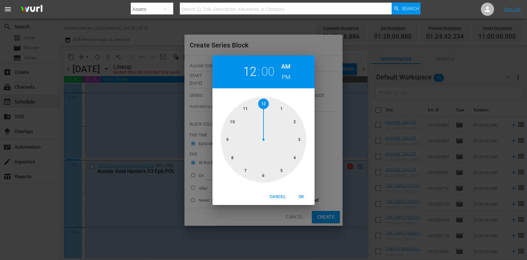
click at [246, 170] on div at bounding box center [264, 140] width 86 height 86
click at [287, 79] on h6 "PM" at bounding box center [286, 77] width 9 height 11
click at [298, 189] on div "Cancel OK" at bounding box center [263, 197] width 102 height 16
click at [297, 193] on span "OK" at bounding box center [301, 196] width 16 height 7
type input "07:00 PM"
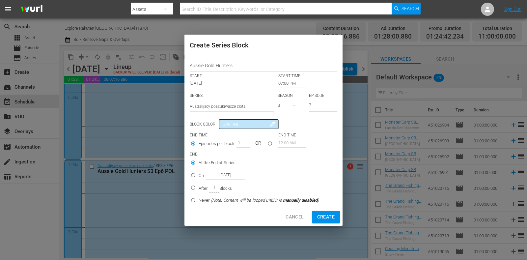
click at [196, 175] on input "On Oct 13th 2025" at bounding box center [193, 176] width 11 height 11
radio input "true"
click at [222, 176] on input "Oct 13th 2025" at bounding box center [226, 175] width 40 height 9
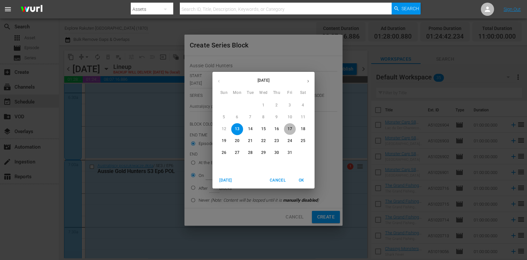
click at [290, 126] on p "17" at bounding box center [290, 129] width 5 height 6
type input "Oct 17th 2025"
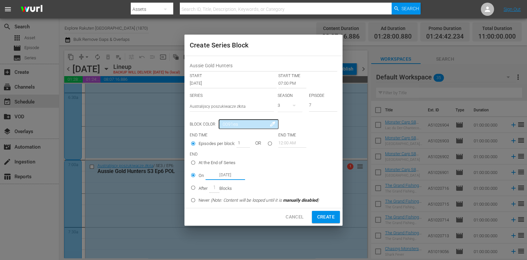
click at [328, 218] on span "Create" at bounding box center [325, 217] width 17 height 8
type input "12:00 AM"
type input "1"
radio input "true"
type input "Oct 13th 2025"
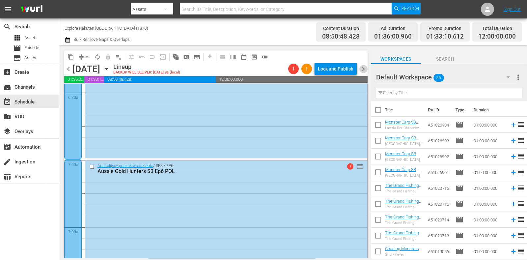
drag, startPoint x: 362, startPoint y: 67, endPoint x: 374, endPoint y: 135, distance: 69.3
click at [362, 67] on span "chevron_right" at bounding box center [363, 69] width 8 height 8
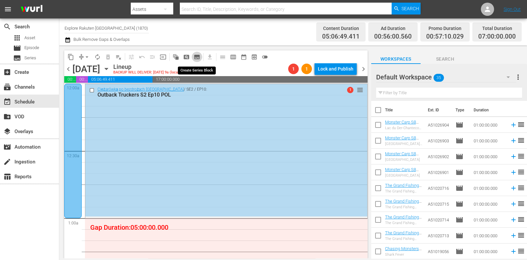
click at [197, 57] on span "subtitles_outlined" at bounding box center [197, 57] width 7 height 7
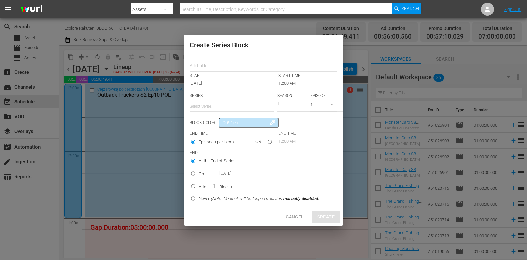
click at [210, 65] on input "text" at bounding box center [264, 67] width 148 height 10
paste input "Aussie Gold Hunters"
type input "Aussie Gold Hunters"
click at [214, 94] on p "SERIES" at bounding box center [232, 96] width 84 height 6
click at [214, 103] on input "text" at bounding box center [232, 106] width 84 height 16
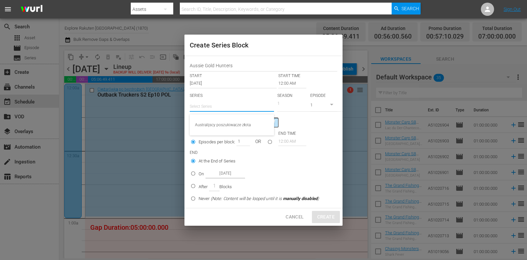
click at [222, 122] on div "Australijscy poszukiwacze złota" at bounding box center [232, 125] width 74 height 16
type input "Australijscy poszukiwacze złota"
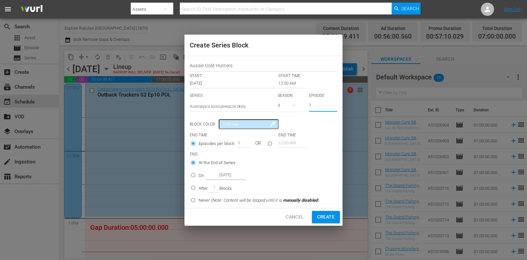
drag, startPoint x: 320, startPoint y: 106, endPoint x: 287, endPoint y: 108, distance: 33.7
click at [287, 108] on div "SERIES Select Series Australijscy poszukiwacze złota SEASON 3 EPISODE 1" at bounding box center [264, 104] width 148 height 23
type input "6"
type input "7"
click at [285, 87] on input "12:00 AM" at bounding box center [292, 83] width 28 height 9
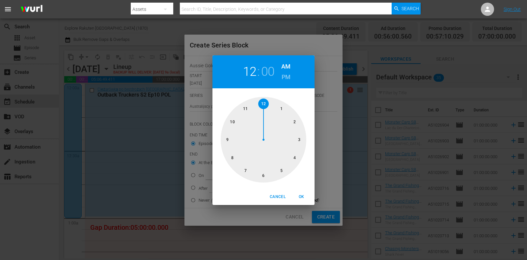
click at [285, 109] on div at bounding box center [264, 140] width 86 height 86
click at [299, 196] on span "OK" at bounding box center [301, 196] width 16 height 7
type input "01:00 AM"
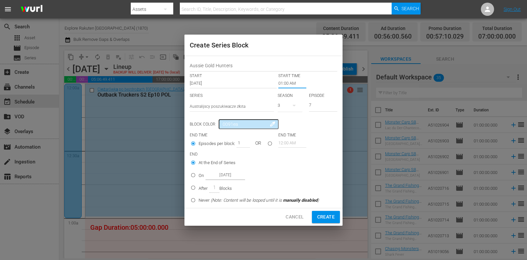
click at [201, 178] on p "On" at bounding box center [201, 175] width 5 height 7
click at [199, 178] on input "On Oct 14th 2025" at bounding box center [193, 176] width 11 height 11
radio input "false"
radio input "true"
click at [216, 177] on input "Oct 14th 2025" at bounding box center [226, 175] width 40 height 9
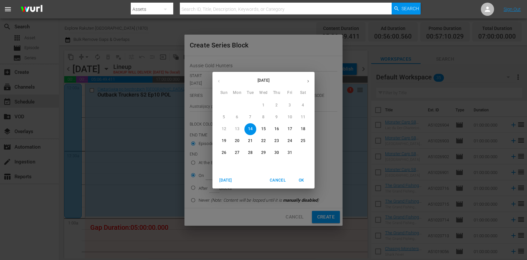
click at [302, 129] on p "18" at bounding box center [303, 129] width 5 height 6
type input "Oct 18th 2025"
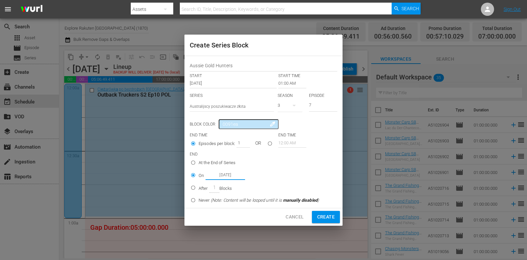
click at [329, 213] on span "Create" at bounding box center [325, 217] width 17 height 8
type input "12:00 AM"
type input "1"
radio input "true"
type input "Oct 14th 2025"
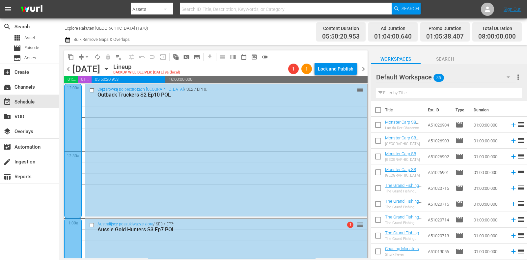
click at [110, 72] on icon "button" at bounding box center [106, 68] width 7 height 7
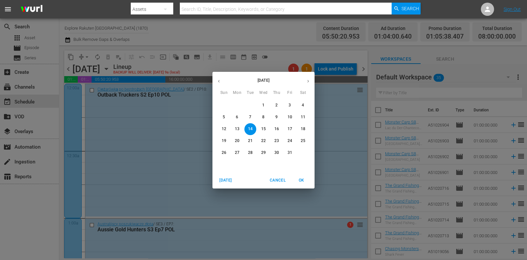
click at [304, 128] on p "18" at bounding box center [303, 129] width 5 height 6
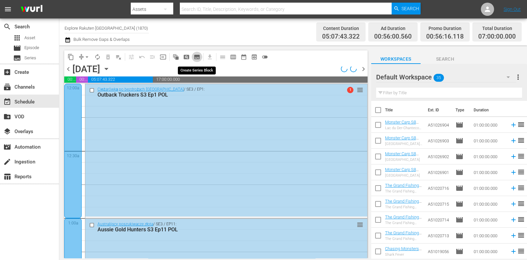
click at [197, 57] on span "subtitles_outlined" at bounding box center [197, 57] width 7 height 7
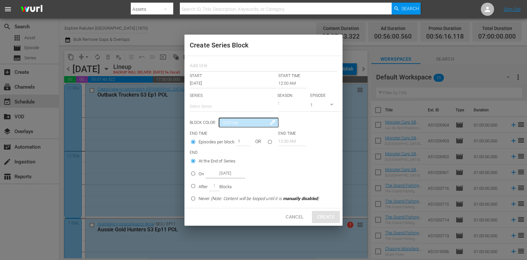
click at [299, 215] on span "Cancel" at bounding box center [295, 217] width 18 height 8
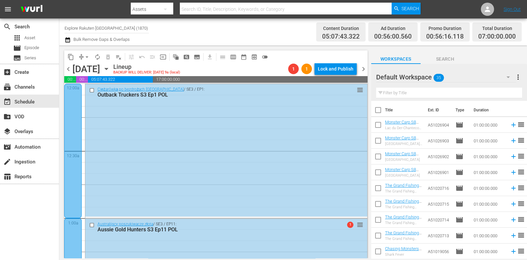
click at [362, 68] on span "chevron_right" at bounding box center [363, 69] width 8 height 8
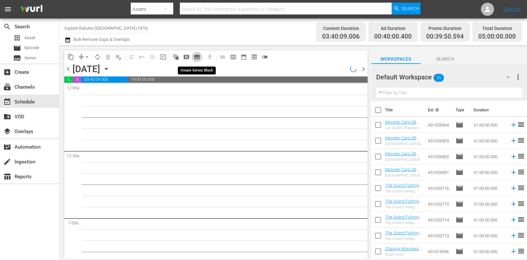
click at [198, 56] on span "subtitles_outlined" at bounding box center [197, 57] width 7 height 7
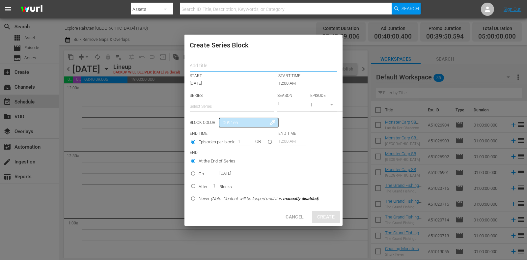
click at [219, 62] on input "text" at bounding box center [264, 67] width 148 height 10
paste input "Aussie Gold Hunters"
type input "Aussie Gold Hunters"
click at [221, 108] on input "text" at bounding box center [232, 106] width 84 height 16
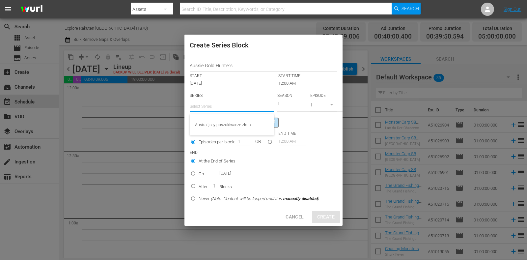
click at [220, 121] on div "Australijscy poszukiwacze złota" at bounding box center [232, 125] width 74 height 16
type input "Australijscy poszukiwacze złota"
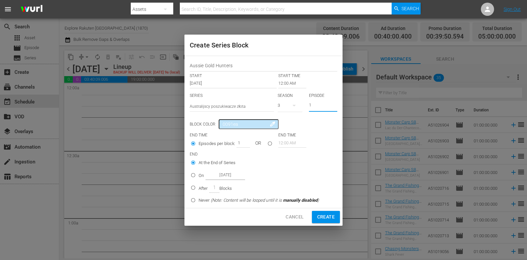
click at [322, 103] on input "1" at bounding box center [323, 105] width 28 height 11
type input "10"
click at [204, 187] on p "After" at bounding box center [203, 188] width 9 height 7
click at [199, 187] on input "After 1 Blocks" at bounding box center [193, 188] width 11 height 11
radio input "false"
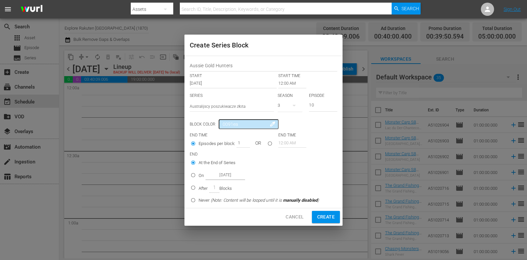
radio input "true"
drag, startPoint x: 239, startPoint y: 143, endPoint x: 286, endPoint y: 159, distance: 49.9
click at [260, 147] on div "Episodes per block: 1 OR" at bounding box center [234, 144] width 89 height 13
type input "2"
click at [319, 218] on span "Create" at bounding box center [325, 217] width 17 height 8
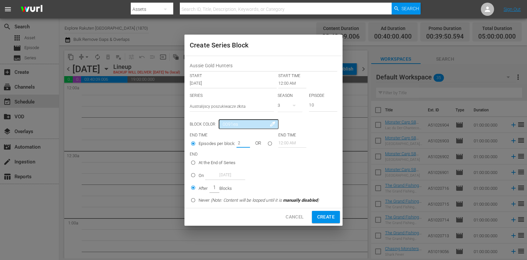
type input "1"
radio input "true"
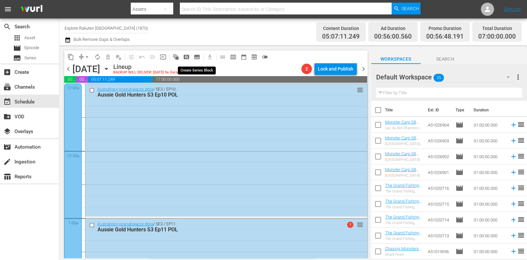
click at [196, 57] on span "subtitles_outlined" at bounding box center [197, 57] width 7 height 7
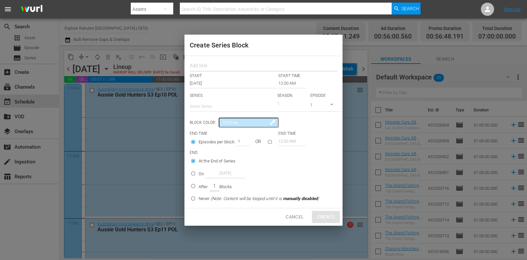
click at [220, 66] on input "text" at bounding box center [264, 67] width 148 height 10
paste input "Aussie Gold Hunters"
type input "Aussie Gold Hunters"
click at [229, 107] on input "text" at bounding box center [232, 106] width 84 height 16
click at [239, 130] on div "Australijscy poszukiwacze złota" at bounding box center [232, 125] width 74 height 16
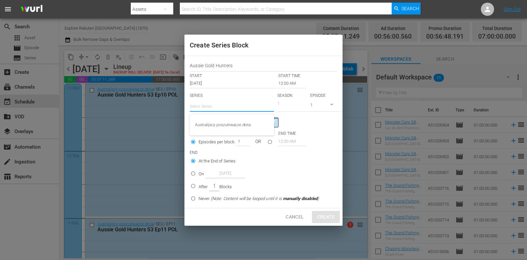
type input "Australijscy poszukiwacze złota"
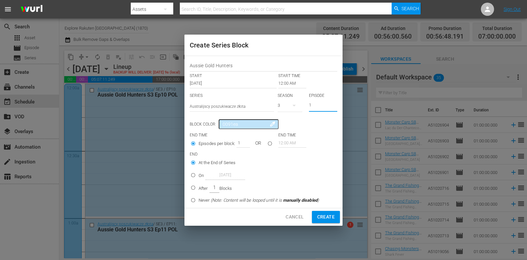
drag, startPoint x: 315, startPoint y: 106, endPoint x: 298, endPoint y: 108, distance: 17.3
click at [298, 108] on div "SERIES Select Series Australijscy poszukiwacze złota SEASON 3 EPISODE 1" at bounding box center [264, 104] width 148 height 23
type input "6"
click at [282, 83] on input "12:00 AM" at bounding box center [292, 83] width 28 height 9
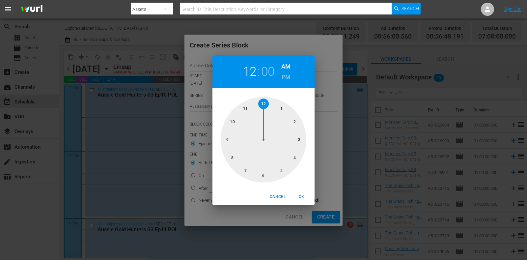
click at [286, 166] on div at bounding box center [264, 140] width 86 height 86
click at [280, 191] on div "Cancel OK" at bounding box center [263, 197] width 102 height 16
click at [280, 196] on span "Cancel" at bounding box center [278, 196] width 16 height 7
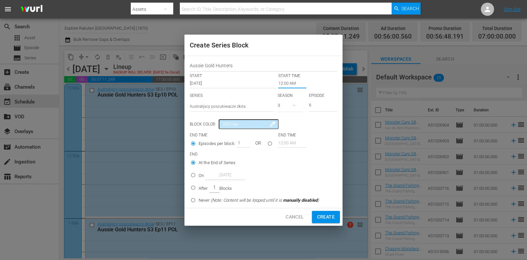
click at [295, 84] on input "12:00 AM" at bounding box center [292, 83] width 28 height 9
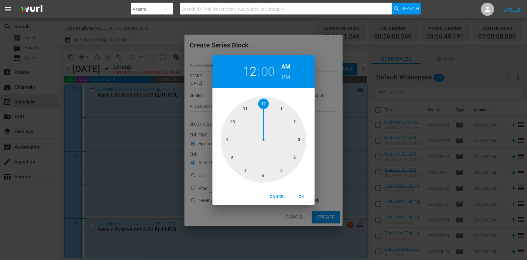
click at [298, 157] on div at bounding box center [264, 140] width 86 height 86
click at [284, 75] on h6 "PM" at bounding box center [286, 77] width 9 height 11
click at [299, 193] on span "OK" at bounding box center [301, 196] width 16 height 7
type input "04:00 PM"
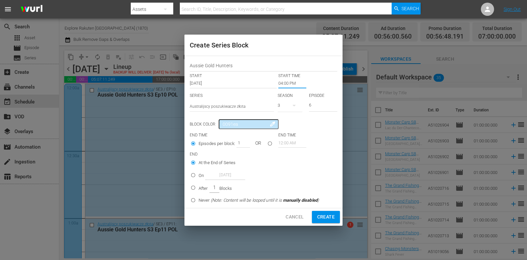
click at [199, 187] on p "After" at bounding box center [203, 188] width 9 height 7
click at [199, 187] on input "After 1 Blocks" at bounding box center [193, 188] width 11 height 11
radio input "false"
radio input "true"
drag, startPoint x: 238, startPoint y: 141, endPoint x: 257, endPoint y: 145, distance: 19.5
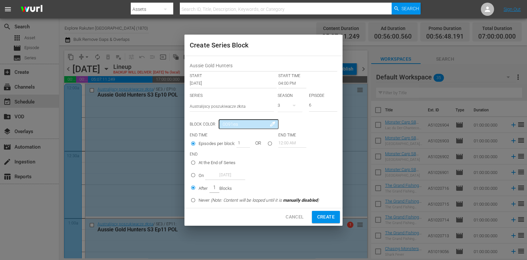
click at [257, 145] on div "Episodes per block: 1 OR" at bounding box center [234, 144] width 89 height 13
type input "5"
click at [327, 220] on span "Create" at bounding box center [325, 217] width 17 height 8
type input "12:00 AM"
type input "1"
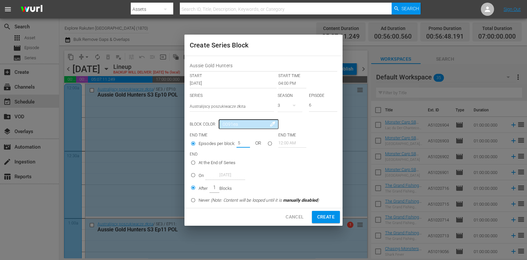
type input "1"
radio input "true"
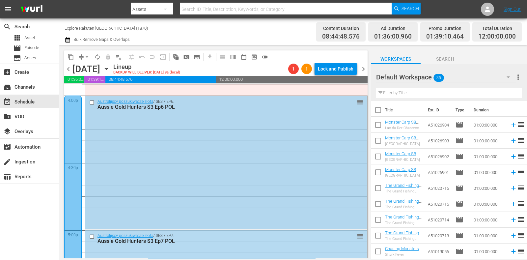
scroll to position [2017, 0]
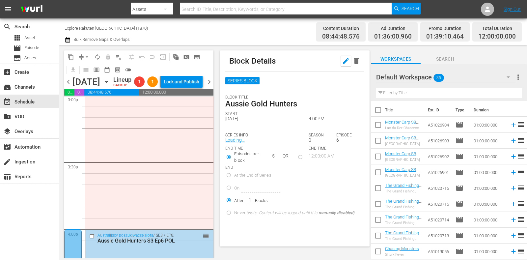
click at [343, 64] on icon "button" at bounding box center [346, 61] width 6 height 6
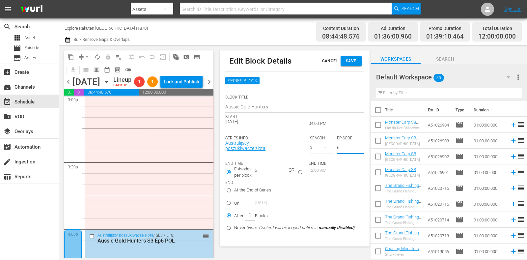
drag, startPoint x: 343, startPoint y: 146, endPoint x: 334, endPoint y: 134, distance: 14.6
click at [331, 146] on div "SERIES INFO Australijscy poszukiwacze złota SEASON 3 EPISODE 6" at bounding box center [294, 142] width 139 height 32
type input "7"
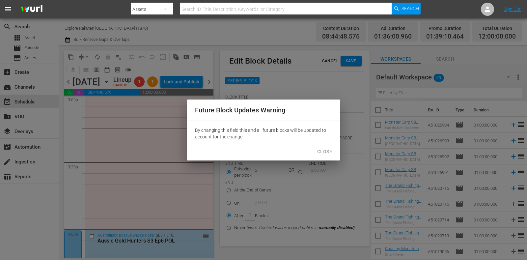
click at [316, 157] on button "Close" at bounding box center [324, 152] width 25 height 12
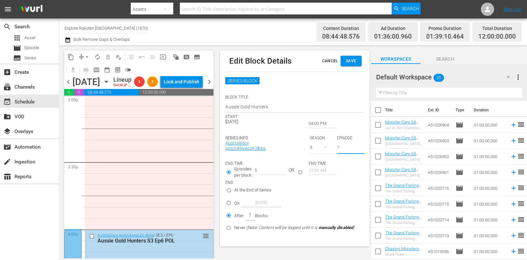
click at [349, 60] on span "Save" at bounding box center [351, 61] width 11 height 7
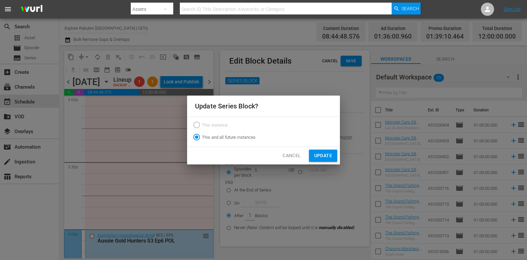
click at [321, 152] on span "Update" at bounding box center [323, 156] width 18 height 8
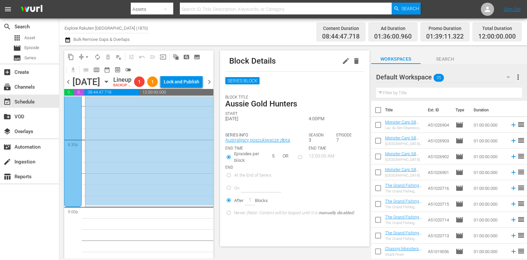
scroll to position [2640, 0]
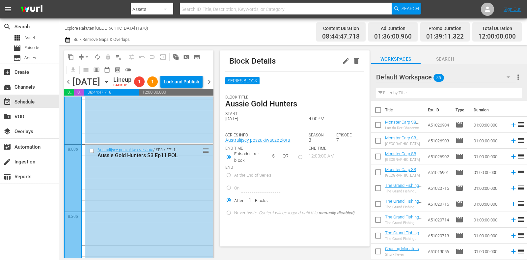
click at [68, 89] on div "chevron_left Sunday, October 19th October 19th Lineup BACKUP WILL DELIVER: 10/1…" at bounding box center [138, 82] width 149 height 13
click at [68, 86] on span "chevron_left" at bounding box center [68, 82] width 8 height 8
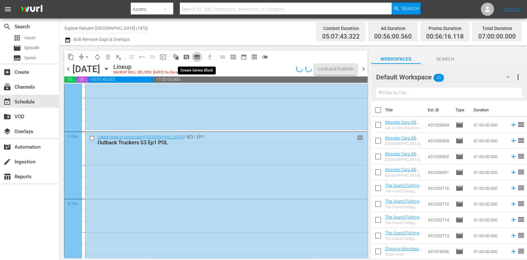
click at [198, 57] on span "subtitles_outlined" at bounding box center [197, 57] width 7 height 7
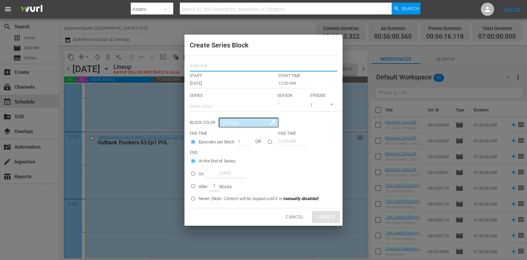
click at [216, 68] on input "text" at bounding box center [264, 67] width 148 height 10
paste input "Aussie Gold Hunters"
type input "Aussie Gold Hunters"
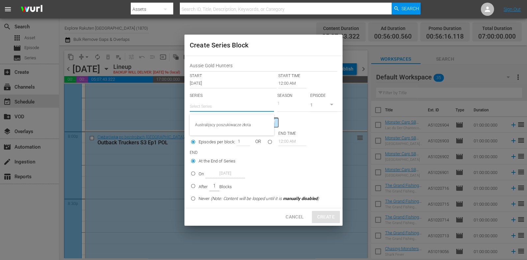
click at [215, 111] on div "Select Series" at bounding box center [232, 106] width 84 height 16
click at [219, 122] on div "Australijscy poszukiwacze złota" at bounding box center [232, 125] width 74 height 16
type input "Australijscy poszukiwacze złota"
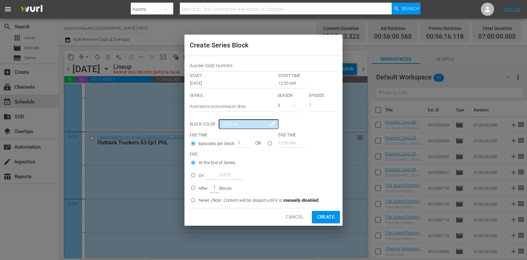
drag, startPoint x: 321, startPoint y: 106, endPoint x: 302, endPoint y: 108, distance: 18.9
click at [302, 108] on div "SERIES Select Series Australijscy poszukiwacze złota SEASON 3 EPISODE 1" at bounding box center [264, 104] width 148 height 23
type input "7"
click at [292, 85] on input "12:00 AM" at bounding box center [292, 83] width 28 height 9
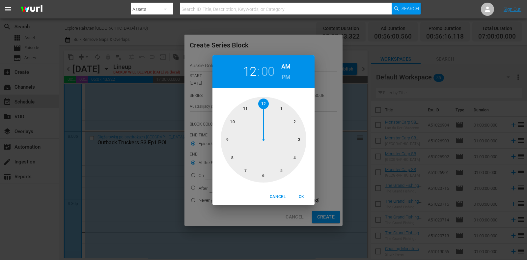
click at [224, 134] on div at bounding box center [264, 140] width 86 height 86
click at [282, 76] on h6 "PM" at bounding box center [286, 77] width 9 height 11
click at [299, 192] on div "Cancel OK" at bounding box center [263, 197] width 102 height 16
click at [298, 198] on span "OK" at bounding box center [301, 196] width 16 height 7
type input "09:00 PM"
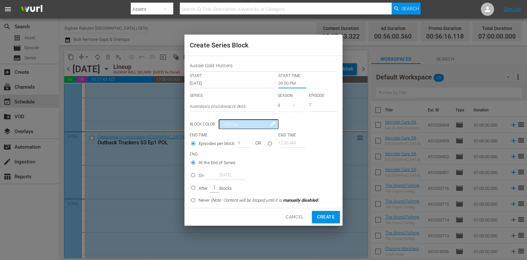
click at [201, 188] on p "After" at bounding box center [203, 188] width 9 height 7
click at [199, 188] on input "After 1 Blocks" at bounding box center [193, 188] width 11 height 11
radio input "false"
radio input "true"
drag, startPoint x: 237, startPoint y: 142, endPoint x: 278, endPoint y: 160, distance: 44.7
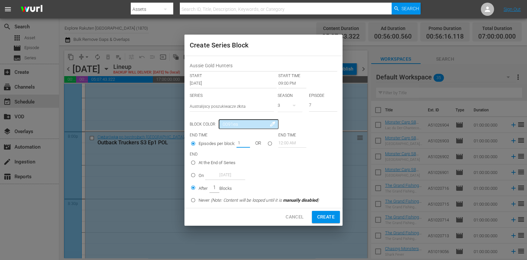
click at [247, 144] on div "1" at bounding box center [242, 142] width 13 height 9
type input "2"
click at [324, 213] on span "Create" at bounding box center [325, 217] width 17 height 8
type input "12:00 AM"
type input "1"
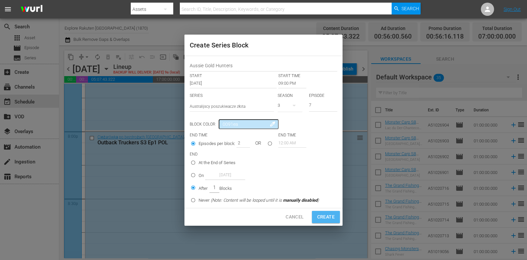
type input "1"
radio input "true"
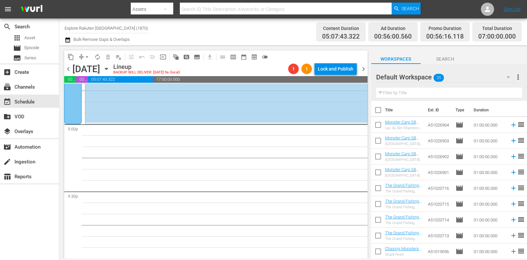
scroll to position [2798, 0]
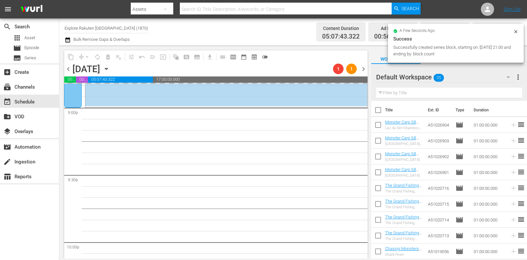
click at [451, 50] on div "Successfully created series block, starting on: 2025-10-18 21:00 and ending by:…" at bounding box center [452, 50] width 118 height 13
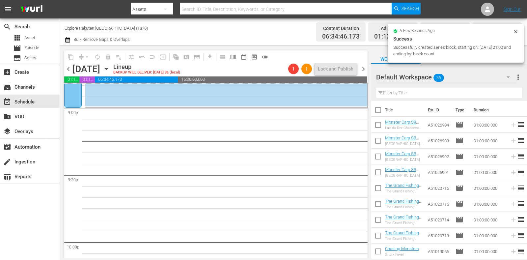
click at [514, 31] on icon at bounding box center [515, 31] width 5 height 5
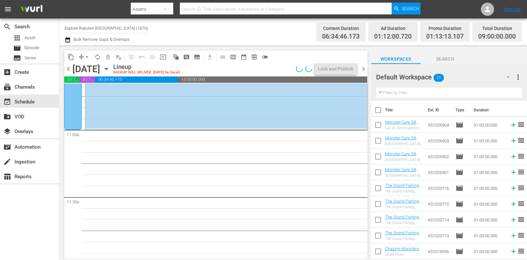
scroll to position [3050, 0]
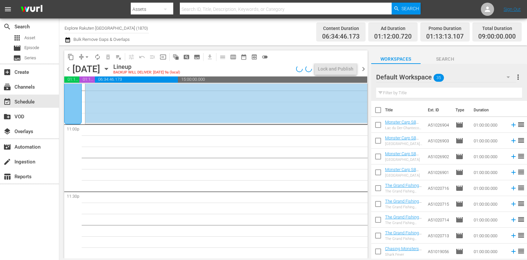
click at [440, 57] on span "Search" at bounding box center [445, 59] width 49 height 8
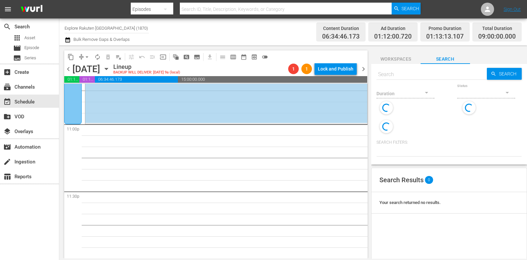
click at [424, 76] on input "text" at bounding box center [431, 75] width 110 height 16
paste input "Aussie Gold Hunters"
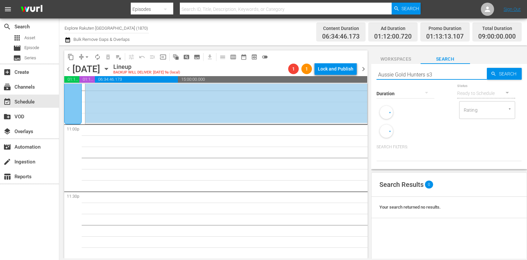
type input "Aussie Gold Hunters s3 e"
type input "p9"
paste input "Aussie Gold Hunters"
type input "Aussie Gold Hunters s3 ep9 pol"
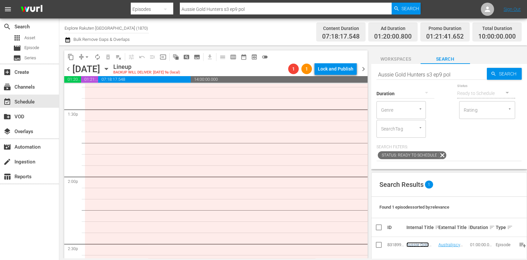
scroll to position [0, 0]
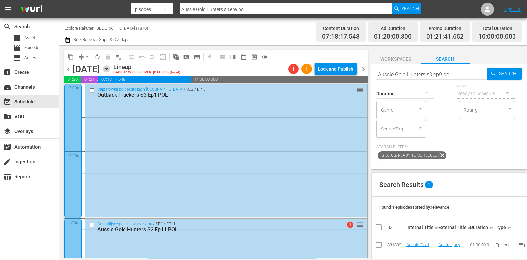
click at [110, 67] on icon "button" at bounding box center [106, 68] width 7 height 7
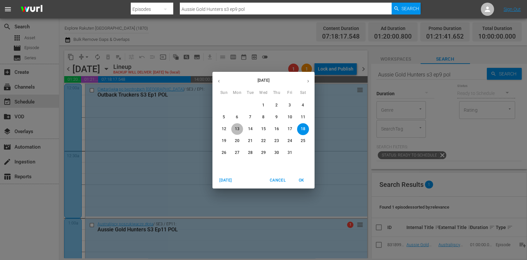
click at [239, 127] on p "13" at bounding box center [237, 129] width 5 height 6
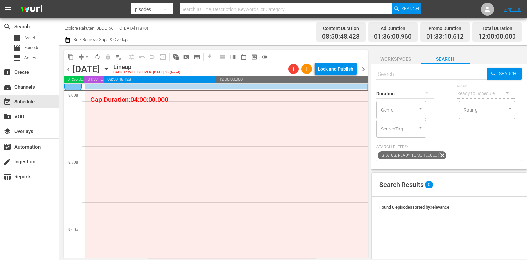
scroll to position [1070, 0]
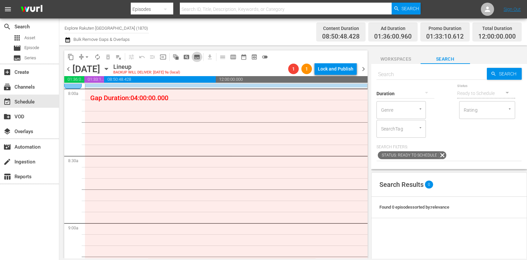
click at [200, 56] on span "subtitles_outlined" at bounding box center [197, 57] width 7 height 7
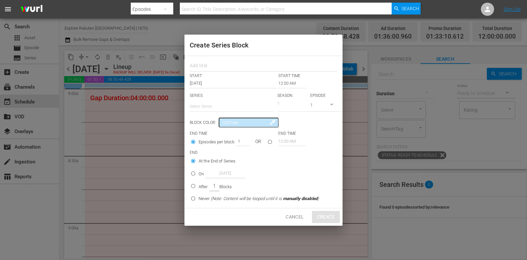
click at [237, 101] on input "text" at bounding box center [232, 106] width 84 height 16
paste input "Ekstremalna pomoc drogowa"
click at [245, 129] on div "Ekstremalna pomoc drogowa" at bounding box center [232, 125] width 74 height 16
type input "Ekstremalna pomoc drogowa"
click at [216, 69] on input "text" at bounding box center [264, 67] width 148 height 10
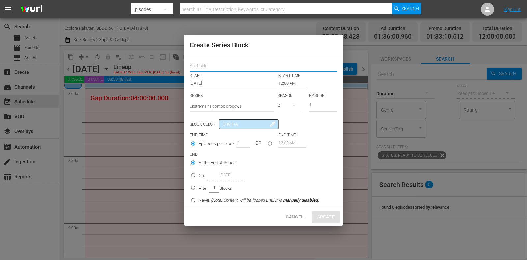
paste input "Extreme Tow Truckers"
type input "Extreme Tow Truckers"
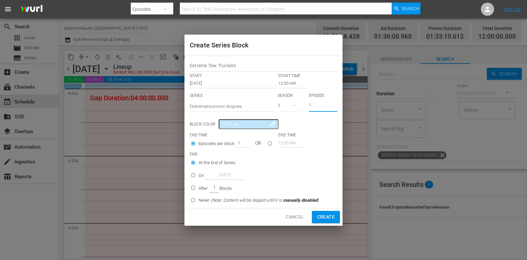
drag, startPoint x: 319, startPoint y: 105, endPoint x: 295, endPoint y: 106, distance: 24.1
click at [295, 106] on div "SERIES Select Series Ekstremalna pomoc drogowa SEASON 2 EPISODE 1" at bounding box center [264, 104] width 148 height 23
type input "4"
click at [291, 84] on input "12:00 AM" at bounding box center [292, 83] width 28 height 9
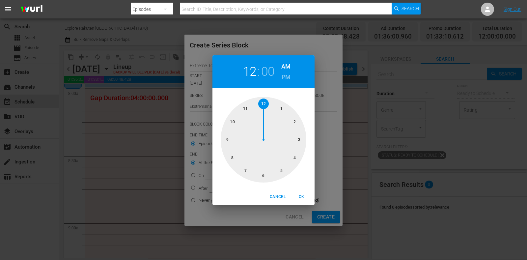
click at [241, 160] on div at bounding box center [264, 140] width 86 height 86
click at [301, 193] on span "OK" at bounding box center [301, 196] width 16 height 7
type input "08:00 AM"
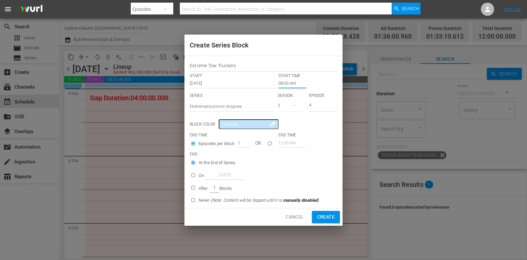
click at [199, 177] on p "On" at bounding box center [201, 175] width 5 height 7
click at [199, 177] on input "On Oct 13th 2025" at bounding box center [193, 176] width 11 height 11
radio input "false"
radio input "true"
click at [222, 177] on input "Oct 13th 2025" at bounding box center [226, 175] width 40 height 9
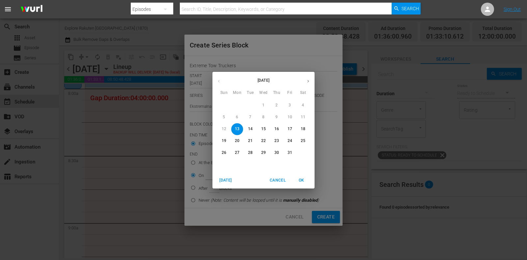
click at [290, 129] on p "17" at bounding box center [290, 129] width 5 height 6
type input "Oct 17th 2025"
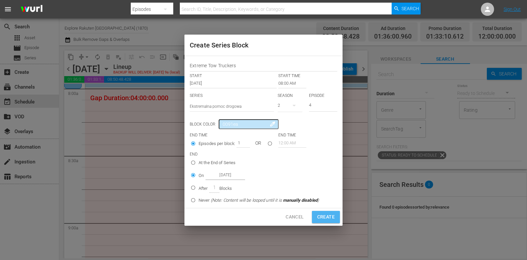
click at [328, 215] on span "Create" at bounding box center [325, 217] width 17 height 8
type input "12:00 AM"
type input "1"
radio input "true"
type input "Oct 13th 2025"
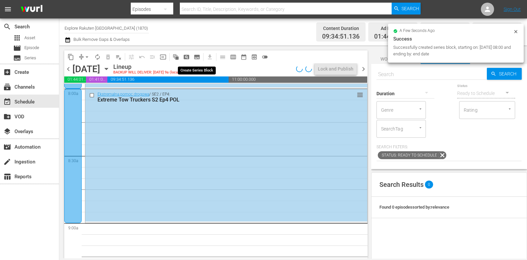
click at [197, 55] on span "subtitles_outlined" at bounding box center [197, 57] width 7 height 7
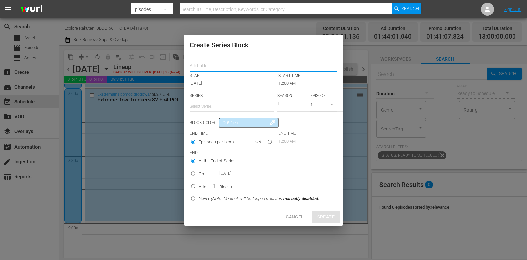
click at [230, 65] on input "text" at bounding box center [264, 67] width 148 height 10
paste input "Extreme Tow Truckers"
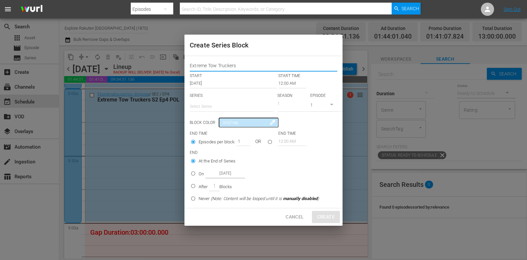
type input "Extreme Tow Truckers"
click at [224, 98] on p "SERIES" at bounding box center [232, 96] width 84 height 6
click at [234, 112] on input "text" at bounding box center [232, 106] width 84 height 16
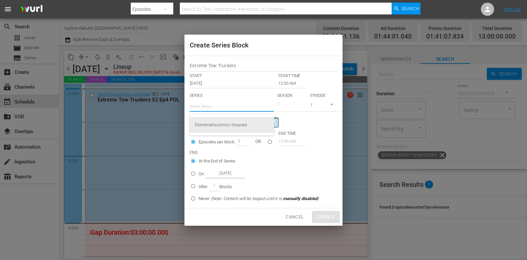
click at [237, 129] on div "Ekstremalna pomoc drogowa" at bounding box center [232, 125] width 74 height 16
type input "Ekstremalna pomoc drogowa"
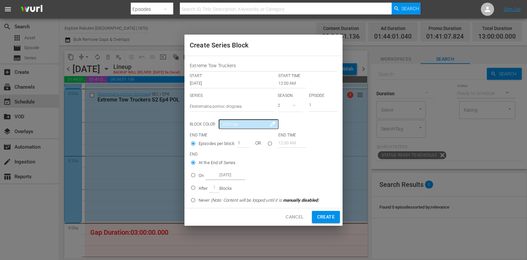
drag, startPoint x: 314, startPoint y: 103, endPoint x: 290, endPoint y: 100, distance: 24.6
click at [290, 100] on div "SERIES Select Series Ekstremalna pomoc drogowa SEASON 2 EPISODE 1" at bounding box center [264, 104] width 148 height 23
type input "4"
click at [288, 83] on input "12:00 AM" at bounding box center [292, 83] width 28 height 9
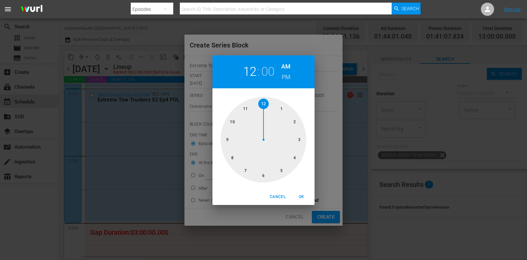
click at [295, 120] on div at bounding box center [264, 140] width 86 height 86
click at [286, 76] on h6 "PM" at bounding box center [286, 77] width 9 height 11
click at [301, 196] on span "OK" at bounding box center [301, 196] width 16 height 7
type input "02:00 PM"
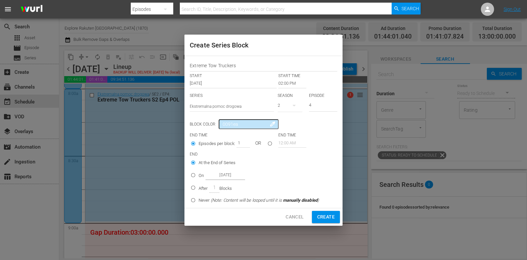
click at [203, 179] on div "On Oct 13th 2025" at bounding box center [222, 175] width 46 height 9
click at [199, 179] on input "On Oct 13th 2025" at bounding box center [193, 176] width 11 height 11
radio input "false"
radio input "true"
click at [224, 175] on input "Oct 13th 2025" at bounding box center [226, 175] width 40 height 9
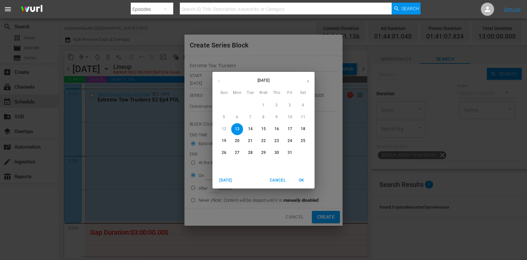
click at [288, 129] on p "17" at bounding box center [290, 129] width 5 height 6
type input "Oct 17th 2025"
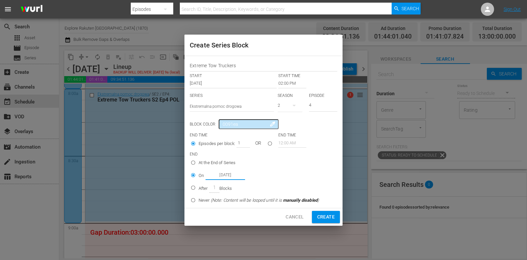
click at [331, 214] on span "Create" at bounding box center [325, 217] width 17 height 8
type input "12:00 AM"
type input "1"
radio input "true"
type input "Oct 13th 2025"
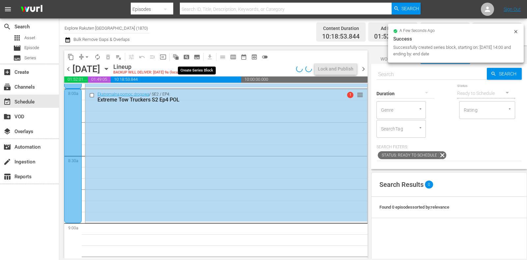
click at [194, 54] on span "subtitles_outlined" at bounding box center [197, 57] width 7 height 7
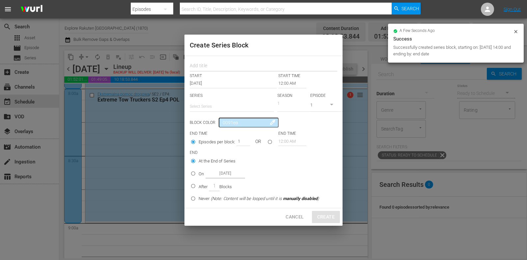
click at [211, 69] on input "text" at bounding box center [264, 67] width 148 height 10
paste input "Extreme Tow Truckers"
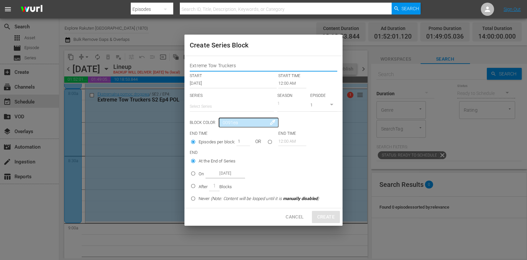
type input "Extreme Tow Truckers"
click at [210, 104] on input "text" at bounding box center [232, 106] width 84 height 16
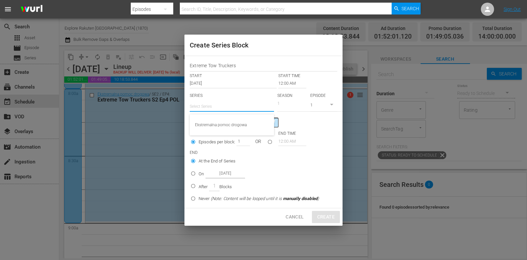
click at [218, 127] on div "Ekstremalna pomoc drogowa" at bounding box center [232, 125] width 74 height 16
type input "Ekstremalna pomoc drogowa"
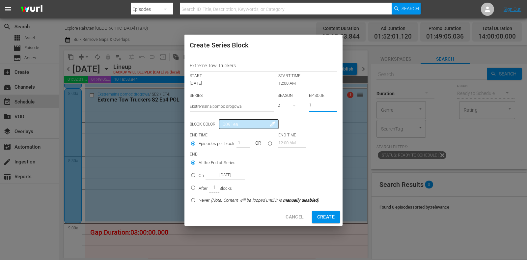
drag, startPoint x: 320, startPoint y: 104, endPoint x: 296, endPoint y: 106, distance: 23.8
click at [296, 106] on div "SERIES Select Series Ekstremalna pomoc drogowa SEASON 2 EPISODE 1" at bounding box center [264, 104] width 148 height 23
type input "5"
click at [290, 82] on input "12:00 AM" at bounding box center [292, 83] width 28 height 9
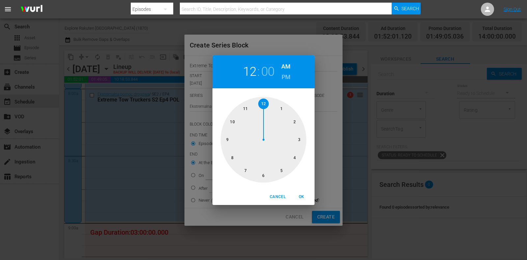
click at [245, 167] on div at bounding box center [264, 140] width 86 height 86
click at [280, 194] on span "Cancel" at bounding box center [278, 196] width 16 height 7
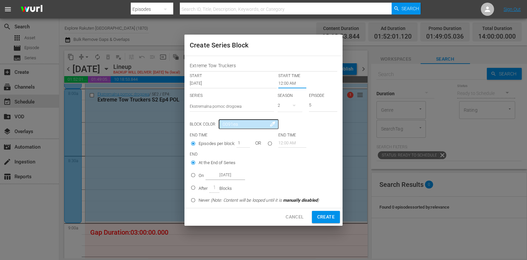
click at [281, 85] on input "12:00 AM" at bounding box center [292, 83] width 28 height 9
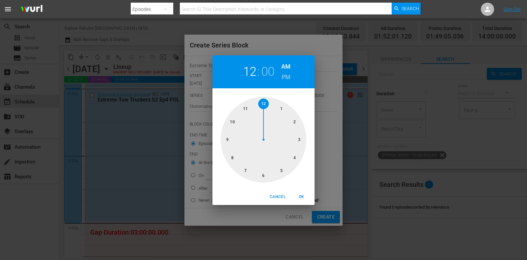
click at [231, 160] on div at bounding box center [264, 140] width 86 height 86
click at [286, 75] on h6 "PM" at bounding box center [286, 77] width 9 height 11
drag, startPoint x: 297, startPoint y: 195, endPoint x: 293, endPoint y: 194, distance: 4.0
click at [297, 195] on span "OK" at bounding box center [301, 196] width 16 height 7
type input "08:00 PM"
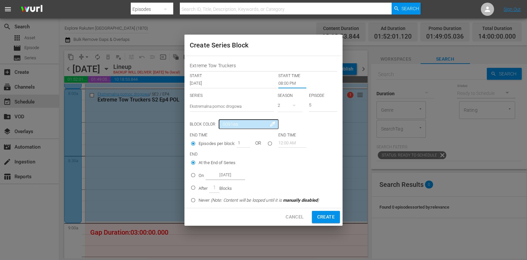
click at [202, 177] on p "On" at bounding box center [201, 175] width 5 height 7
click at [199, 177] on input "On Oct 13th 2025" at bounding box center [193, 176] width 11 height 11
radio input "false"
radio input "true"
click at [232, 174] on input "Oct 13th 2025" at bounding box center [226, 175] width 40 height 9
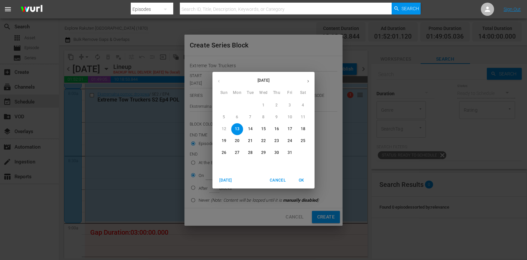
click at [291, 126] on p "17" at bounding box center [290, 129] width 5 height 6
type input "Oct 17th 2025"
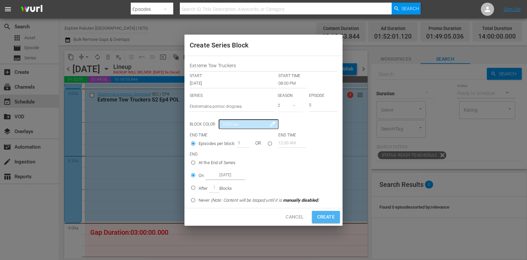
click at [329, 214] on span "Create" at bounding box center [325, 217] width 17 height 8
type input "12:00 AM"
type input "1"
radio input "true"
type input "Oct 13th 2025"
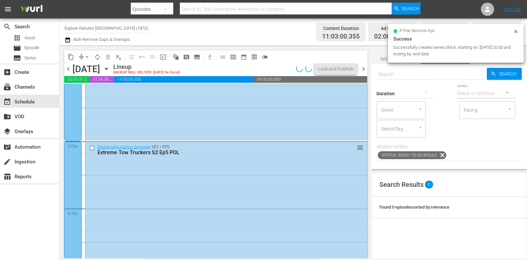
scroll to position [2676, 0]
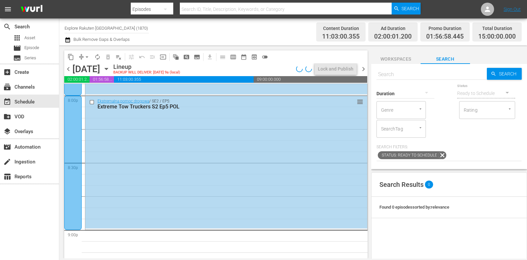
click at [360, 68] on span "chevron_right" at bounding box center [363, 69] width 8 height 8
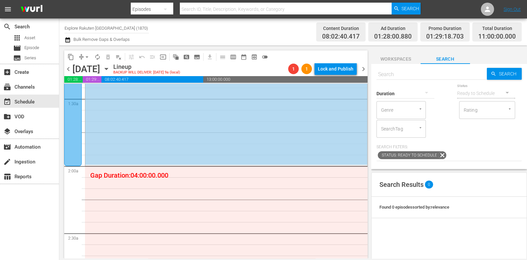
scroll to position [206, 0]
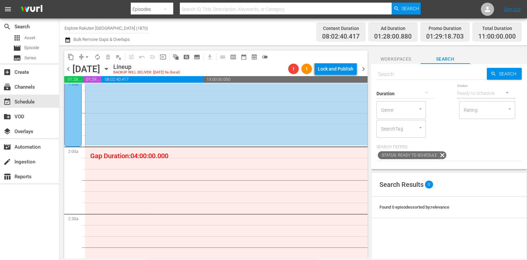
click at [199, 56] on span "subtitles_outlined" at bounding box center [197, 57] width 7 height 7
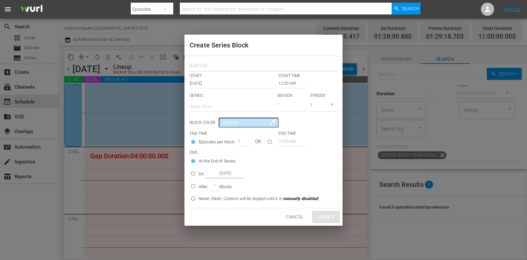
click at [218, 65] on input "text" at bounding box center [264, 67] width 148 height 10
paste input "Extreme Tow Truckers"
type input "Extreme Tow Truckers"
click at [216, 103] on input "text" at bounding box center [232, 106] width 84 height 16
click at [220, 119] on div "Ekstremalna pomoc drogowa" at bounding box center [232, 125] width 74 height 16
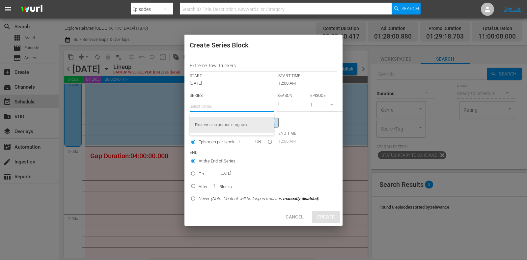
type input "Ekstremalna pomoc drogowa"
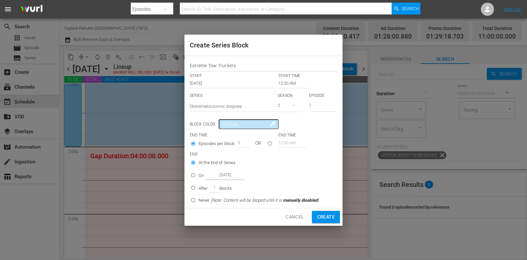
click at [286, 83] on input "12:00 AM" at bounding box center [292, 83] width 28 height 9
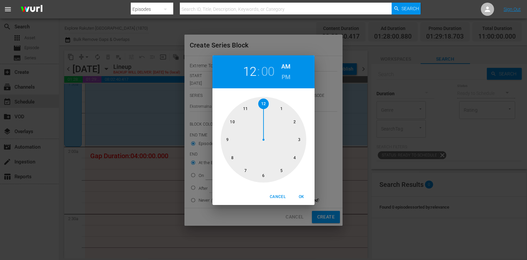
click at [293, 118] on div at bounding box center [264, 140] width 86 height 86
click at [303, 197] on span "OK" at bounding box center [301, 196] width 16 height 7
type input "02:00 AM"
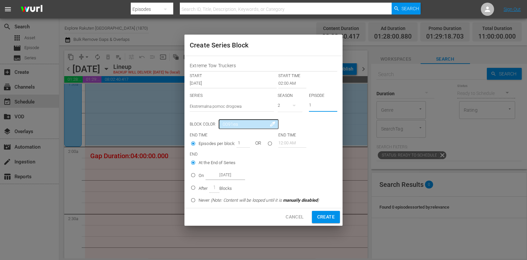
drag, startPoint x: 317, startPoint y: 104, endPoint x: 298, endPoint y: 105, distance: 19.1
click at [298, 105] on div "SERIES Select Series Ekstremalna pomoc drogowa SEASON 2 EPISODE 1" at bounding box center [264, 104] width 148 height 23
type input "6"
click at [202, 179] on div "On Oct 14th 2025" at bounding box center [222, 175] width 46 height 9
click at [199, 179] on input "On Oct 14th 2025" at bounding box center [193, 176] width 11 height 11
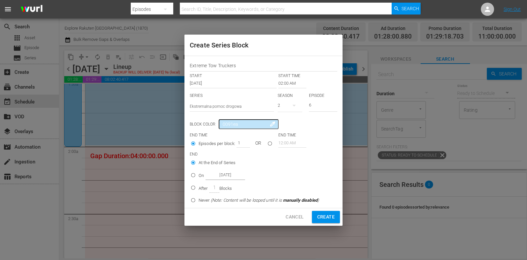
radio input "false"
radio input "true"
click at [217, 179] on input "Oct 14th 2025" at bounding box center [226, 175] width 40 height 9
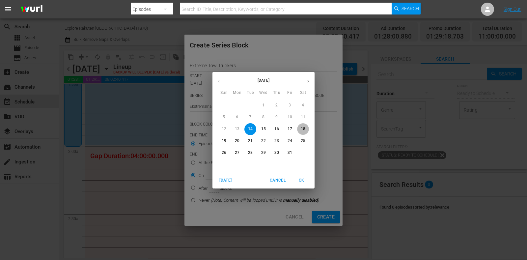
click at [304, 131] on p "18" at bounding box center [303, 129] width 5 height 6
type input "Oct 18th 2025"
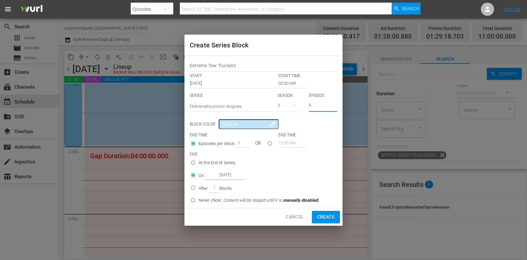
drag, startPoint x: 316, startPoint y: 105, endPoint x: 302, endPoint y: 105, distance: 14.2
click at [302, 105] on div "SERIES Select Series Ekstremalna pomoc drogowa SEASON 2 EPISODE 6" at bounding box center [264, 104] width 148 height 23
type input "5"
drag, startPoint x: 319, startPoint y: 104, endPoint x: 308, endPoint y: 105, distance: 11.6
click at [308, 105] on div "SERIES Select Series Ekstremalna pomoc drogowa SEASON 2 EPISODE 5" at bounding box center [264, 104] width 148 height 23
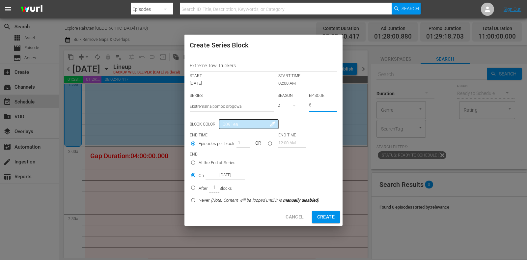
click at [231, 175] on input "Oct 18th 2025" at bounding box center [226, 175] width 40 height 9
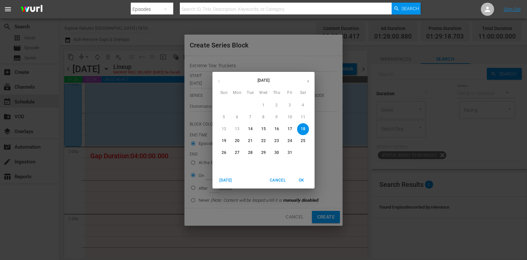
click at [305, 128] on p "18" at bounding box center [303, 129] width 5 height 6
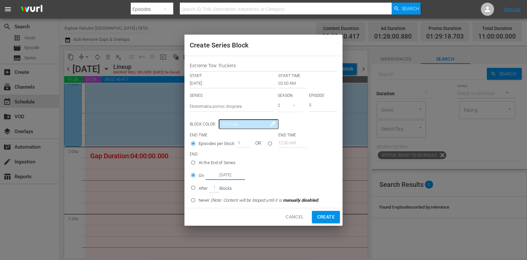
click at [329, 215] on span "Create" at bounding box center [325, 217] width 17 height 8
type input "12:00 AM"
type input "1"
radio input "true"
type input "Oct 14th 2025"
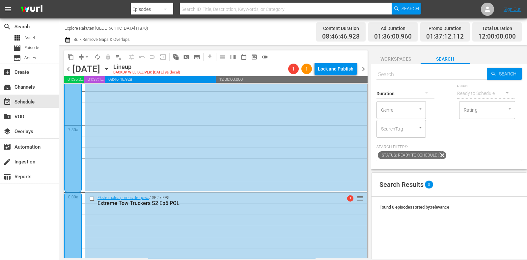
scroll to position [0, 0]
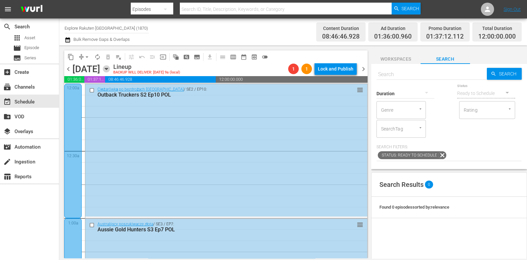
click at [110, 72] on icon "button" at bounding box center [106, 68] width 7 height 7
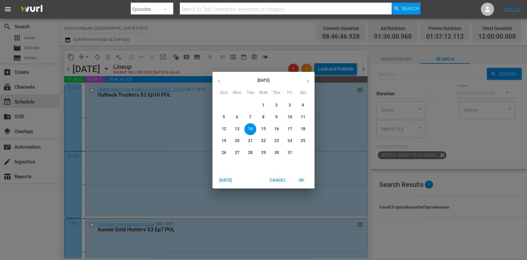
click at [226, 142] on p "19" at bounding box center [224, 141] width 5 height 6
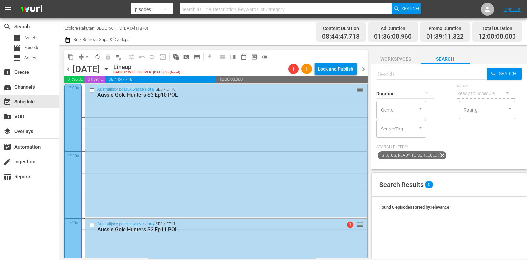
click at [196, 54] on span "subtitles_outlined" at bounding box center [197, 57] width 7 height 7
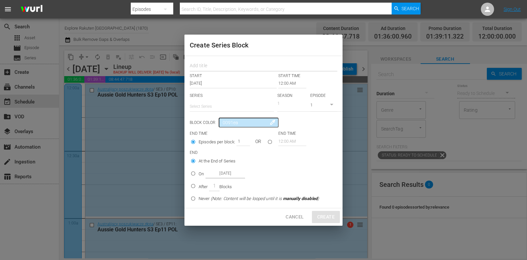
click at [212, 68] on input "text" at bounding box center [264, 67] width 148 height 10
paste input "Extreme Tow Truckers"
type input "Extreme Tow Truckers"
click at [215, 102] on input "text" at bounding box center [232, 106] width 84 height 16
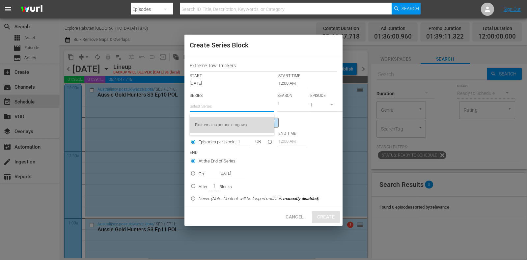
click at [225, 122] on div "Ekstremalna pomoc drogowa" at bounding box center [232, 125] width 74 height 16
type input "Ekstremalna pomoc drogowa"
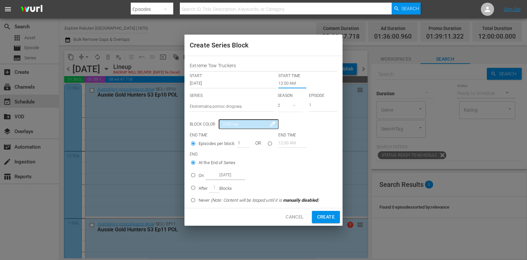
click at [286, 84] on input "12:00 AM" at bounding box center [292, 83] width 28 height 9
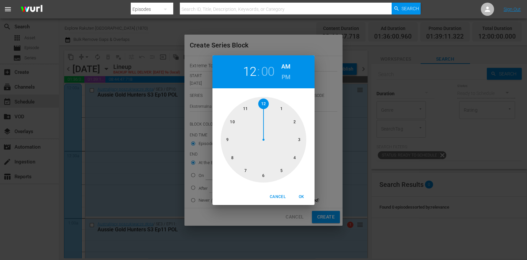
click at [252, 112] on div at bounding box center [264, 140] width 86 height 86
click at [309, 202] on button "OK" at bounding box center [301, 196] width 21 height 11
type input "11:00 AM"
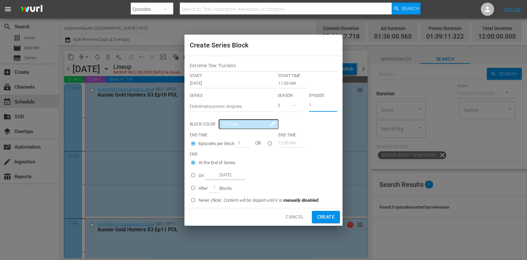
drag, startPoint x: 317, startPoint y: 109, endPoint x: 298, endPoint y: 108, distance: 19.4
click at [298, 108] on div "SERIES Select Series Ekstremalna pomoc drogowa SEASON 2 EPISODE 1" at bounding box center [264, 104] width 148 height 23
type input "5"
click at [204, 187] on p "After" at bounding box center [203, 188] width 9 height 7
click at [199, 187] on input "After 1 Blocks" at bounding box center [193, 188] width 11 height 11
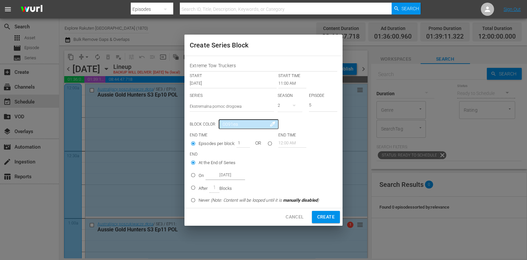
radio input "false"
radio input "true"
click at [235, 141] on span "Episodes per block:" at bounding box center [217, 143] width 37 height 7
click at [199, 141] on input "Episodes per block:" at bounding box center [193, 144] width 11 height 11
drag, startPoint x: 237, startPoint y: 141, endPoint x: 247, endPoint y: 141, distance: 9.6
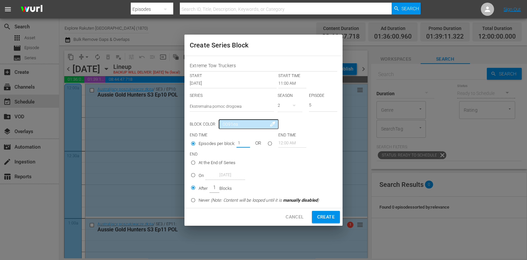
click at [247, 141] on div "1" at bounding box center [242, 142] width 13 height 9
type input "5"
click at [328, 216] on span "Create" at bounding box center [325, 217] width 17 height 8
type input "12:00 AM"
type input "1"
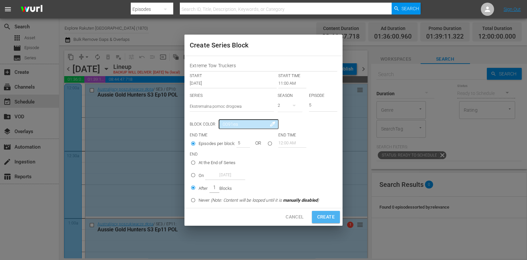
type input "1"
radio input "true"
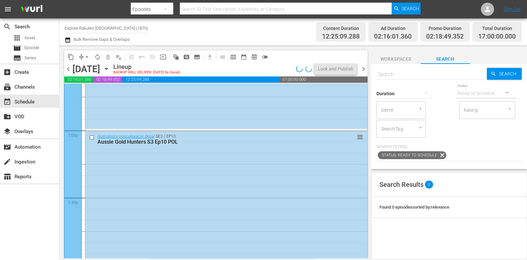
scroll to position [2511, 0]
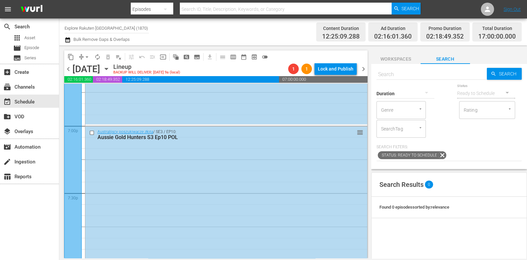
click at [110, 70] on icon "button" at bounding box center [106, 68] width 7 height 7
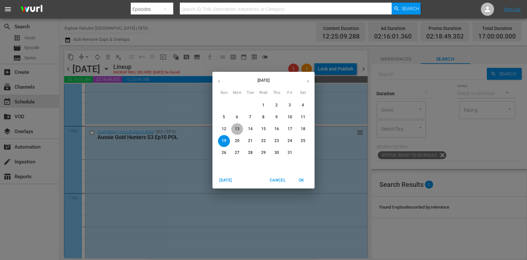
click at [234, 126] on span "13" at bounding box center [237, 129] width 12 height 6
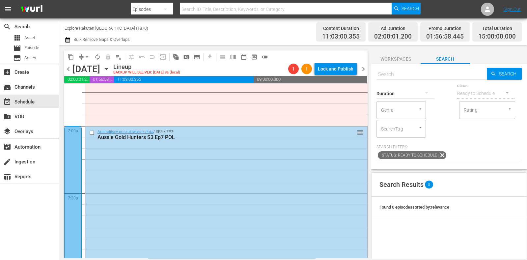
click at [425, 74] on input "text" at bounding box center [431, 75] width 110 height 16
paste input "Coastguard: Search and Rescue SOS E6"
type input "Coastguard: Search and Rescue SOS Ep6 pol"
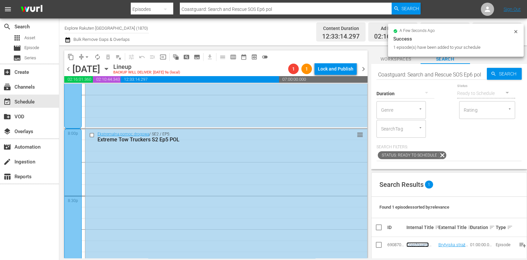
scroll to position [2766, 0]
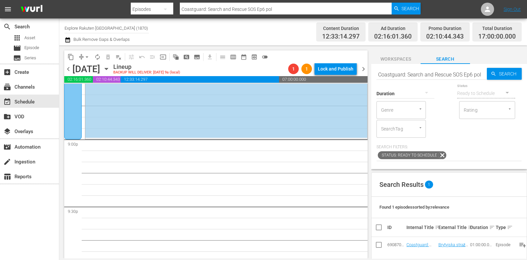
click at [197, 55] on span "subtitles_outlined" at bounding box center [197, 57] width 7 height 7
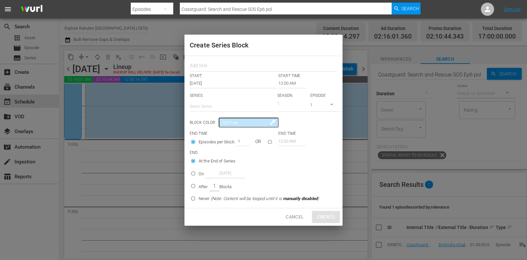
click at [227, 105] on input "text" at bounding box center [232, 106] width 84 height 16
paste input "Za kratami: najcięższe więzienia na świecie"
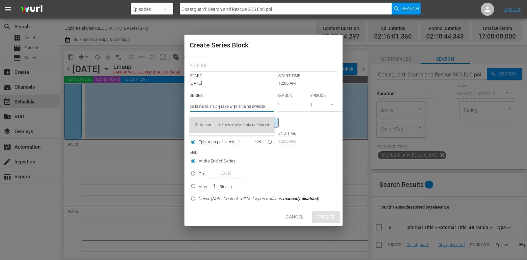
click at [226, 124] on div "Za kratami: najcięższe więzienia na świecie" at bounding box center [232, 125] width 74 height 16
type input "Za kratami: najcięższe więzienia na świecie"
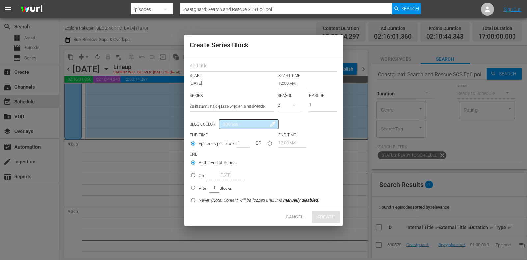
click at [216, 60] on div at bounding box center [264, 65] width 148 height 13
click at [217, 62] on input "text" at bounding box center [264, 67] width 148 height 10
paste input "Behind Bars: The World's Toughest Prisons"
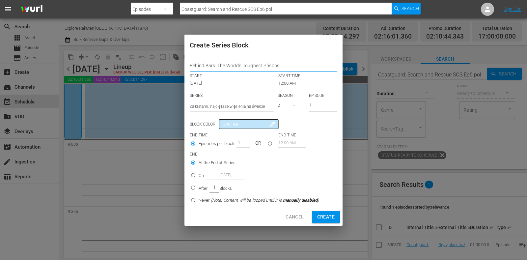
type input "Behind Bars: The World's Toughest Prisons"
click at [286, 85] on input "12:00 AM" at bounding box center [292, 83] width 28 height 9
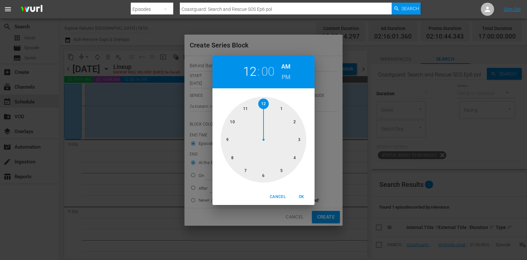
click at [233, 146] on div at bounding box center [264, 140] width 86 height 86
click at [294, 71] on div "09 : 00 AM PM" at bounding box center [263, 71] width 102 height 33
click at [289, 79] on h6 "PM" at bounding box center [286, 77] width 9 height 11
click at [300, 193] on span "OK" at bounding box center [301, 196] width 16 height 7
type input "09:00 PM"
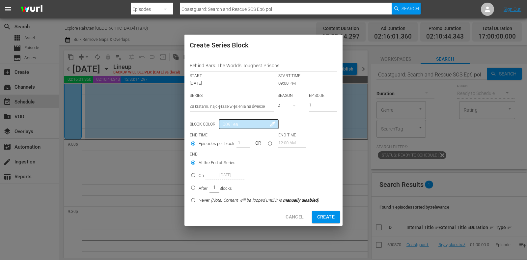
click at [201, 177] on p "On" at bounding box center [201, 175] width 5 height 7
click at [199, 177] on input "On Oct 13th 2025" at bounding box center [193, 176] width 11 height 11
radio input "false"
radio input "true"
click at [214, 173] on input "Oct 13th 2025" at bounding box center [226, 175] width 40 height 9
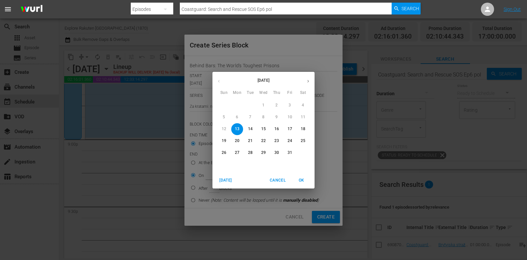
click at [288, 130] on p "17" at bounding box center [290, 129] width 5 height 6
type input "Oct 17th 2025"
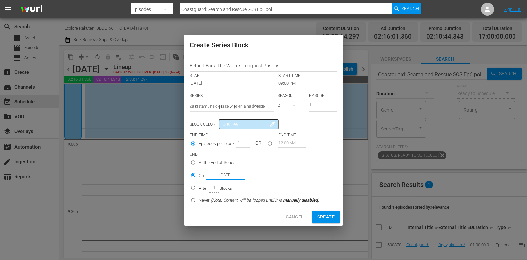
click at [325, 211] on button "Create" at bounding box center [326, 217] width 28 height 12
type input "12:00 AM"
radio input "true"
type input "Oct 13th 2025"
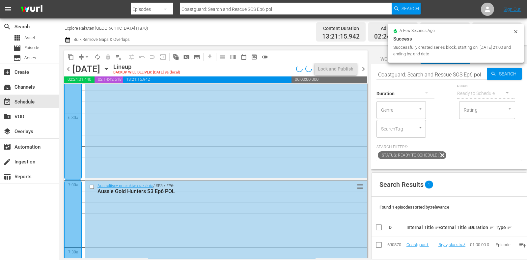
scroll to position [0, 0]
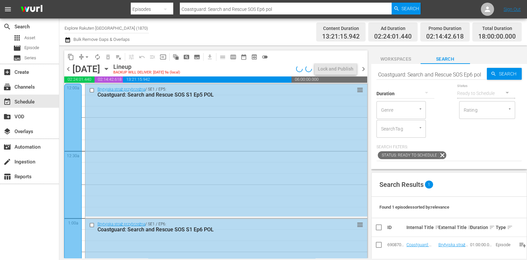
click at [368, 67] on div "content_copy compress arrow_drop_down autorenew_outlined delete_forever_outline…" at bounding box center [214, 151] width 310 height 213
click at [363, 70] on span "chevron_right" at bounding box center [363, 69] width 8 height 8
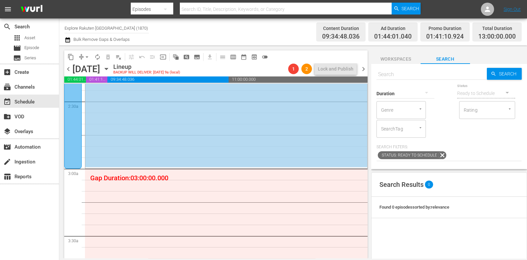
scroll to position [329, 0]
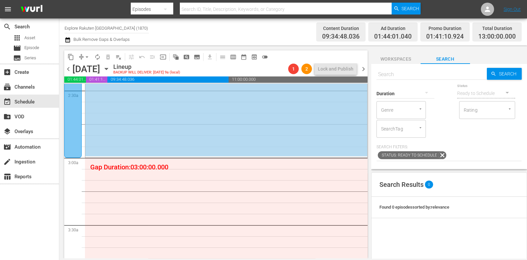
click at [197, 59] on span "subtitles_outlined" at bounding box center [197, 57] width 7 height 7
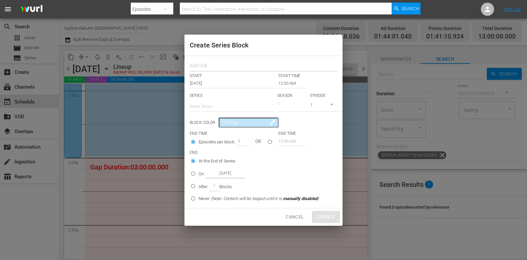
click at [207, 66] on input "text" at bounding box center [264, 67] width 148 height 10
paste input "Behind Bars: The World's Toughest Prisons"
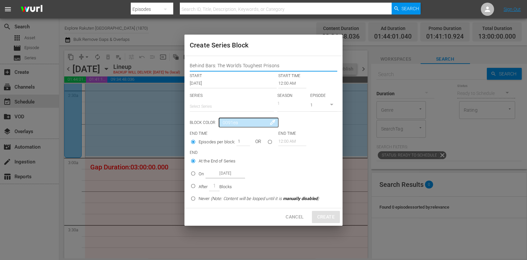
type input "Behind Bars: The World's Toughest Prisons"
click at [215, 107] on input "text" at bounding box center [232, 106] width 84 height 16
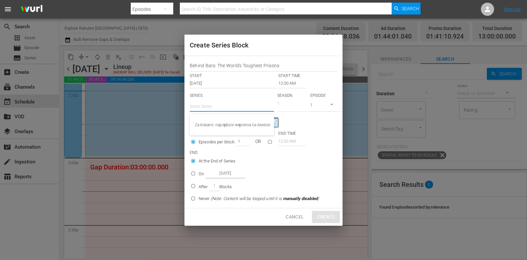
click at [219, 124] on div "Za kratami: najcięższe więzienia na świecie" at bounding box center [232, 125] width 74 height 16
type input "Za kratami: najcięższe więzienia na świecie"
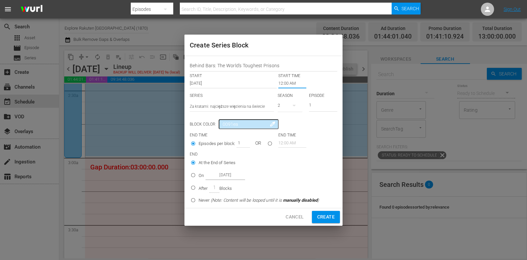
click at [288, 81] on input "12:00 AM" at bounding box center [292, 83] width 28 height 9
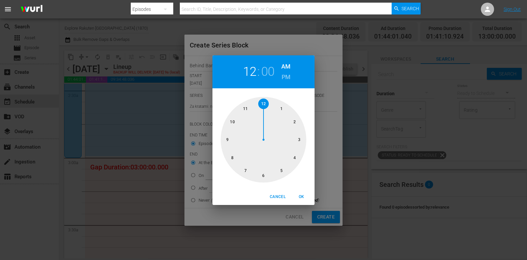
click at [300, 139] on div at bounding box center [264, 140] width 86 height 86
click at [299, 195] on span "OK" at bounding box center [301, 196] width 16 height 7
type input "03:00 AM"
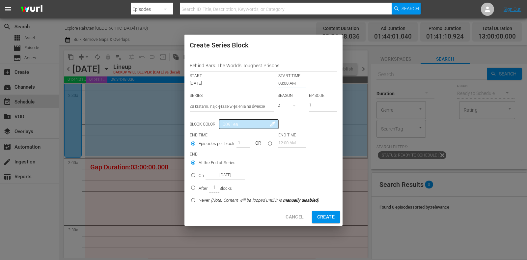
click at [204, 176] on p "On" at bounding box center [201, 175] width 5 height 7
click at [199, 176] on input "On Oct 14th 2025" at bounding box center [193, 176] width 11 height 11
radio input "false"
radio input "true"
click at [231, 177] on input "Oct 14th 2025" at bounding box center [226, 175] width 40 height 9
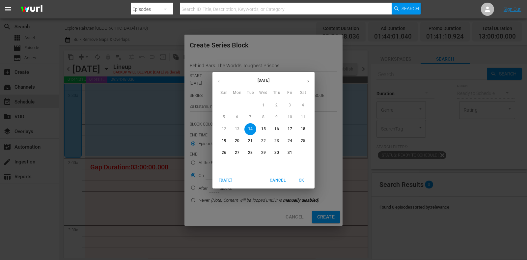
click at [304, 130] on p "18" at bounding box center [303, 129] width 5 height 6
type input "Oct 18th 2025"
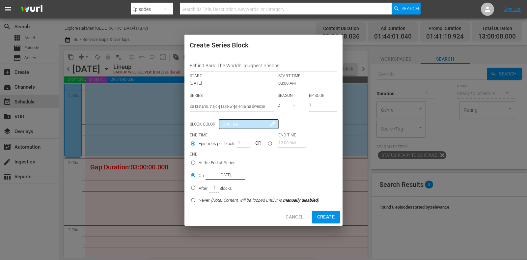
click at [328, 215] on span "Create" at bounding box center [325, 217] width 17 height 8
type input "12:00 AM"
radio input "true"
type input "Oct 14th 2025"
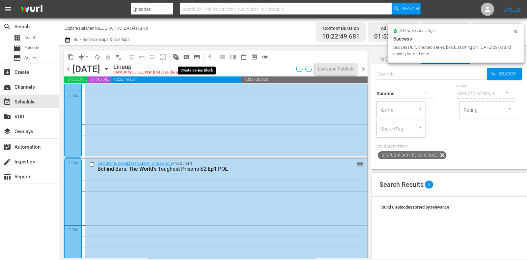
click at [199, 56] on span "subtitles_outlined" at bounding box center [197, 57] width 7 height 7
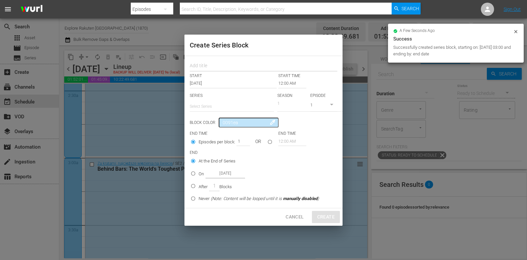
click at [212, 63] on input "text" at bounding box center [264, 67] width 148 height 10
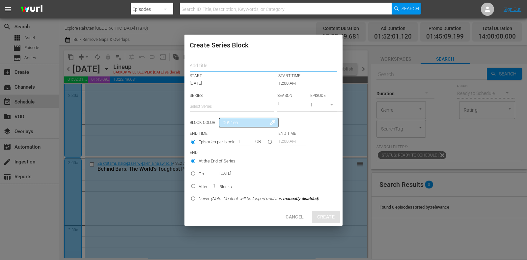
paste input "Behind Bars: The World's Toughest Prisons"
type input "Behind Bars: The World's Toughest Prisons"
click at [216, 105] on input "text" at bounding box center [232, 106] width 84 height 16
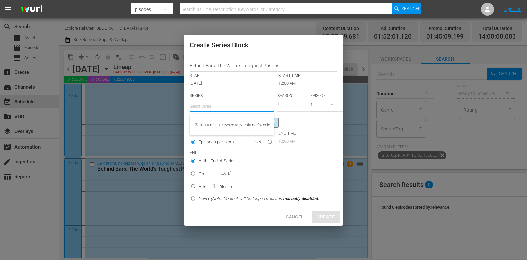
click at [219, 119] on div "Za kratami: najcięższe więzienia na świecie" at bounding box center [232, 125] width 74 height 16
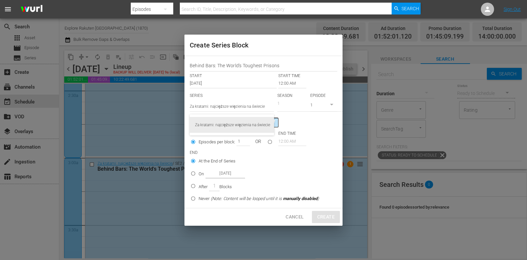
type input "Za kratami: najcięższe więzienia na świecie"
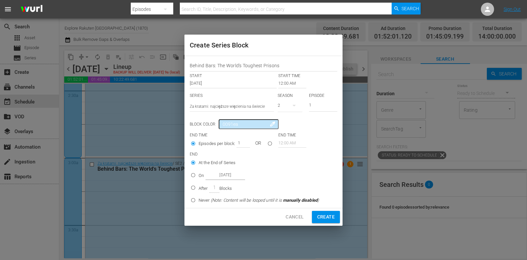
click at [289, 83] on input "12:00 AM" at bounding box center [292, 83] width 28 height 9
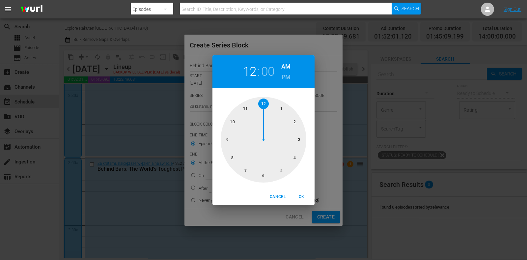
click at [226, 137] on div at bounding box center [264, 140] width 86 height 86
click at [301, 195] on span "OK" at bounding box center [301, 196] width 16 height 7
type input "09:00 AM"
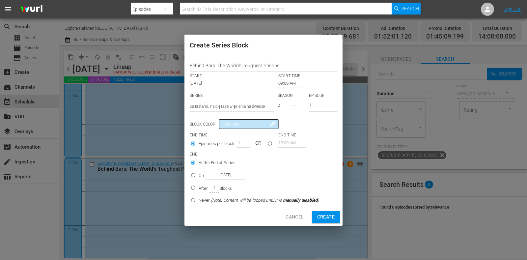
click at [197, 175] on input "On Oct 14th 2025" at bounding box center [193, 176] width 11 height 11
radio input "true"
click at [224, 177] on input "Oct 14th 2025" at bounding box center [226, 175] width 40 height 9
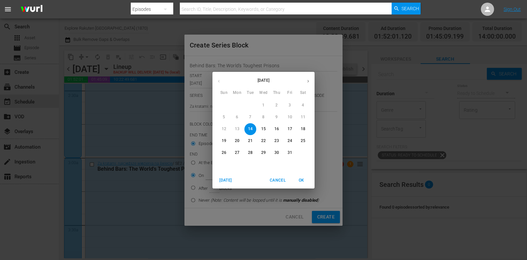
click at [287, 129] on span "17" at bounding box center [290, 129] width 12 height 6
type input "Oct 17th 2025"
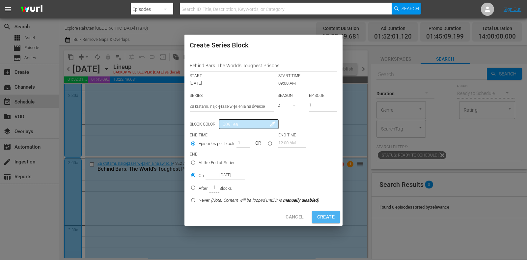
click at [329, 218] on span "Create" at bounding box center [325, 217] width 17 height 8
type input "12:00 AM"
radio input "true"
type input "Oct 14th 2025"
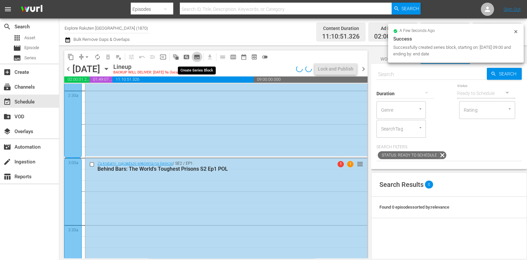
click at [199, 59] on span "subtitles_outlined" at bounding box center [197, 57] width 7 height 7
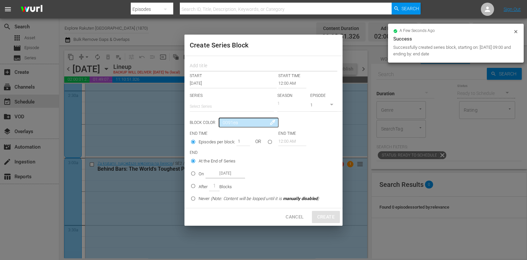
click at [207, 66] on input "text" at bounding box center [264, 67] width 148 height 10
paste input "Behind Bars: The World's Toughest Prisons"
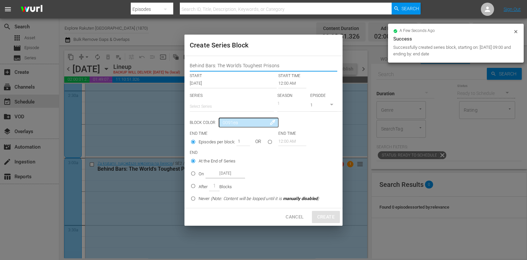
type input "Behind Bars: The World's Toughest Prisons"
click at [209, 111] on input "text" at bounding box center [232, 106] width 84 height 16
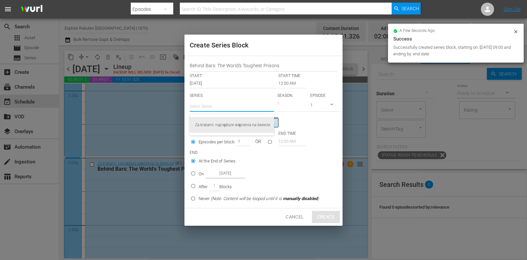
click at [217, 124] on div "Za kratami: najcięższe więzienia na świecie" at bounding box center [232, 125] width 74 height 16
type input "Za kratami: najcięższe więzienia na świecie"
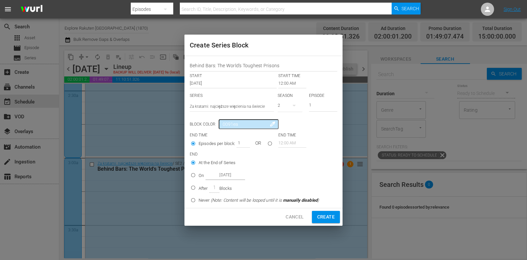
click at [283, 79] on input "12:00 AM" at bounding box center [292, 83] width 28 height 9
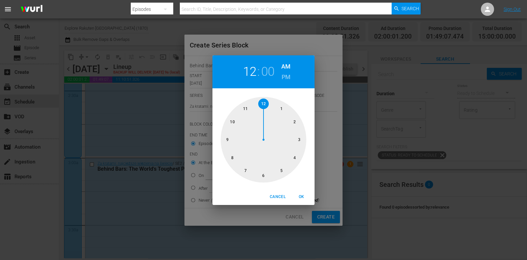
click at [305, 139] on div at bounding box center [264, 140] width 86 height 86
click at [283, 78] on h6 "PM" at bounding box center [286, 77] width 9 height 11
click at [301, 194] on span "OK" at bounding box center [301, 196] width 16 height 7
type input "03:00 PM"
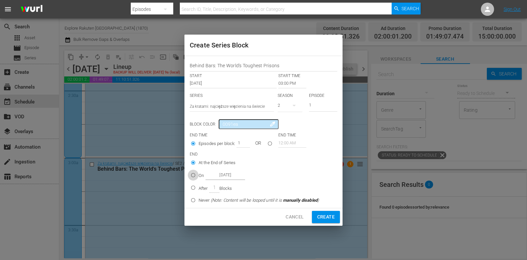
click at [197, 173] on input "On Oct 14th 2025" at bounding box center [193, 176] width 11 height 11
radio input "true"
click at [228, 176] on input "Oct 14th 2025" at bounding box center [226, 175] width 40 height 9
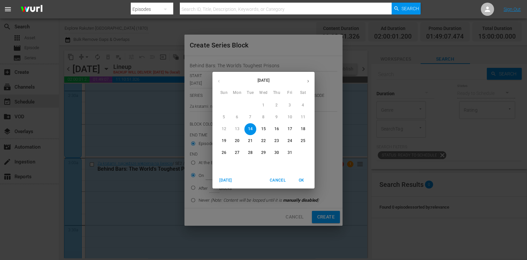
click at [291, 130] on p "17" at bounding box center [290, 129] width 5 height 6
type input "Oct 17th 2025"
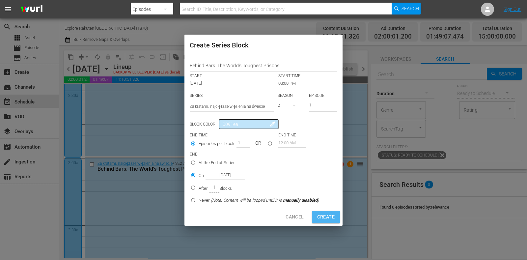
click at [316, 215] on button "Create" at bounding box center [326, 217] width 28 height 12
type input "12:00 AM"
radio input "true"
type input "Oct 14th 2025"
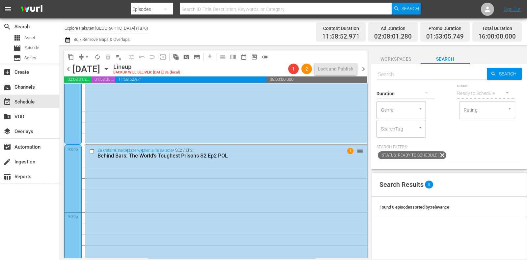
scroll to position [2841, 0]
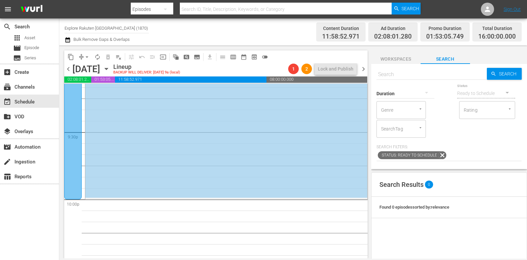
click at [110, 66] on icon "button" at bounding box center [106, 68] width 7 height 7
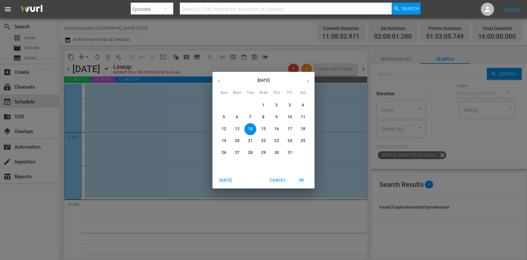
click at [303, 126] on button "18" at bounding box center [303, 129] width 12 height 12
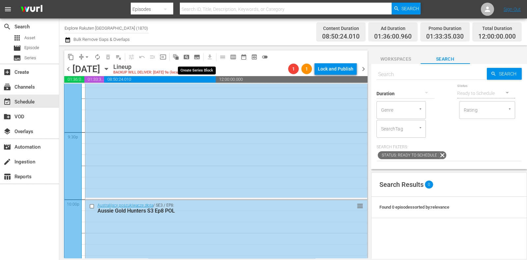
click at [198, 56] on span "subtitles_outlined" at bounding box center [197, 57] width 7 height 7
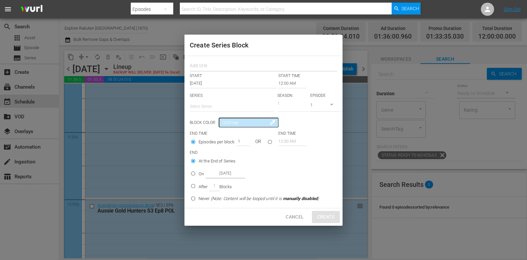
click at [207, 61] on div at bounding box center [264, 65] width 148 height 13
drag, startPoint x: 207, startPoint y: 65, endPoint x: 209, endPoint y: 71, distance: 6.2
click at [207, 65] on input "text" at bounding box center [264, 67] width 148 height 10
paste input "Behind Bars: The World's Toughest Prisons"
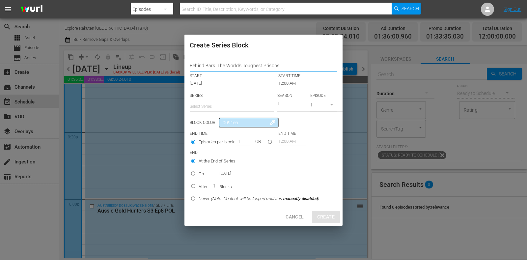
type input "Behind Bars: The World's Toughest Prisons"
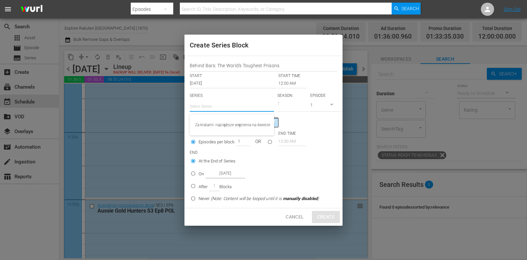
click at [218, 107] on input "text" at bounding box center [232, 106] width 84 height 16
click at [224, 121] on div "Za kratami: najcięższe więzienia na świecie" at bounding box center [232, 125] width 74 height 16
type input "Za kratami: najcięższe więzienia na świecie"
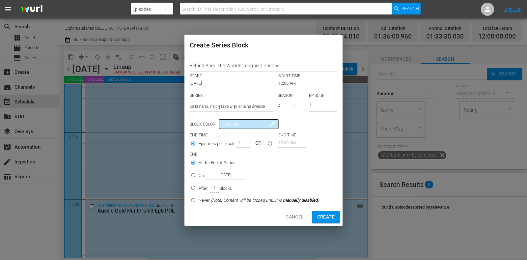
click at [285, 82] on input "12:00 AM" at bounding box center [292, 83] width 28 height 9
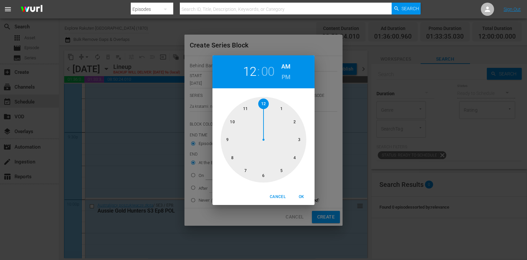
click at [265, 179] on div at bounding box center [264, 140] width 86 height 86
click at [301, 205] on div "Cancel OK" at bounding box center [263, 197] width 102 height 16
click at [301, 200] on span "OK" at bounding box center [301, 196] width 16 height 7
type input "06:00 AM"
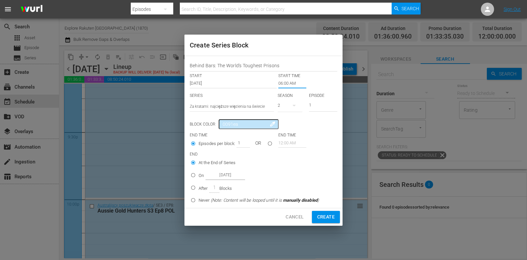
click at [201, 188] on p "After" at bounding box center [203, 188] width 9 height 7
click at [199, 188] on input "After 1 Blocks" at bounding box center [193, 188] width 11 height 11
radio input "false"
radio input "true"
drag, startPoint x: 237, startPoint y: 144, endPoint x: 245, endPoint y: 144, distance: 7.6
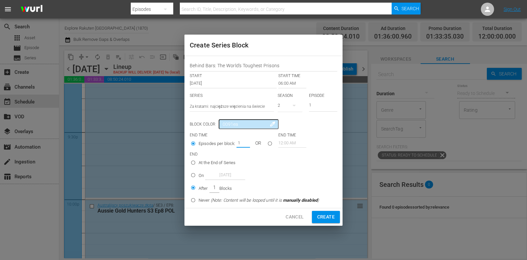
click at [245, 144] on input "1" at bounding box center [241, 142] width 10 height 9
type input "5"
click at [325, 218] on span "Create" at bounding box center [325, 217] width 17 height 8
type input "12:00 AM"
type input "1"
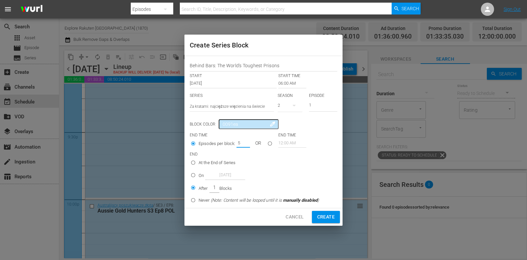
radio input "true"
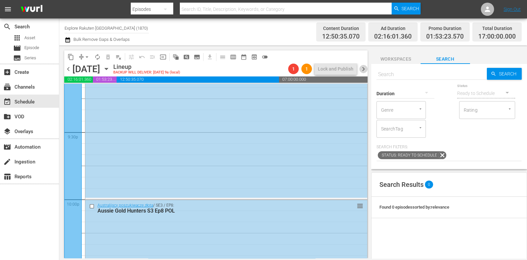
click at [364, 71] on span "chevron_right" at bounding box center [363, 69] width 8 height 8
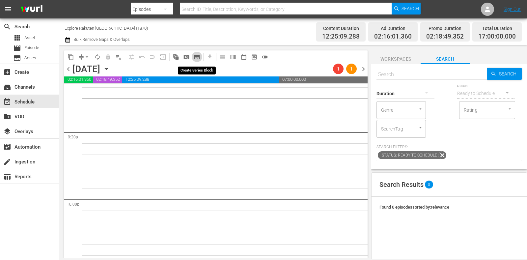
click at [198, 56] on span "subtitles_outlined" at bounding box center [197, 57] width 7 height 7
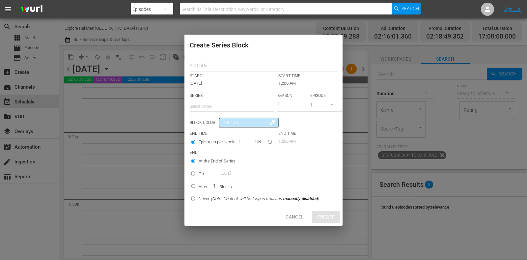
click at [226, 67] on input "text" at bounding box center [264, 67] width 148 height 10
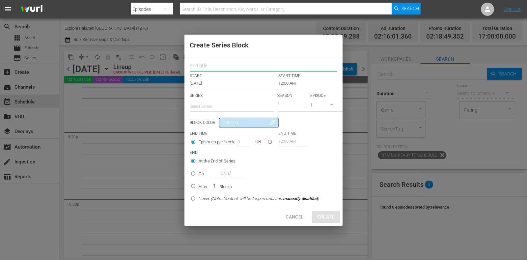
paste input "Behind Bars: The World's Toughest Prisons"
type input "Behind Bars: The World's Toughest Prisons"
click at [221, 101] on input "text" at bounding box center [232, 106] width 84 height 16
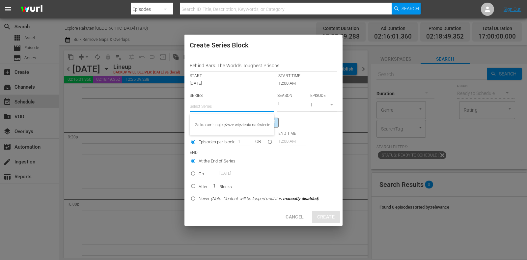
click at [232, 123] on div "Za kratami: najcięższe więzienia na świecie" at bounding box center [232, 125] width 74 height 16
type input "Za kratami: najcięższe więzienia na świecie"
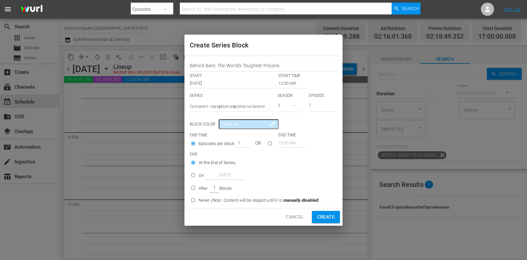
click at [290, 83] on input "12:00 AM" at bounding box center [292, 83] width 28 height 9
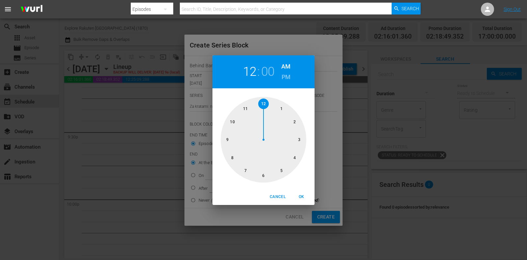
click at [232, 141] on div at bounding box center [264, 140] width 86 height 86
click at [282, 76] on h6 "PM" at bounding box center [286, 77] width 9 height 11
click at [303, 198] on span "OK" at bounding box center [301, 196] width 16 height 7
type input "09:00 PM"
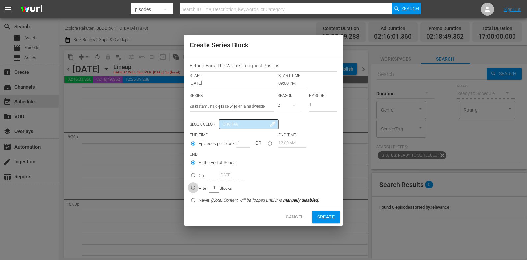
click at [196, 186] on input "After 1 Blocks" at bounding box center [193, 188] width 11 height 11
radio input "true"
drag, startPoint x: 238, startPoint y: 141, endPoint x: 244, endPoint y: 142, distance: 6.3
click at [244, 142] on input "1" at bounding box center [241, 142] width 10 height 9
type input "2"
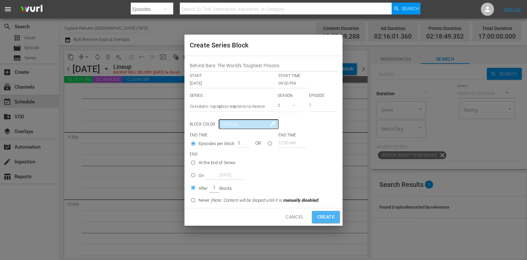
click at [321, 214] on span "Create" at bounding box center [325, 217] width 17 height 8
type input "12:00 AM"
type input "1"
radio input "true"
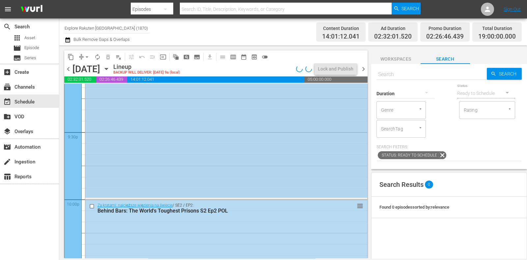
scroll to position [3046, 0]
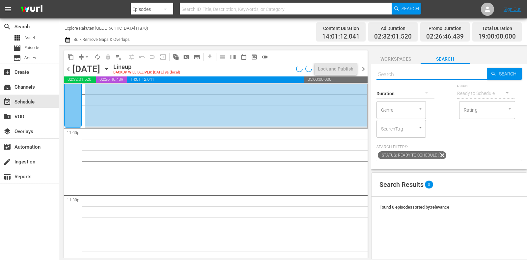
click at [411, 75] on input "text" at bounding box center [431, 75] width 110 height 16
paste input "Behind Bars: The World's Toughest Prisons"
type input "Behind Bars: The World's Toughest Prisons s2 ep3 po"
type input "Behind Bars: The World's Toughest Prisons s2 ep3 pol"
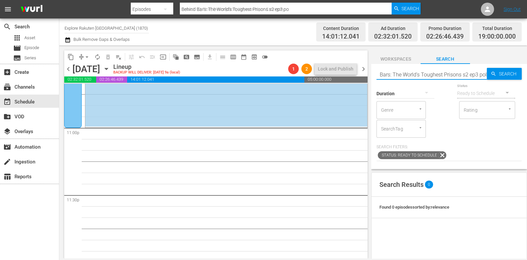
scroll to position [0, 19]
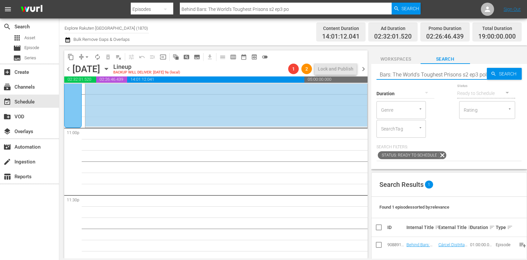
type input "Behind Bars: The World's Toughest Prisons s2 ep3 pol"
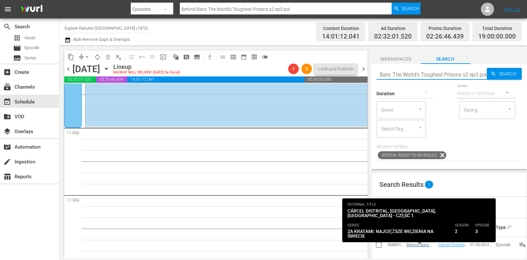
type input "Behind Bars: The World's Toughest Prisons s2 ep3 pol"
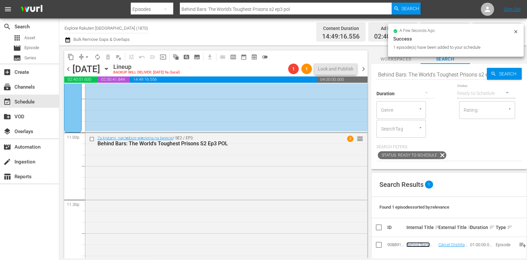
scroll to position [3050, 0]
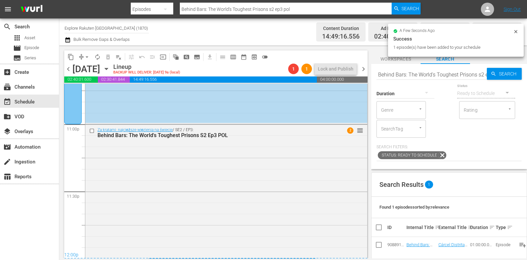
click at [363, 74] on div "chevron_left Sunday, October 19th October 19th Lineup BACKUP WILL DELIVER: 10/1…" at bounding box center [215, 69] width 303 height 13
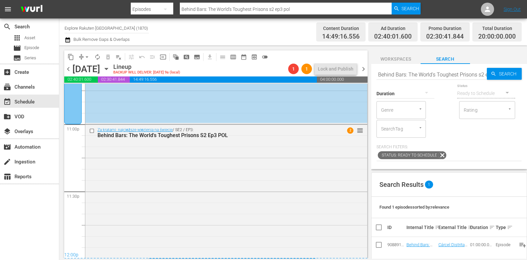
click at [363, 71] on span "chevron_right" at bounding box center [363, 69] width 8 height 8
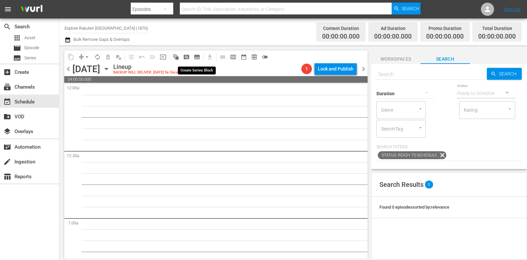
click at [201, 57] on button "subtitles_outlined" at bounding box center [197, 57] width 11 height 11
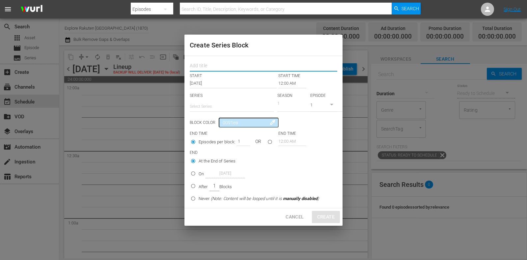
click at [216, 70] on input "text" at bounding box center [264, 67] width 148 height 10
paste input "Behind Bars: The World's Toughest Prisons"
type input "Behind Bars: The World's Toughest Prisons"
click at [218, 101] on input "text" at bounding box center [232, 106] width 84 height 16
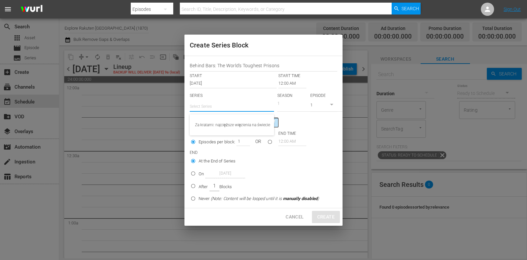
click at [228, 117] on div "Za kratami: najcięższe więzienia na świecie" at bounding box center [232, 125] width 74 height 16
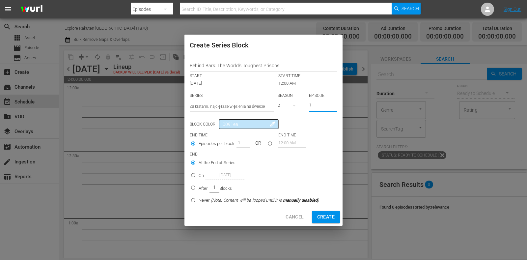
drag, startPoint x: 314, startPoint y: 105, endPoint x: 300, endPoint y: 106, distance: 13.6
click at [300, 106] on div "SERIES Select Series Za kratami: najcięższe więzienia na świecie SEASON 2 EPISO…" at bounding box center [264, 104] width 148 height 23
click at [201, 185] on p "After" at bounding box center [203, 188] width 9 height 7
click at [199, 185] on input "After 1 Blocks" at bounding box center [193, 188] width 11 height 11
drag, startPoint x: 237, startPoint y: 140, endPoint x: 253, endPoint y: 145, distance: 16.5
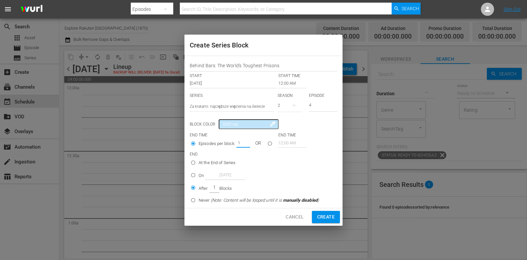
click at [246, 142] on input "1" at bounding box center [241, 142] width 10 height 9
click at [322, 216] on span "Create" at bounding box center [325, 217] width 17 height 8
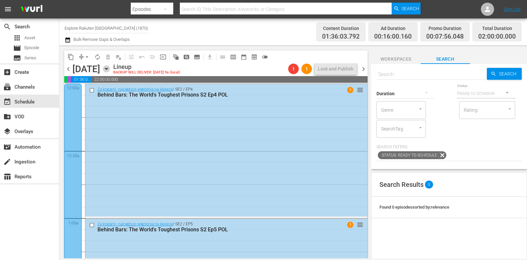
click at [110, 69] on icon "button" at bounding box center [106, 68] width 7 height 7
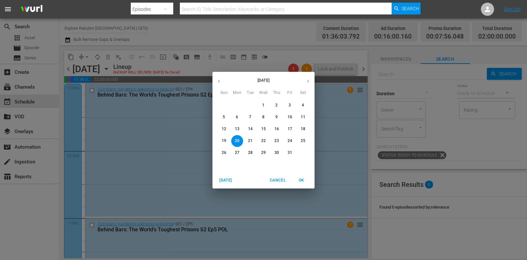
click at [243, 130] on div "13" at bounding box center [237, 129] width 13 height 12
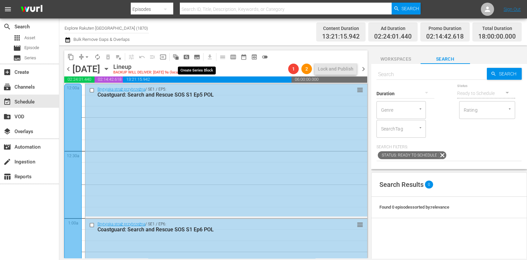
click at [198, 59] on span "subtitles_outlined" at bounding box center [197, 57] width 7 height 7
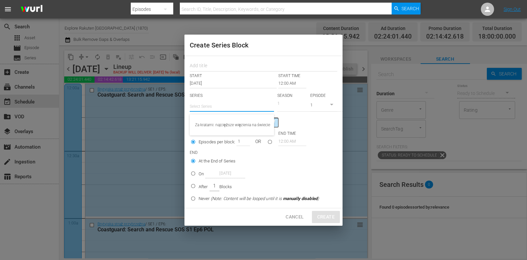
click at [217, 111] on input "text" at bounding box center [232, 106] width 84 height 16
paste input "Lodowi wikingowie"
click at [226, 123] on div "Lodowi wikingowie" at bounding box center [232, 125] width 74 height 16
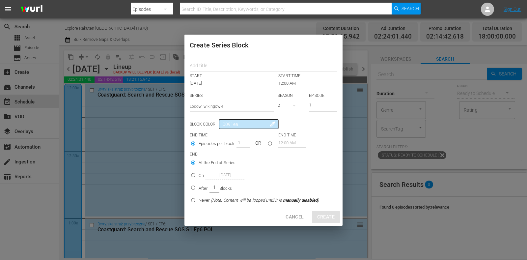
click at [206, 64] on input "text" at bounding box center [264, 67] width 148 height 10
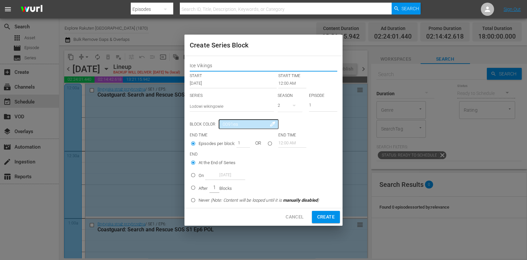
drag, startPoint x: 217, startPoint y: 65, endPoint x: 176, endPoint y: 68, distance: 40.6
click at [176, 68] on div "Create Series Block Ice Vikings START START TIME Oct 13th 2025 12:00 AM SERIES …" at bounding box center [263, 130] width 527 height 260
drag, startPoint x: 318, startPoint y: 106, endPoint x: 289, endPoint y: 108, distance: 29.0
click at [289, 108] on div "SERIES Select Series Lodowi wikingowie SEASON 2 EPISODE 1" at bounding box center [264, 104] width 148 height 23
click at [287, 83] on input "12:00 AM" at bounding box center [292, 83] width 28 height 9
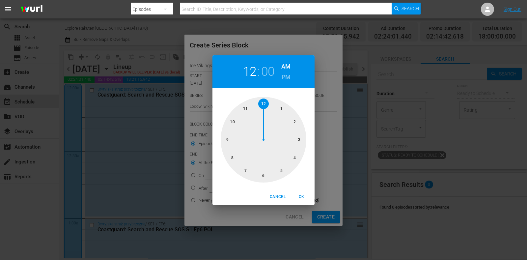
click at [233, 122] on div at bounding box center [264, 140] width 86 height 86
click at [303, 197] on span "OK" at bounding box center [301, 196] width 16 height 7
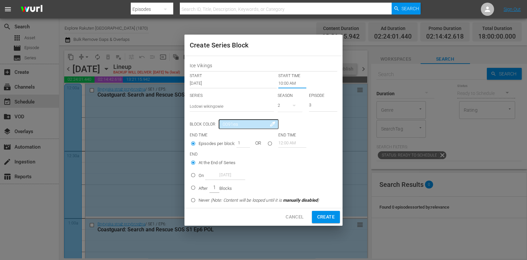
click at [196, 172] on input "On Oct 13th 2025" at bounding box center [193, 176] width 11 height 11
click at [216, 172] on input "Oct 13th 2025" at bounding box center [226, 175] width 40 height 9
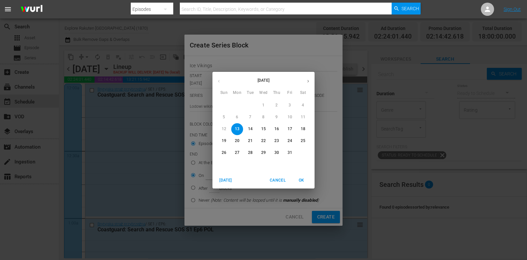
click at [289, 128] on p "17" at bounding box center [290, 129] width 5 height 6
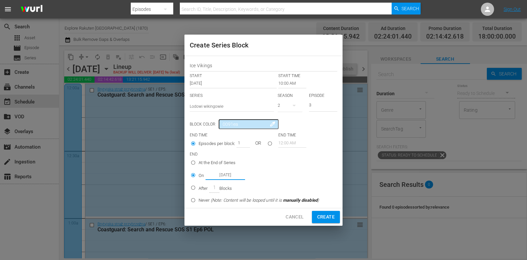
click at [322, 213] on span "Create" at bounding box center [325, 217] width 17 height 8
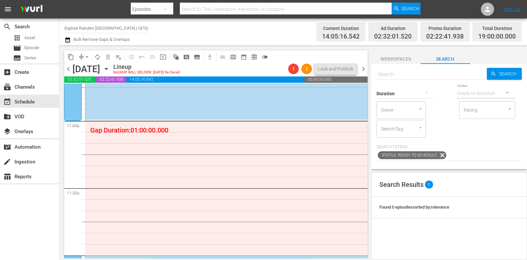
scroll to position [1317, 0]
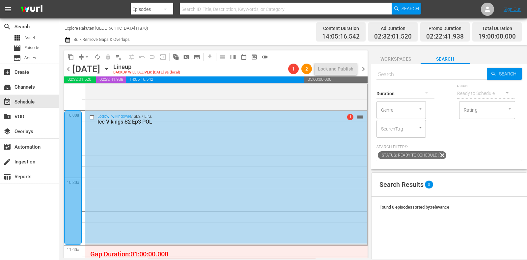
click at [197, 57] on span "subtitles_outlined" at bounding box center [197, 57] width 7 height 7
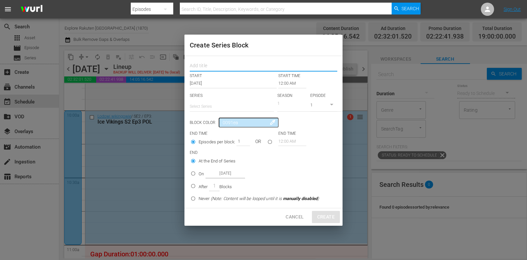
click at [212, 66] on input "text" at bounding box center [264, 67] width 148 height 10
paste input "Ice Vikings"
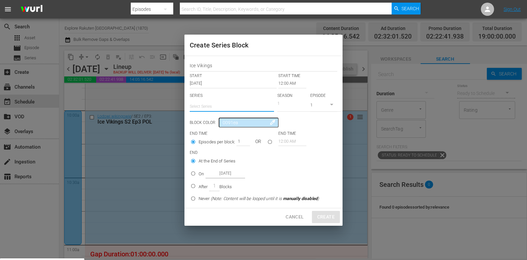
click at [214, 107] on input "text" at bounding box center [232, 106] width 84 height 16
drag, startPoint x: 219, startPoint y: 121, endPoint x: 237, endPoint y: 107, distance: 22.8
click at [219, 121] on div "Lodowi wikingowie" at bounding box center [232, 125] width 74 height 16
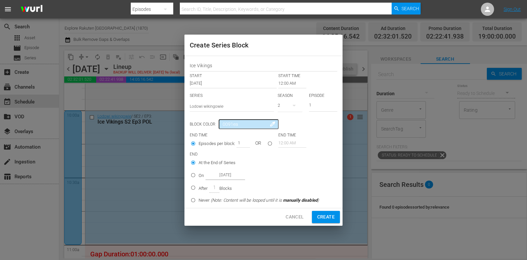
click at [281, 82] on input "12:00 AM" at bounding box center [292, 83] width 28 height 9
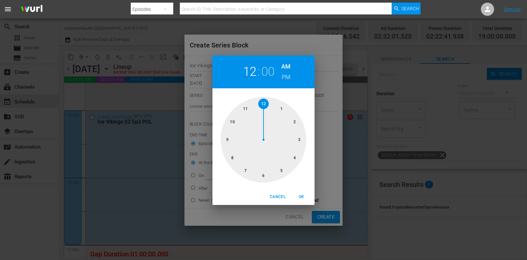
click at [294, 155] on div at bounding box center [264, 140] width 86 height 86
click at [286, 78] on h6 "PM" at bounding box center [286, 77] width 9 height 11
click at [296, 195] on span "OK" at bounding box center [301, 196] width 16 height 7
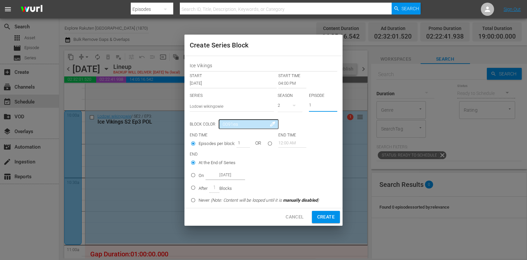
drag, startPoint x: 318, startPoint y: 106, endPoint x: 289, endPoint y: 106, distance: 29.0
click at [289, 106] on div "SERIES Select Series Lodowi wikingowie SEASON 2 EPISODE 1" at bounding box center [264, 104] width 148 height 23
click at [200, 175] on p "On" at bounding box center [201, 175] width 5 height 7
click at [199, 175] on input "On Oct 13th 2025" at bounding box center [193, 176] width 11 height 11
click at [220, 175] on input "Oct 13th 2025" at bounding box center [226, 175] width 40 height 9
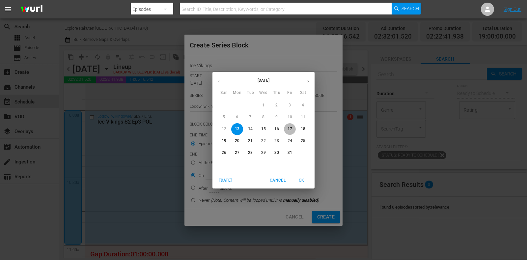
click at [290, 129] on p "17" at bounding box center [290, 129] width 5 height 6
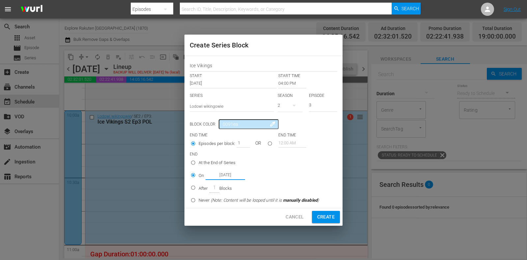
click at [323, 212] on button "Create" at bounding box center [326, 217] width 28 height 12
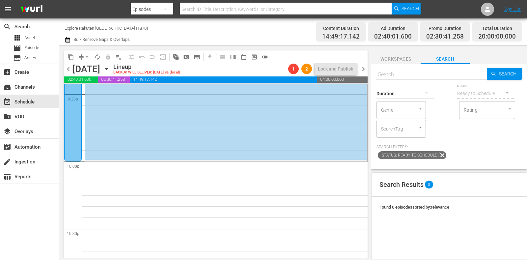
scroll to position [2923, 0]
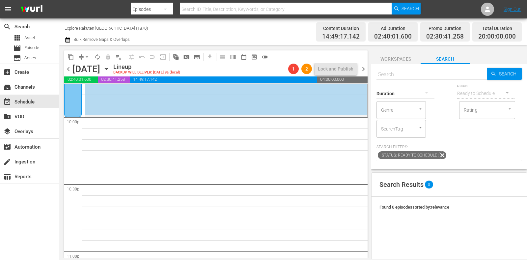
click at [194, 55] on span "subtitles_outlined" at bounding box center [197, 57] width 7 height 7
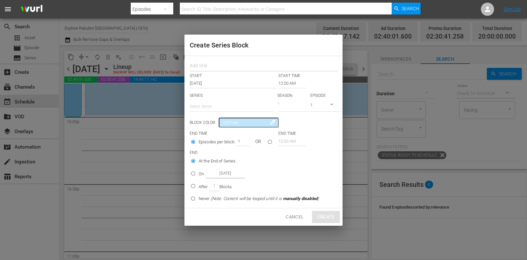
click at [208, 66] on input "text" at bounding box center [264, 67] width 148 height 10
paste input "Ice Vikings"
click at [218, 108] on input "text" at bounding box center [232, 106] width 84 height 16
click at [229, 123] on div "Lodowi wikingowie" at bounding box center [232, 125] width 74 height 16
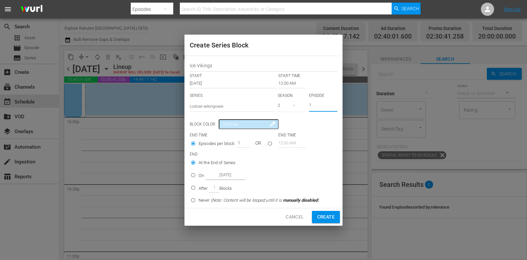
drag, startPoint x: 320, startPoint y: 104, endPoint x: 282, endPoint y: 107, distance: 38.0
click at [283, 107] on div "SERIES Select Series Lodowi wikingowie SEASON 2 EPISODE 1" at bounding box center [264, 104] width 148 height 23
click at [283, 81] on input "12:00 AM" at bounding box center [292, 83] width 28 height 9
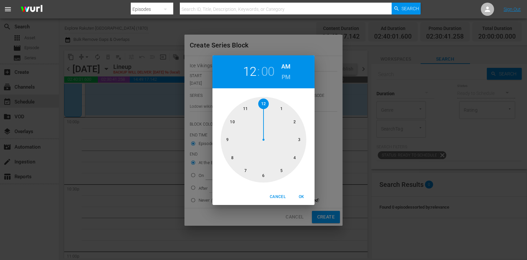
click at [231, 122] on div at bounding box center [264, 140] width 86 height 86
click at [291, 81] on div "10 : 00 AM PM" at bounding box center [263, 71] width 102 height 33
click at [289, 70] on h6 "AM" at bounding box center [285, 66] width 9 height 11
click at [287, 78] on h6 "PM" at bounding box center [286, 77] width 9 height 11
click at [292, 196] on button "OK" at bounding box center [301, 196] width 21 height 11
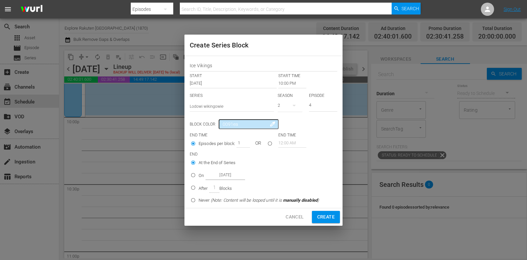
click at [203, 174] on p "On" at bounding box center [201, 175] width 5 height 7
click at [199, 174] on input "On Oct 13th 2025" at bounding box center [193, 176] width 11 height 11
click at [217, 174] on input "Oct 13th 2025" at bounding box center [226, 175] width 40 height 9
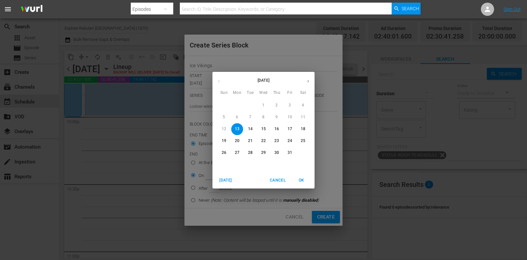
click at [287, 128] on span "17" at bounding box center [290, 129] width 12 height 6
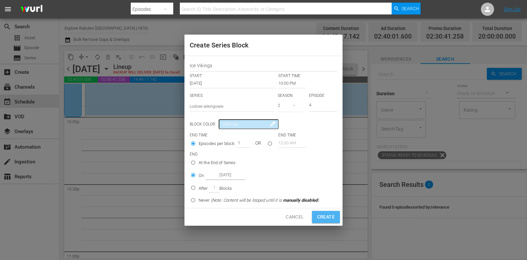
click at [326, 213] on span "Create" at bounding box center [325, 217] width 17 height 8
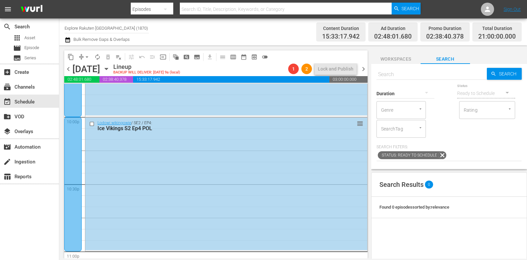
click at [364, 66] on span "chevron_right" at bounding box center [363, 69] width 8 height 8
click at [198, 57] on span "subtitles_outlined" at bounding box center [197, 57] width 7 height 7
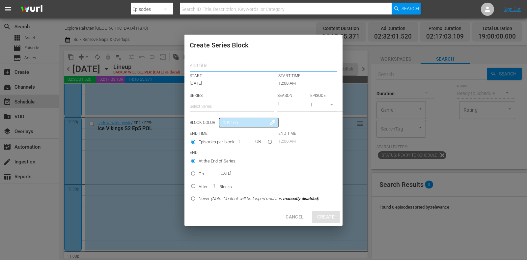
click at [214, 68] on input "text" at bounding box center [264, 67] width 148 height 10
paste input "Ice Vikings"
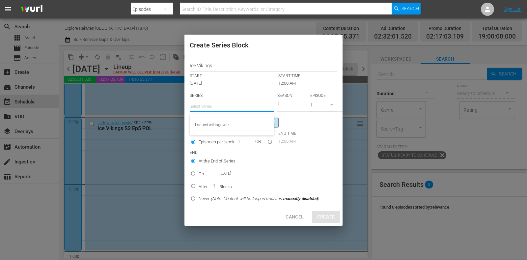
drag, startPoint x: 214, startPoint y: 101, endPoint x: 218, endPoint y: 108, distance: 8.1
click at [214, 101] on input "text" at bounding box center [232, 106] width 84 height 16
click at [223, 119] on div "Lodowi wikingowie" at bounding box center [232, 125] width 74 height 16
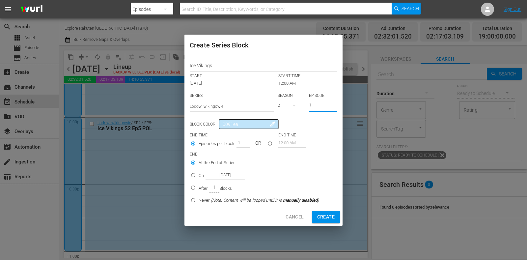
drag, startPoint x: 319, startPoint y: 106, endPoint x: 286, endPoint y: 105, distance: 33.9
click at [286, 105] on div "SERIES Select Series Lodowi wikingowie SEASON 2 EPISODE 1" at bounding box center [264, 104] width 148 height 23
click at [287, 85] on input "12:00 AM" at bounding box center [292, 83] width 28 height 9
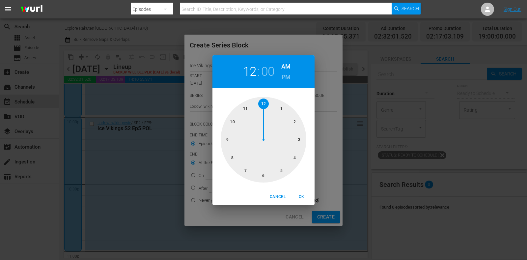
click at [292, 155] on div at bounding box center [264, 140] width 86 height 86
click at [301, 194] on span "OK" at bounding box center [301, 196] width 16 height 7
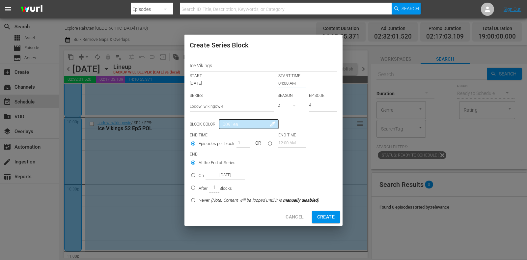
click at [203, 178] on p "On" at bounding box center [201, 175] width 5 height 7
click at [199, 178] on input "On Oct 14th 2025" at bounding box center [193, 176] width 11 height 11
click at [217, 178] on input "Oct 14th 2025" at bounding box center [226, 175] width 40 height 9
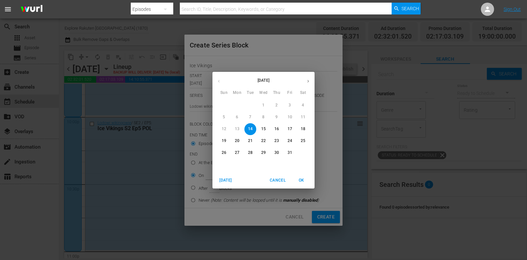
click at [302, 130] on p "18" at bounding box center [303, 129] width 5 height 6
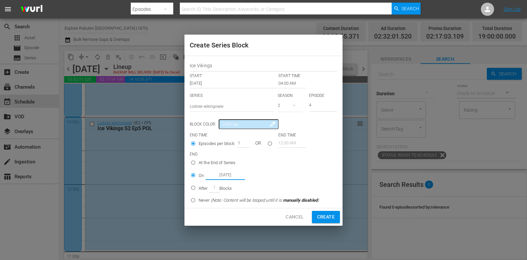
click at [325, 215] on span "Create" at bounding box center [325, 217] width 17 height 8
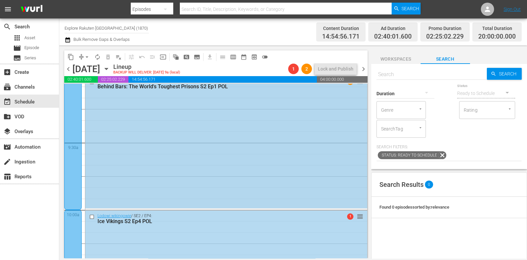
scroll to position [1276, 0]
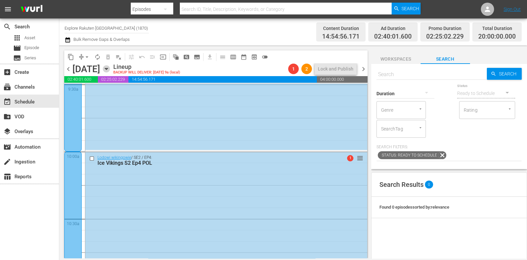
click at [110, 67] on icon "button" at bounding box center [106, 68] width 7 height 7
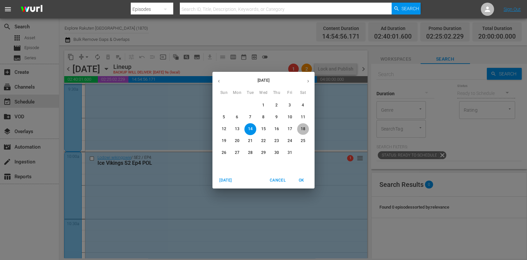
click at [301, 130] on p "18" at bounding box center [303, 129] width 5 height 6
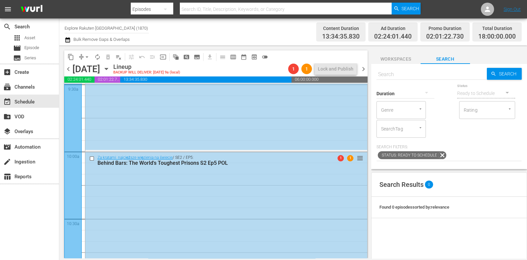
click at [363, 72] on span "chevron_right" at bounding box center [363, 69] width 8 height 8
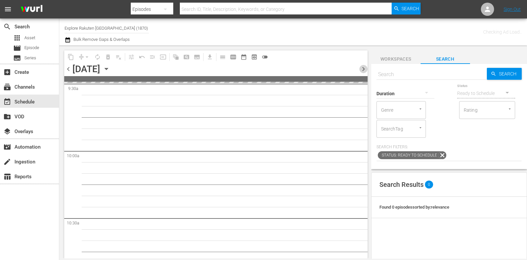
click at [363, 72] on span "chevron_right" at bounding box center [363, 69] width 8 height 8
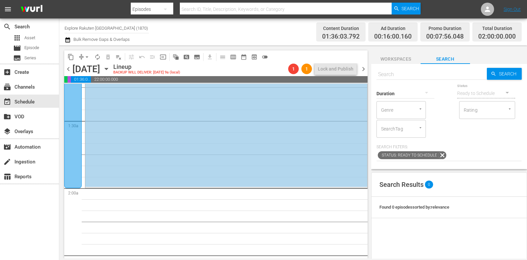
scroll to position [164, 0]
click at [199, 57] on span "subtitles_outlined" at bounding box center [197, 57] width 7 height 7
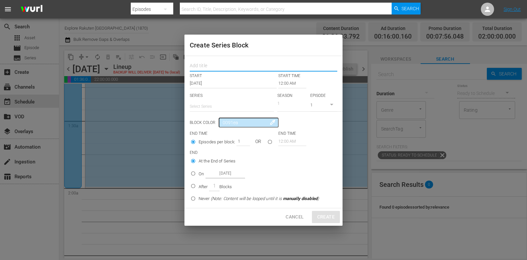
click at [220, 66] on input "text" at bounding box center [264, 67] width 148 height 10
paste input "Ice Vikings"
click at [216, 101] on input "text" at bounding box center [232, 106] width 84 height 16
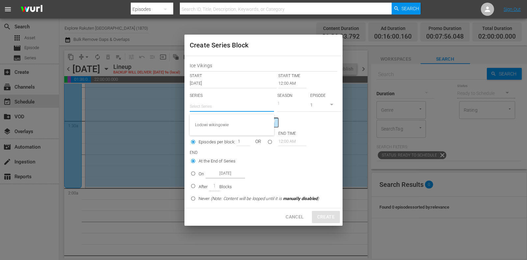
click at [224, 126] on div "Lodowi wikingowie" at bounding box center [232, 125] width 74 height 16
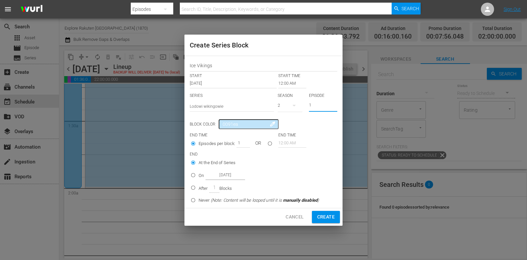
drag, startPoint x: 325, startPoint y: 105, endPoint x: 301, endPoint y: 103, distance: 23.5
click at [303, 105] on div "SERIES Select Series Lodowi wikingowie SEASON 2 EPISODE 1" at bounding box center [264, 104] width 148 height 23
click at [290, 81] on input "12:00 AM" at bounding box center [292, 83] width 28 height 9
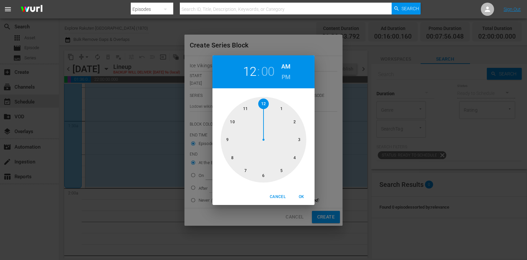
click at [293, 121] on div at bounding box center [264, 140] width 86 height 86
click at [306, 197] on span "OK" at bounding box center [301, 196] width 16 height 7
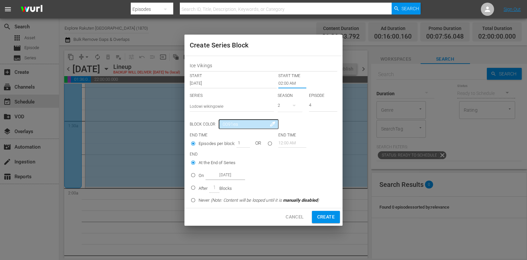
click at [198, 185] on input "After 1 Blocks" at bounding box center [193, 188] width 11 height 11
drag, startPoint x: 239, startPoint y: 140, endPoint x: 231, endPoint y: 142, distance: 9.0
click at [231, 142] on div "Episodes per block: 1 OR" at bounding box center [234, 144] width 89 height 13
click at [323, 214] on span "Create" at bounding box center [325, 217] width 17 height 8
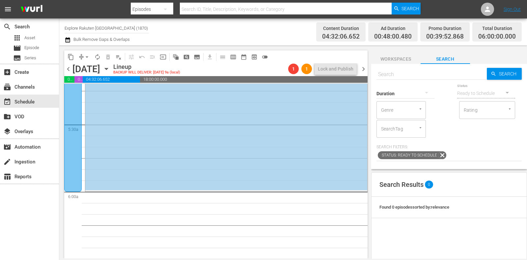
scroll to position [700, 0]
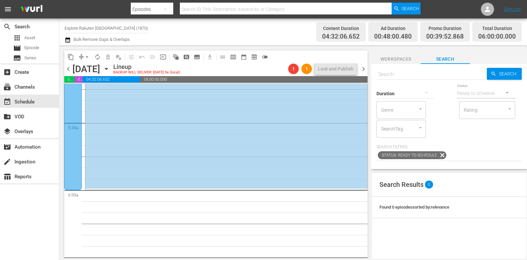
click at [110, 68] on icon "button" at bounding box center [106, 68] width 7 height 7
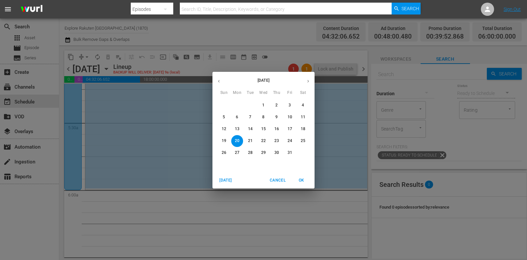
drag, startPoint x: 237, startPoint y: 128, endPoint x: 265, endPoint y: 149, distance: 34.9
click at [237, 128] on p "13" at bounding box center [237, 129] width 5 height 6
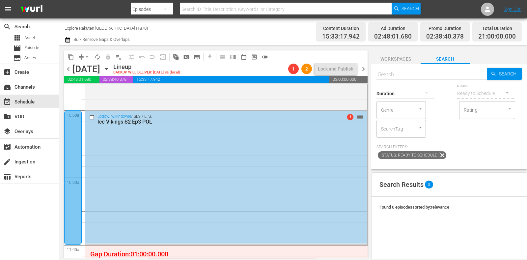
scroll to position [1400, 0]
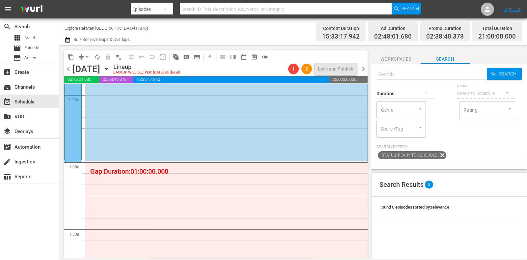
click at [195, 53] on button "subtitles_outlined" at bounding box center [197, 57] width 11 height 11
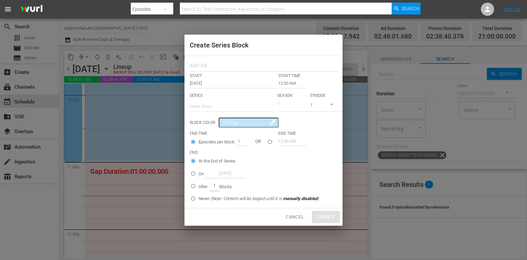
click at [210, 106] on input "text" at bounding box center [232, 106] width 84 height 16
paste input "Katastrofy w przestworzach"
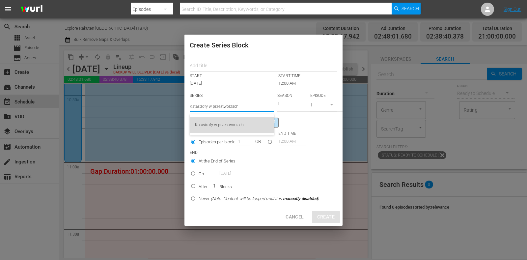
click at [249, 127] on div "Katastrofy w przestworzach" at bounding box center [232, 125] width 74 height 16
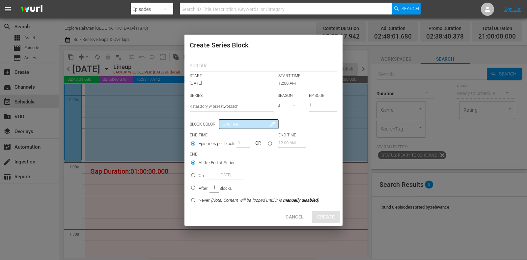
click at [210, 64] on input "text" at bounding box center [264, 67] width 148 height 10
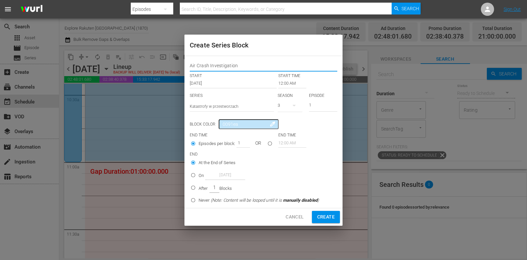
drag, startPoint x: 244, startPoint y: 63, endPoint x: 161, endPoint y: 55, distance: 83.7
click at [161, 55] on div "Create Series Block Air Crash Investigation START START TIME Oct 13th 2025 12:0…" at bounding box center [263, 130] width 527 height 260
drag, startPoint x: 318, startPoint y: 107, endPoint x: 290, endPoint y: 106, distance: 28.0
click at [291, 107] on div "SERIES Select Series Katastrofy w przestworzach SEASON 3 EPISODE 1" at bounding box center [264, 104] width 148 height 23
click at [287, 82] on input "12:00 AM" at bounding box center [292, 83] width 28 height 9
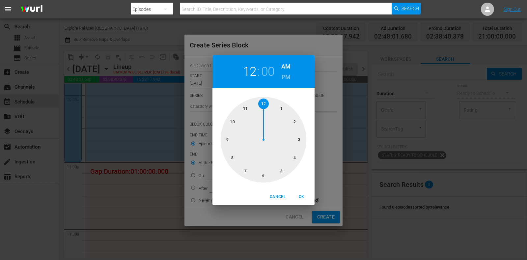
click at [248, 108] on div at bounding box center [264, 140] width 86 height 86
drag, startPoint x: 305, startPoint y: 201, endPoint x: 273, endPoint y: 195, distance: 31.8
click at [305, 200] on button "OK" at bounding box center [301, 196] width 21 height 11
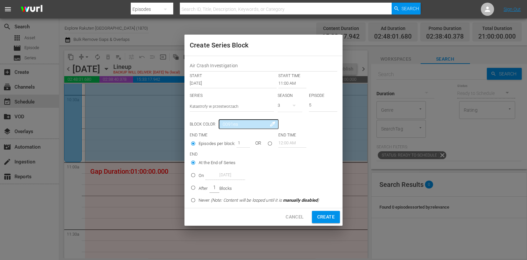
click at [203, 177] on div "On Oct 13th 2025" at bounding box center [222, 175] width 46 height 9
click at [199, 177] on input "On Oct 13th 2025" at bounding box center [193, 176] width 11 height 11
click at [222, 177] on input "Oct 13th 2025" at bounding box center [226, 175] width 40 height 9
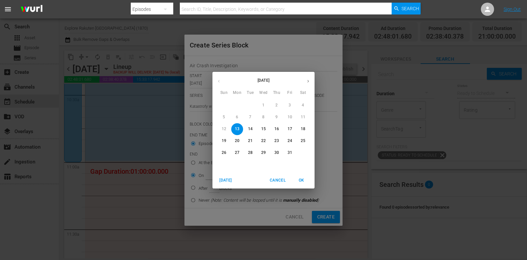
click at [293, 131] on span "17" at bounding box center [290, 129] width 12 height 6
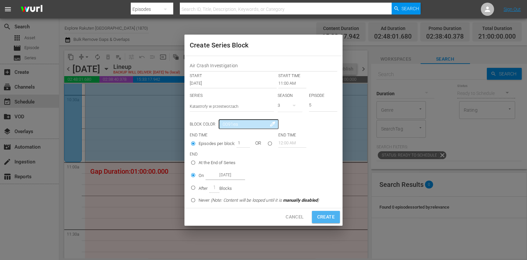
click at [327, 212] on button "Create" at bounding box center [326, 217] width 28 height 12
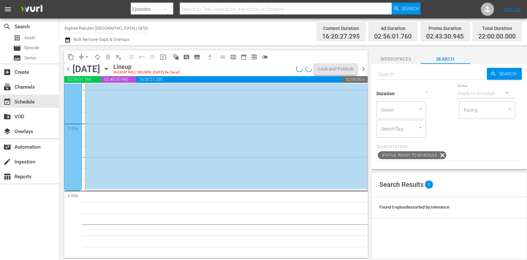
scroll to position [2387, 0]
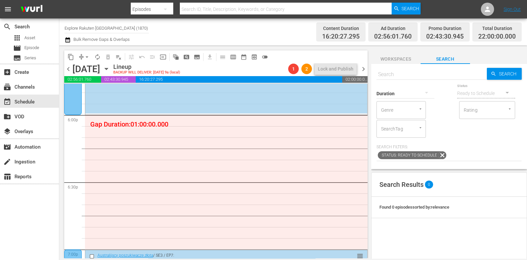
click at [200, 57] on span "subtitles_outlined" at bounding box center [197, 57] width 7 height 7
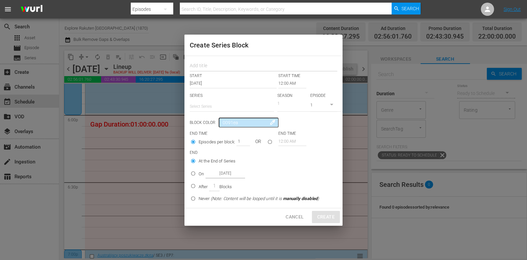
click at [219, 65] on input "text" at bounding box center [264, 67] width 148 height 10
paste input "Air Crash Investigation"
click at [220, 109] on input "text" at bounding box center [232, 106] width 84 height 16
click at [230, 123] on div "Katastrofy w przestworzach" at bounding box center [232, 125] width 74 height 16
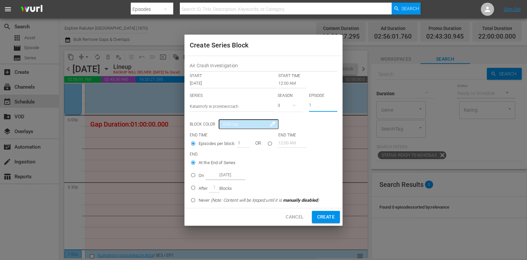
drag, startPoint x: 314, startPoint y: 105, endPoint x: 286, endPoint y: 105, distance: 27.3
click at [286, 105] on div "SERIES Select Series Katastrofy w przestworzach SEASON 3 EPISODE 1" at bounding box center [264, 104] width 148 height 23
click at [285, 81] on input "12:00 AM" at bounding box center [292, 83] width 28 height 9
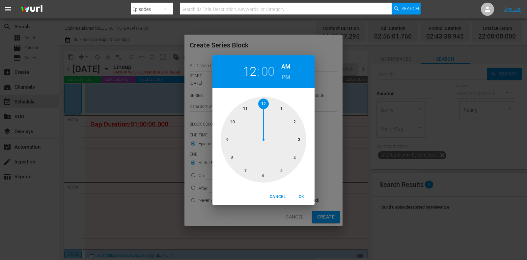
click at [265, 177] on div at bounding box center [264, 140] width 86 height 86
click at [287, 79] on h6 "PM" at bounding box center [286, 77] width 9 height 11
click at [304, 197] on span "OK" at bounding box center [301, 196] width 16 height 7
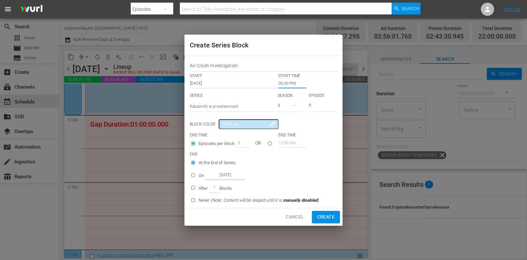
click at [199, 177] on p "On" at bounding box center [201, 175] width 5 height 7
click at [199, 177] on input "On Oct 13th 2025" at bounding box center [193, 176] width 11 height 11
click at [220, 173] on input "Oct 13th 2025" at bounding box center [226, 175] width 40 height 9
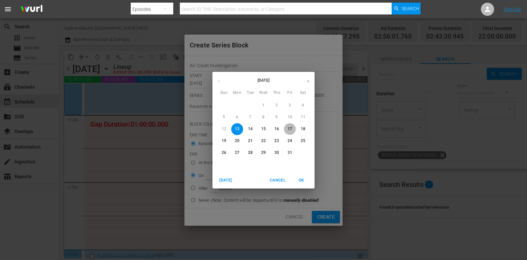
click at [288, 129] on p "17" at bounding box center [290, 129] width 5 height 6
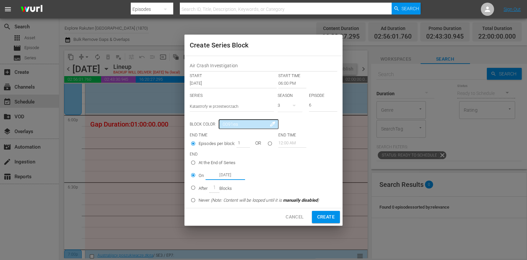
click at [333, 216] on span "Create" at bounding box center [325, 217] width 17 height 8
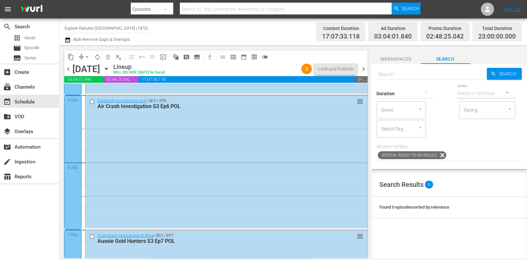
scroll to position [2396, 0]
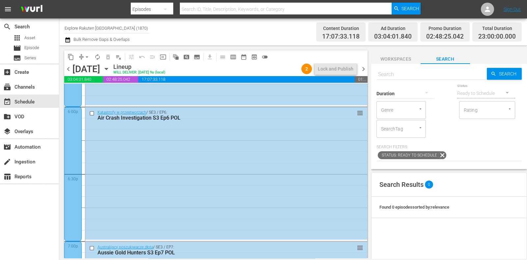
click at [363, 68] on span "chevron_right" at bounding box center [363, 69] width 8 height 8
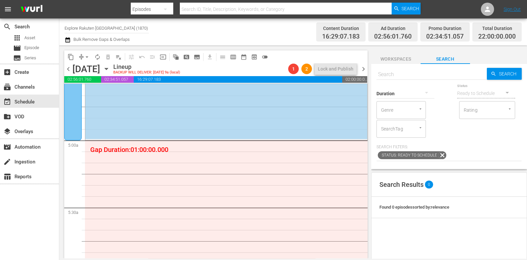
scroll to position [658, 0]
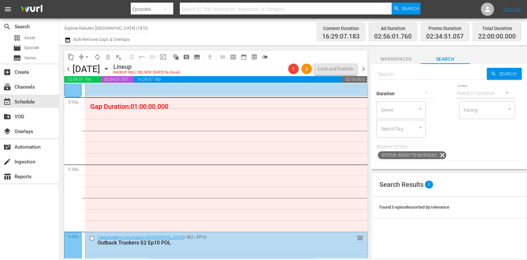
click at [196, 56] on span "subtitles_outlined" at bounding box center [197, 57] width 7 height 7
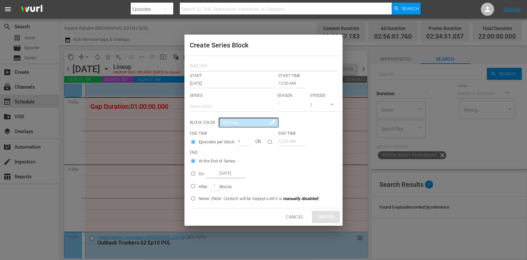
click at [212, 66] on input "text" at bounding box center [264, 67] width 148 height 10
paste input "Air Crash Investigation"
click at [219, 110] on input "text" at bounding box center [232, 106] width 84 height 16
click at [221, 122] on div "Katastrofy w przestworzach" at bounding box center [232, 125] width 74 height 16
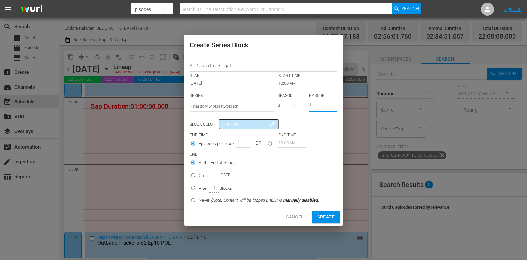
drag, startPoint x: 315, startPoint y: 104, endPoint x: 287, endPoint y: 104, distance: 28.0
click at [287, 104] on div "SERIES Select Series Katastrofy w przestworzach SEASON 3 EPISODE 1" at bounding box center [264, 104] width 148 height 23
click at [284, 83] on input "12:00 AM" at bounding box center [292, 83] width 28 height 9
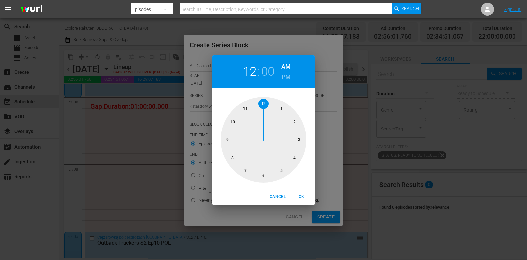
click at [282, 168] on div at bounding box center [264, 140] width 86 height 86
click at [298, 193] on button "OK" at bounding box center [301, 196] width 21 height 11
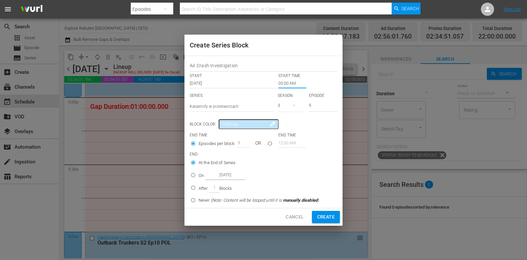
click at [194, 172] on input "On Oct 14th 2025" at bounding box center [193, 176] width 11 height 11
click at [217, 173] on input "Oct 14th 2025" at bounding box center [226, 175] width 40 height 9
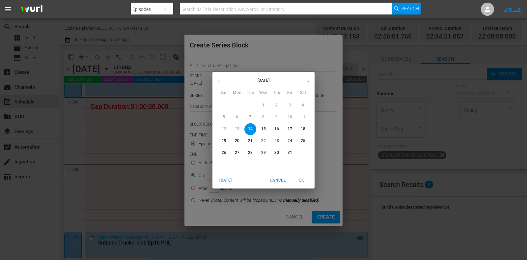
click at [299, 131] on span "18" at bounding box center [303, 129] width 12 height 6
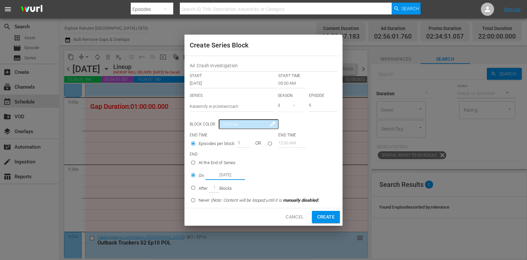
click at [323, 218] on span "Create" at bounding box center [325, 217] width 17 height 8
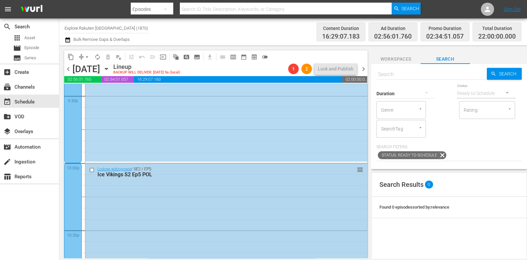
scroll to position [2882, 0]
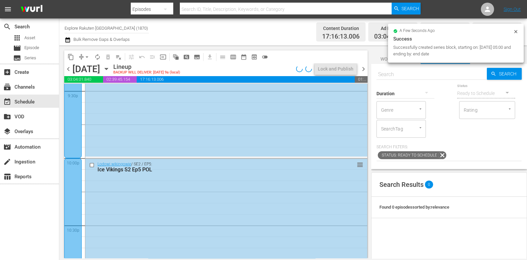
click at [110, 68] on icon "button" at bounding box center [106, 68] width 7 height 7
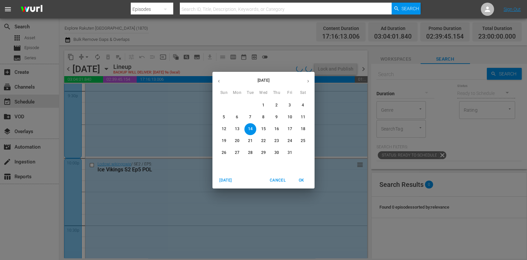
click at [304, 129] on p "18" at bounding box center [303, 129] width 5 height 6
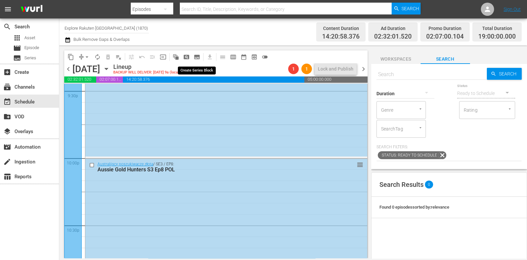
click at [197, 57] on span "subtitles_outlined" at bounding box center [197, 57] width 7 height 7
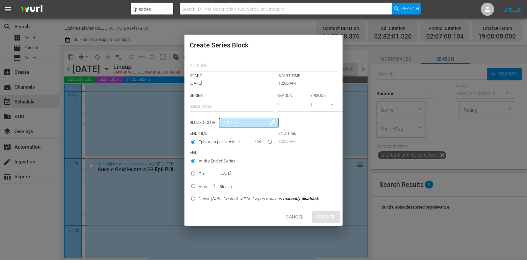
click at [213, 66] on input "text" at bounding box center [264, 67] width 148 height 10
paste input "Air Crash Investigation"
click at [218, 106] on input "text" at bounding box center [232, 106] width 84 height 16
click at [226, 123] on div "Katastrofy w przestworzach" at bounding box center [232, 125] width 74 height 16
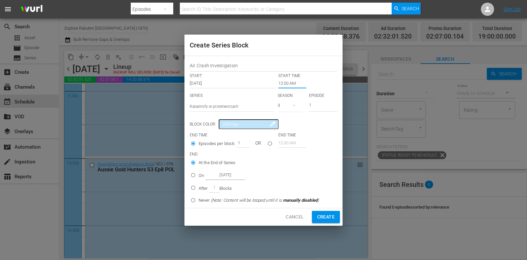
click at [290, 80] on input "12:00 AM" at bounding box center [292, 83] width 28 height 9
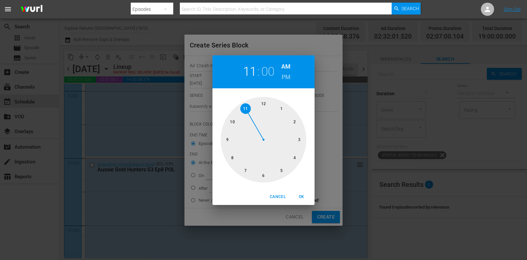
click at [250, 106] on div at bounding box center [264, 140] width 86 height 86
click at [300, 197] on span "OK" at bounding box center [301, 196] width 16 height 7
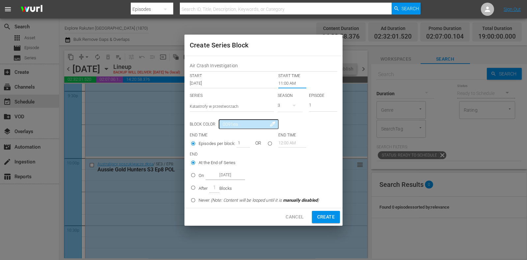
click at [290, 107] on icon "button" at bounding box center [294, 105] width 8 height 8
click at [310, 105] on div "3" at bounding box center [263, 130] width 527 height 260
click at [317, 104] on div "3" at bounding box center [263, 130] width 527 height 260
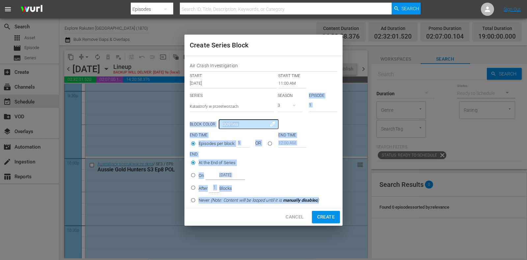
drag, startPoint x: 321, startPoint y: 104, endPoint x: 300, endPoint y: 104, distance: 20.4
click at [315, 106] on input "1" at bounding box center [323, 105] width 28 height 11
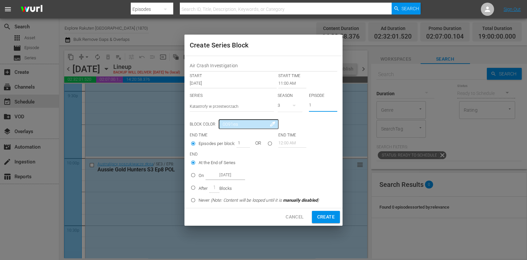
drag, startPoint x: 321, startPoint y: 106, endPoint x: 294, endPoint y: 108, distance: 26.8
click at [296, 106] on div "SERIES Select Series Katastrofy w przestworzach SEASON 3 EPISODE 1" at bounding box center [264, 104] width 148 height 23
click at [201, 190] on p "After" at bounding box center [203, 188] width 9 height 7
click at [199, 190] on input "After 1 Blocks" at bounding box center [193, 188] width 11 height 11
drag, startPoint x: 237, startPoint y: 141, endPoint x: 245, endPoint y: 142, distance: 7.6
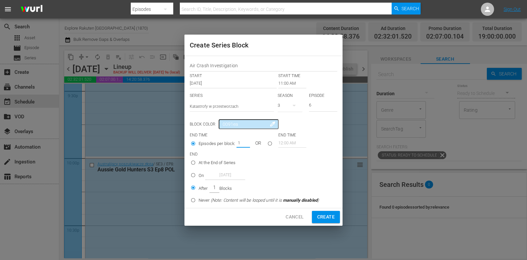
click at [245, 142] on input "1" at bounding box center [241, 142] width 10 height 9
click at [323, 215] on span "Create" at bounding box center [325, 217] width 17 height 8
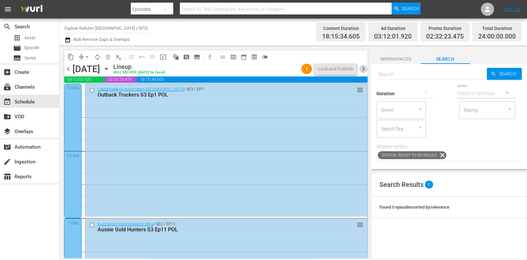
click at [366, 69] on span "chevron_right" at bounding box center [363, 69] width 8 height 8
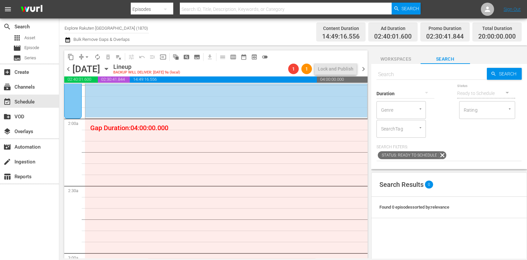
scroll to position [247, 0]
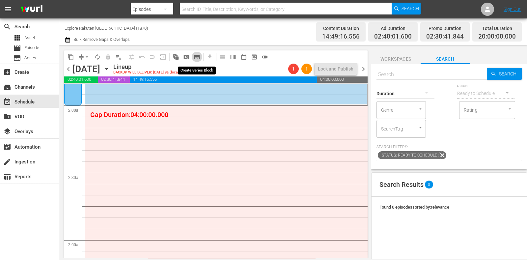
click at [199, 55] on span "subtitles_outlined" at bounding box center [197, 57] width 7 height 7
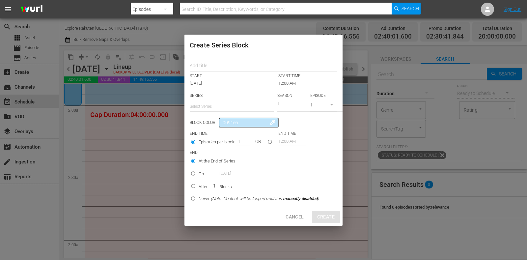
drag, startPoint x: 199, startPoint y: 55, endPoint x: 215, endPoint y: 63, distance: 18.0
click at [215, 63] on input "text" at bounding box center [264, 67] width 148 height 10
paste input "Air Crash Investigation"
click at [214, 100] on input "text" at bounding box center [232, 106] width 84 height 16
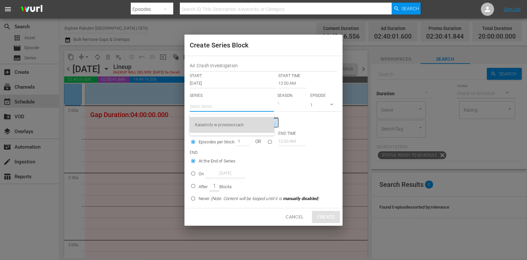
click at [219, 122] on div "Katastrofy w przestworzach" at bounding box center [232, 125] width 74 height 16
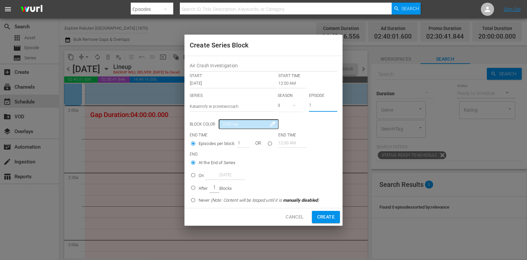
drag, startPoint x: 316, startPoint y: 107, endPoint x: 293, endPoint y: 105, distance: 23.1
click at [297, 107] on div "SERIES Select Series Katastrofy w przestworzach SEASON 3 EPISODE 1" at bounding box center [264, 104] width 148 height 23
click at [282, 80] on input "12:00 AM" at bounding box center [292, 83] width 28 height 9
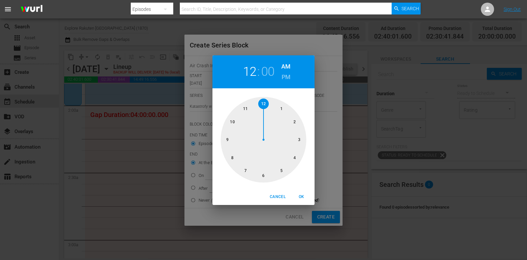
click at [300, 120] on div at bounding box center [264, 140] width 86 height 86
click at [300, 196] on span "OK" at bounding box center [301, 196] width 16 height 7
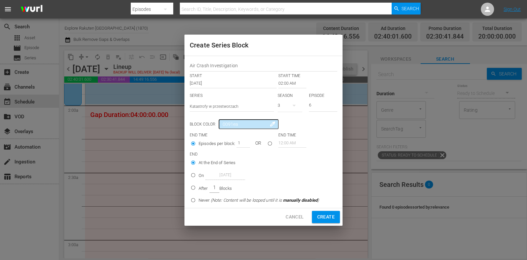
click at [205, 188] on p "After" at bounding box center [203, 188] width 9 height 7
click at [199, 188] on input "After 1 Blocks" at bounding box center [193, 188] width 11 height 11
drag, startPoint x: 239, startPoint y: 144, endPoint x: 286, endPoint y: 165, distance: 51.9
click at [232, 144] on div "Episodes per block: 1 OR" at bounding box center [234, 144] width 89 height 13
drag, startPoint x: 238, startPoint y: 140, endPoint x: 268, endPoint y: 147, distance: 31.4
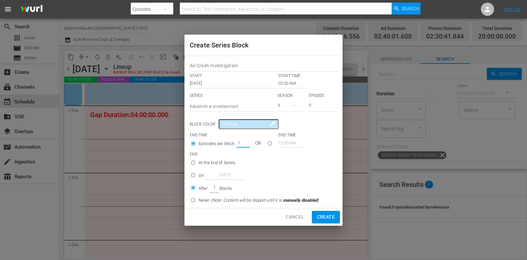
click at [260, 144] on div "Episodes per block: 1 OR" at bounding box center [234, 144] width 89 height 13
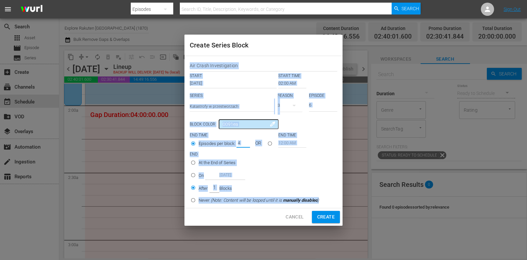
click at [322, 207] on div "Create Series Block Air Crash Investigation START START TIME Oct 19th 2025 02:0…" at bounding box center [263, 130] width 158 height 191
click at [325, 216] on span "Create" at bounding box center [325, 217] width 17 height 8
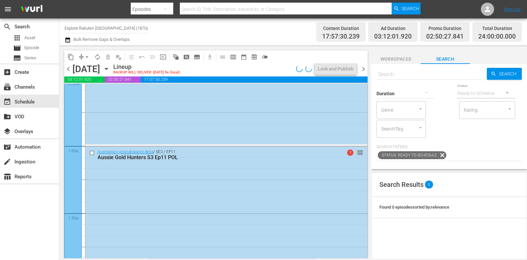
scroll to position [0, 0]
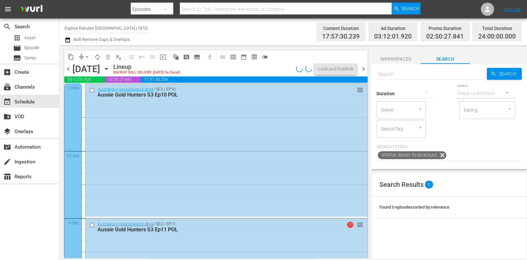
click at [110, 72] on icon "button" at bounding box center [106, 68] width 7 height 7
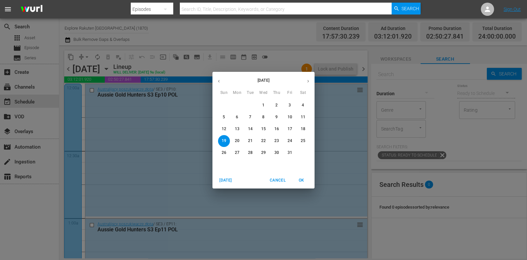
click at [239, 131] on p "13" at bounding box center [237, 129] width 5 height 6
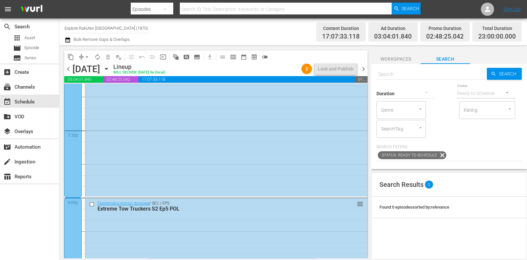
scroll to position [3050, 0]
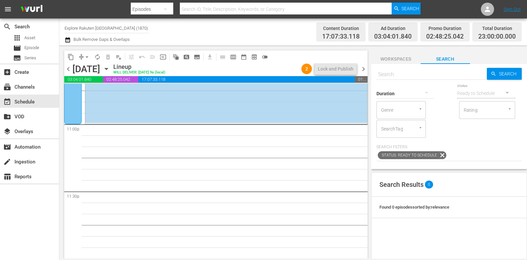
click at [404, 75] on input "text" at bounding box center [431, 75] width 110 height 16
paste input "Air Crash Investigation"
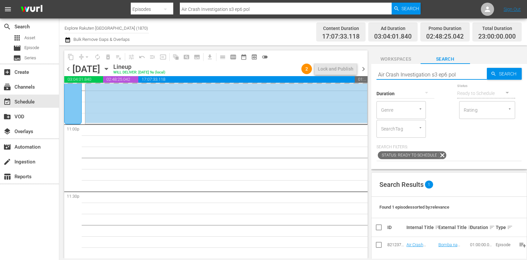
drag, startPoint x: 467, startPoint y: 76, endPoint x: 336, endPoint y: 75, distance: 131.1
click at [336, 75] on div "content_copy compress arrow_drop_down autorenew_outlined delete_forever_outline…" at bounding box center [293, 151] width 468 height 213
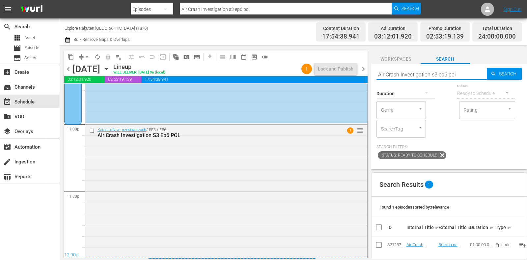
click at [363, 68] on span "chevron_right" at bounding box center [363, 69] width 8 height 8
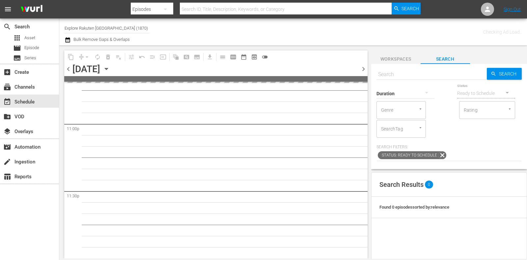
scroll to position [3049, 0]
click at [424, 77] on input "text" at bounding box center [431, 75] width 110 height 16
paste input "Air Crash Investigation s3 ep6 pol"
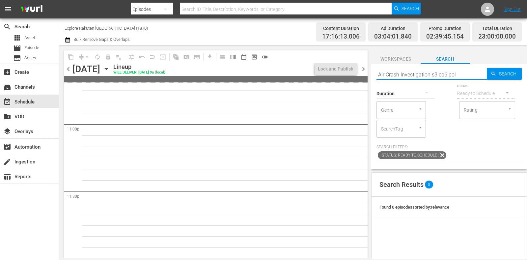
click at [448, 73] on input "Air Crash Investigation s3 ep6 pol" at bounding box center [431, 75] width 110 height 16
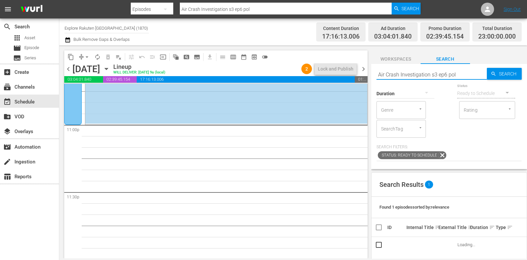
scroll to position [3050, 0]
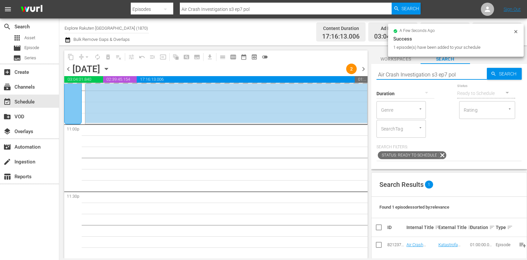
drag, startPoint x: 457, startPoint y: 73, endPoint x: 369, endPoint y: 75, distance: 88.3
click at [369, 75] on div "content_copy compress arrow_drop_down autorenew_outlined delete_forever_outline…" at bounding box center [293, 151] width 468 height 213
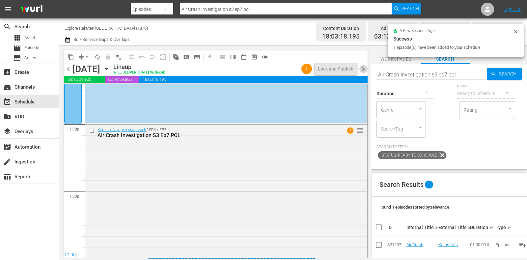
click at [365, 68] on span "chevron_right" at bounding box center [363, 69] width 8 height 8
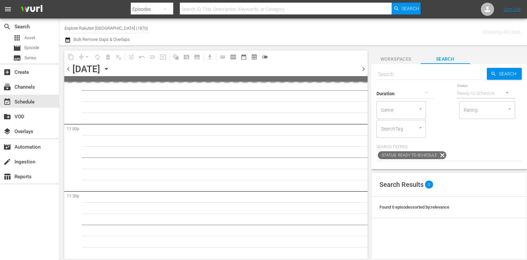
scroll to position [3049, 0]
click at [410, 74] on input "text" at bounding box center [431, 75] width 110 height 16
paste input "Air Crash Investigation s3 ep7 pol"
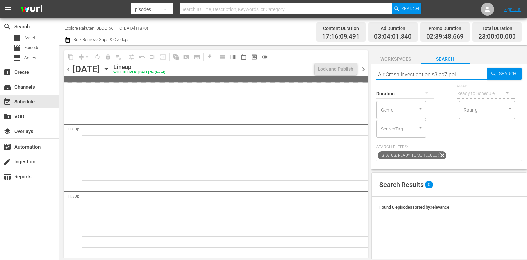
click at [446, 74] on input "Air Crash Investigation s3 ep7 pol" at bounding box center [431, 75] width 110 height 16
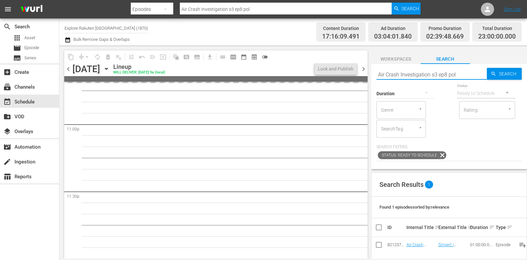
click at [364, 68] on span "chevron_right" at bounding box center [363, 69] width 8 height 8
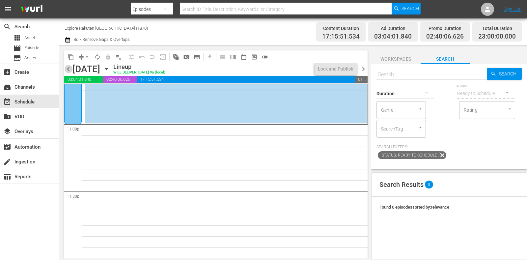
click at [68, 67] on span "chevron_left" at bounding box center [68, 69] width 8 height 8
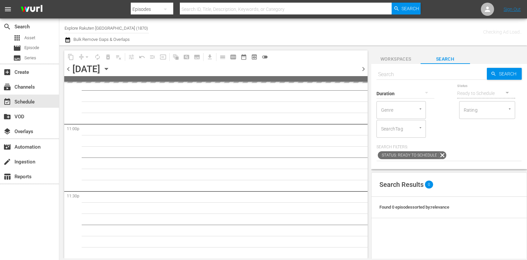
scroll to position [3049, 0]
drag, startPoint x: 391, startPoint y: 74, endPoint x: 408, endPoint y: 74, distance: 17.8
click at [391, 74] on input "text" at bounding box center [431, 75] width 110 height 16
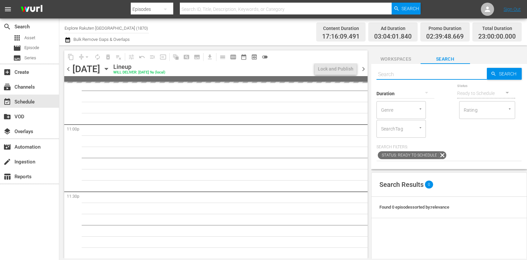
paste input "Air Crash Investigation s3 ep7 pol"
click at [446, 76] on input "Air Crash Investigation s3 ep7 pol" at bounding box center [431, 75] width 110 height 16
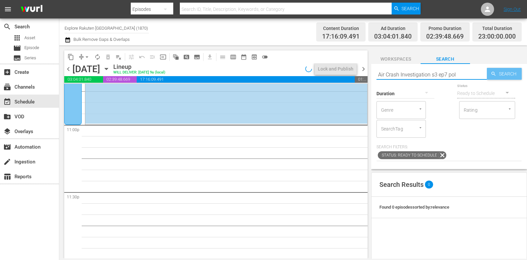
scroll to position [3050, 0]
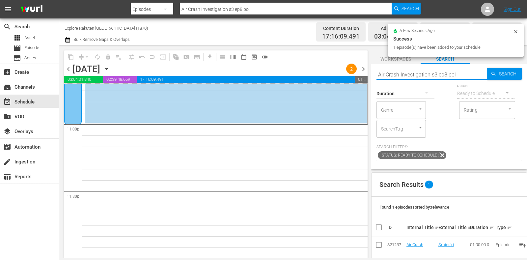
click at [446, 71] on input "Air Crash Investigation s3 ep8 pol" at bounding box center [431, 75] width 110 height 16
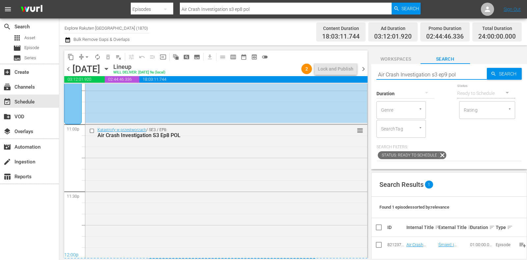
click at [333, 74] on div "content_copy compress arrow_drop_down autorenew_outlined delete_forever_outline…" at bounding box center [293, 151] width 468 height 213
click at [366, 69] on span "chevron_right" at bounding box center [363, 69] width 8 height 8
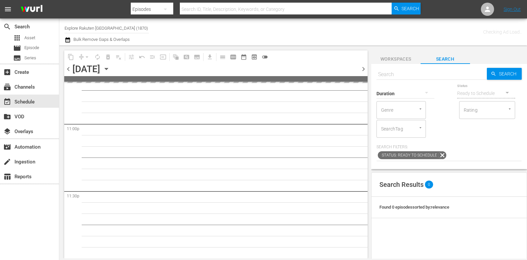
scroll to position [3049, 0]
click at [405, 74] on input "text" at bounding box center [431, 75] width 110 height 16
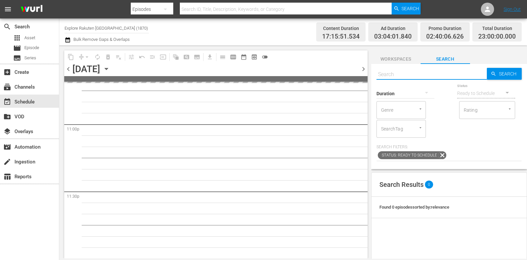
paste input "Air Crash Investigation s3 ep9 pol"
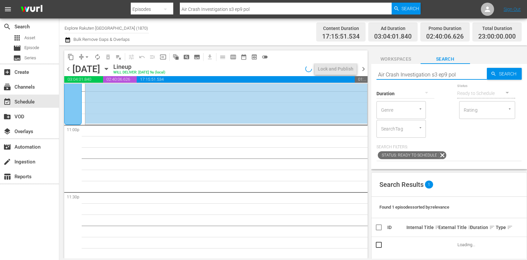
scroll to position [3050, 0]
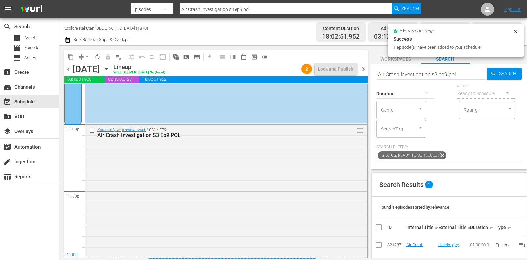
click at [362, 67] on span "chevron_right" at bounding box center [363, 69] width 8 height 8
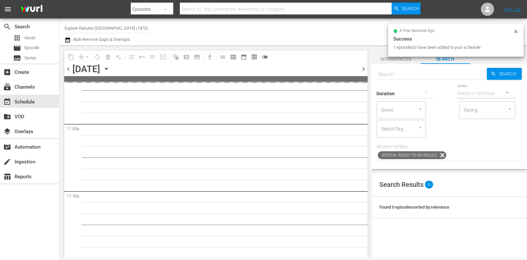
scroll to position [3049, 0]
click at [421, 72] on input "text" at bounding box center [431, 75] width 110 height 16
paste input "Air Crash Investigation s3 ep9 pol"
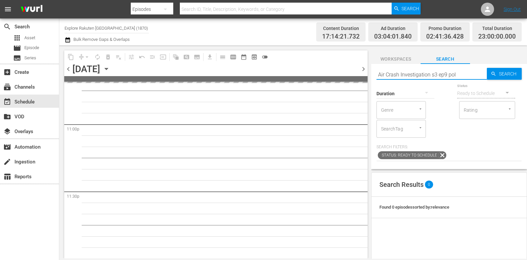
click at [449, 74] on input "Air Crash Investigation s3 ep9 pol" at bounding box center [431, 75] width 110 height 16
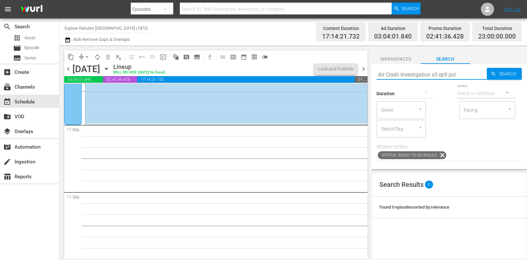
scroll to position [3050, 0]
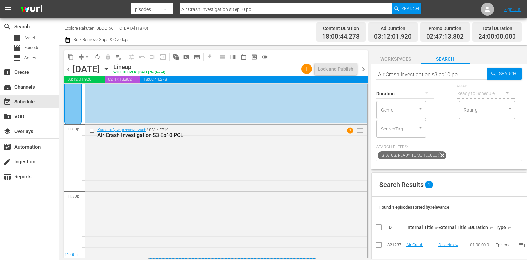
click at [67, 69] on span "chevron_left" at bounding box center [68, 69] width 8 height 8
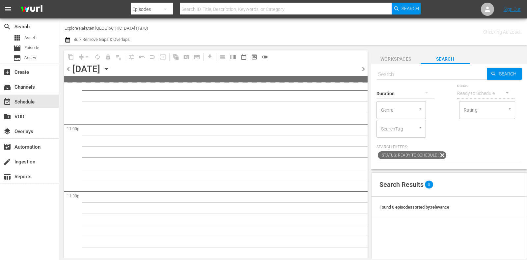
scroll to position [3049, 0]
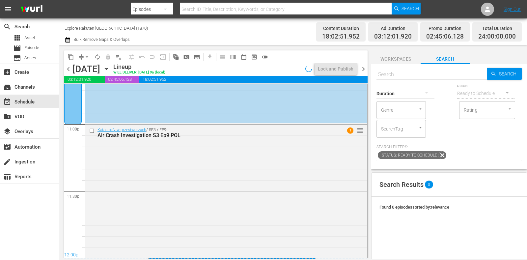
click at [67, 69] on span "chevron_left" at bounding box center [68, 69] width 8 height 8
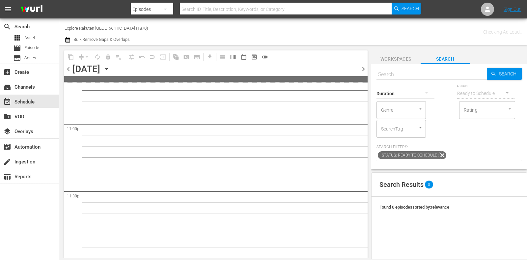
scroll to position [3049, 0]
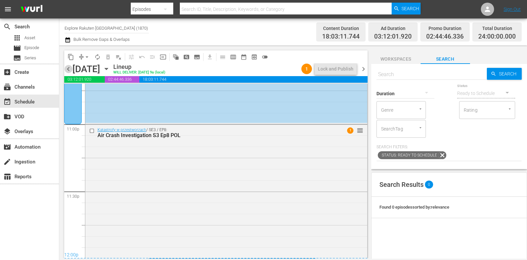
click at [66, 69] on span "chevron_left" at bounding box center [68, 69] width 8 height 8
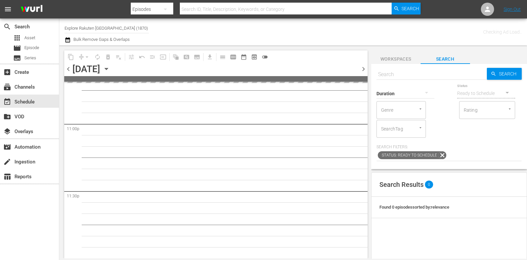
scroll to position [3049, 0]
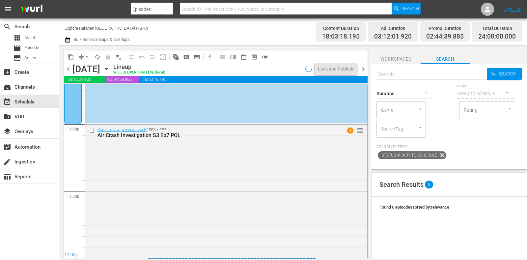
click at [66, 70] on span "chevron_left" at bounding box center [68, 69] width 8 height 8
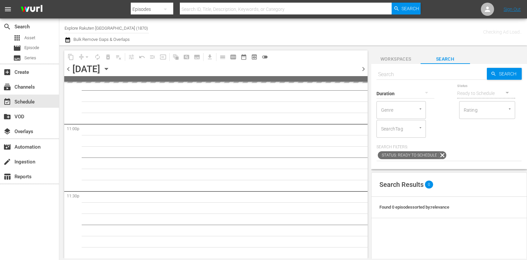
scroll to position [3049, 0]
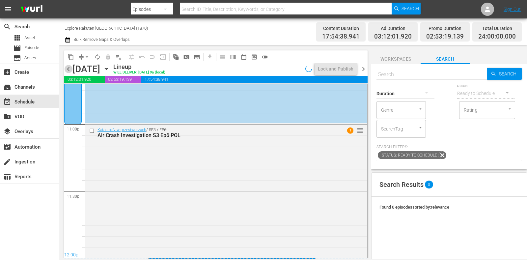
click at [66, 70] on span "chevron_left" at bounding box center [68, 69] width 8 height 8
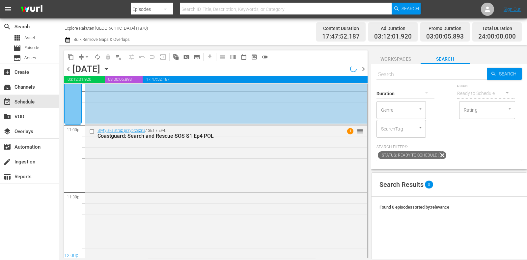
scroll to position [3050, 0]
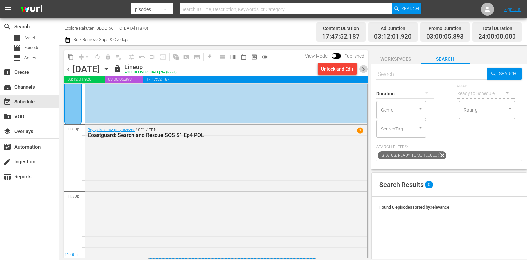
click at [366, 69] on span "chevron_right" at bounding box center [363, 69] width 8 height 8
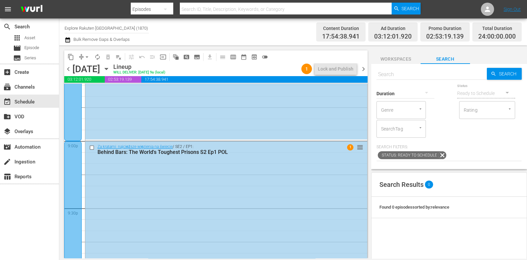
scroll to position [3050, 0]
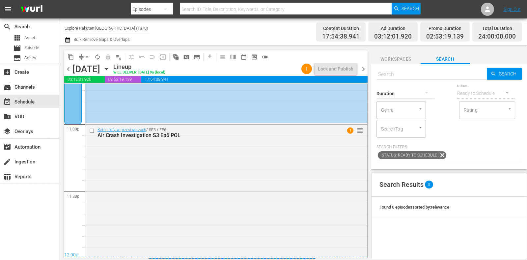
click at [342, 45] on div "content_copy compress arrow_drop_down autorenew_outlined delete_forever_outline…" at bounding box center [214, 151] width 310 height 213
